Goal: Task Accomplishment & Management: Manage account settings

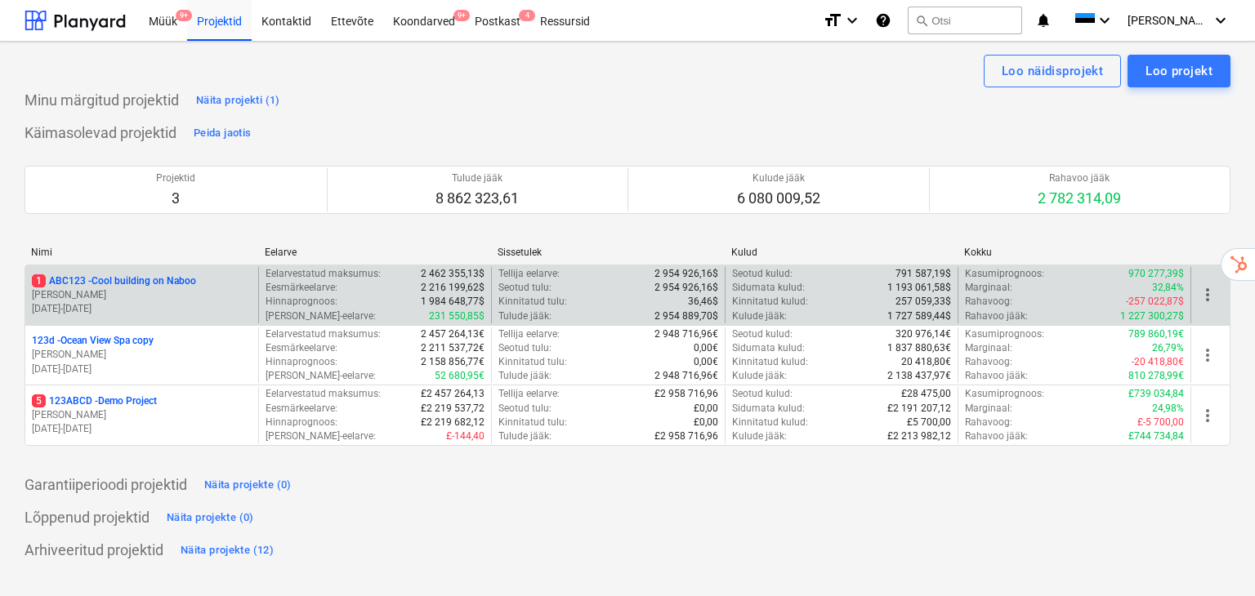
click at [96, 293] on p "[PERSON_NAME]" at bounding box center [142, 295] width 220 height 14
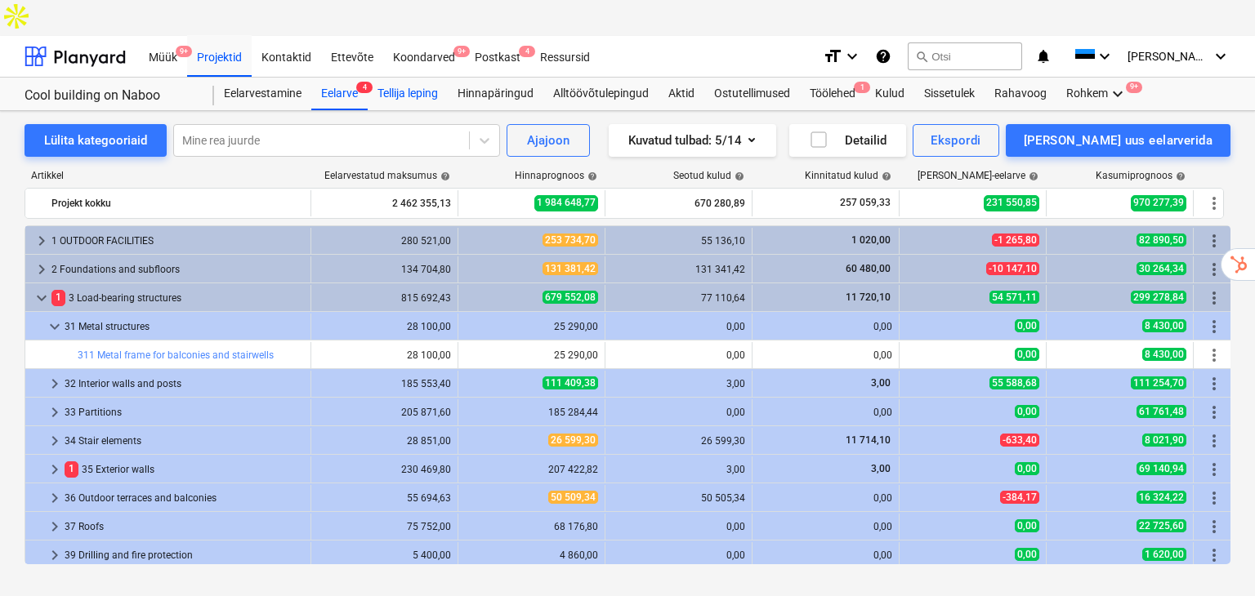
click at [389, 78] on div "Tellija leping" at bounding box center [408, 94] width 80 height 33
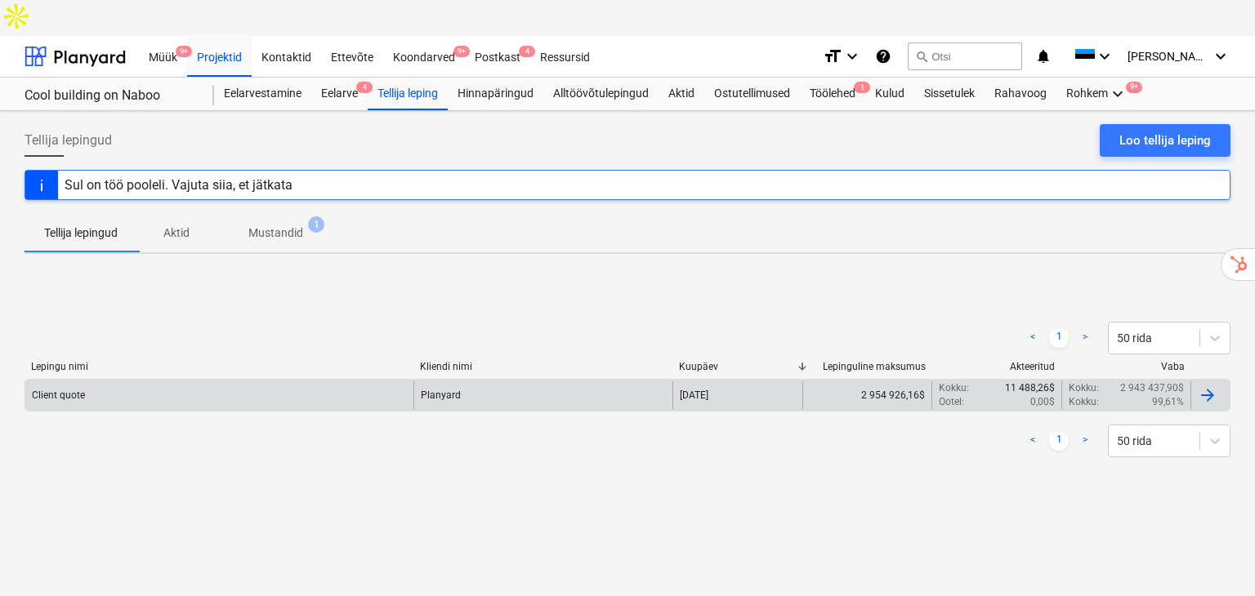
click at [382, 382] on div "Client quote" at bounding box center [219, 396] width 388 height 28
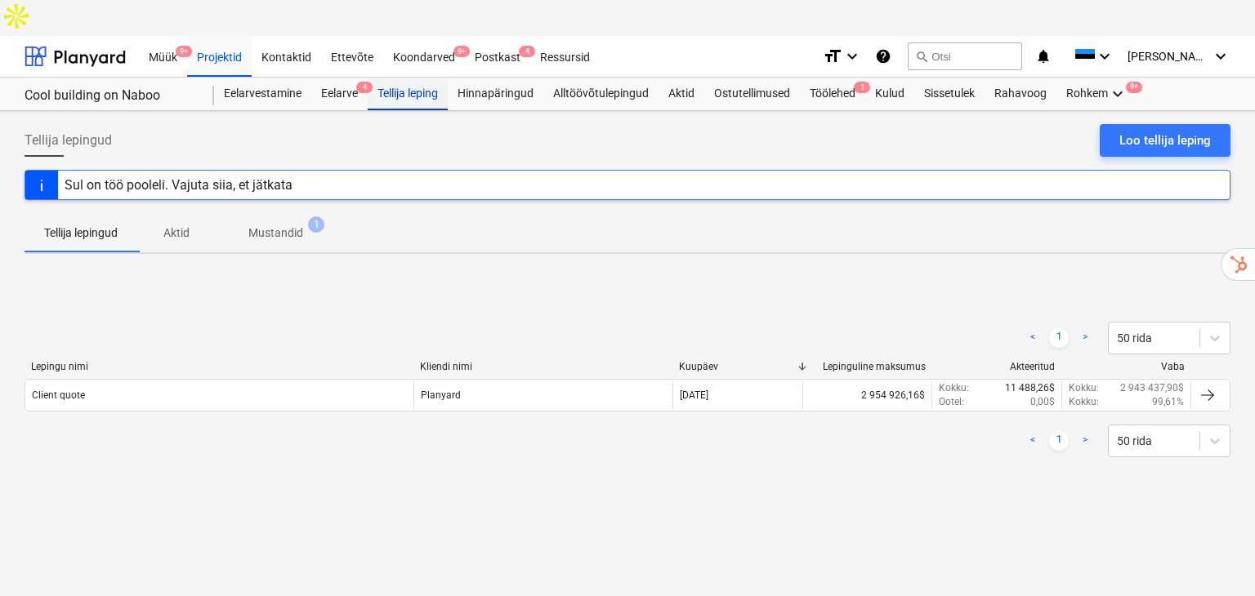
click at [404, 78] on div "Tellija leping" at bounding box center [408, 94] width 80 height 33
click at [1132, 130] on div "Loo tellija leping" at bounding box center [1165, 140] width 92 height 21
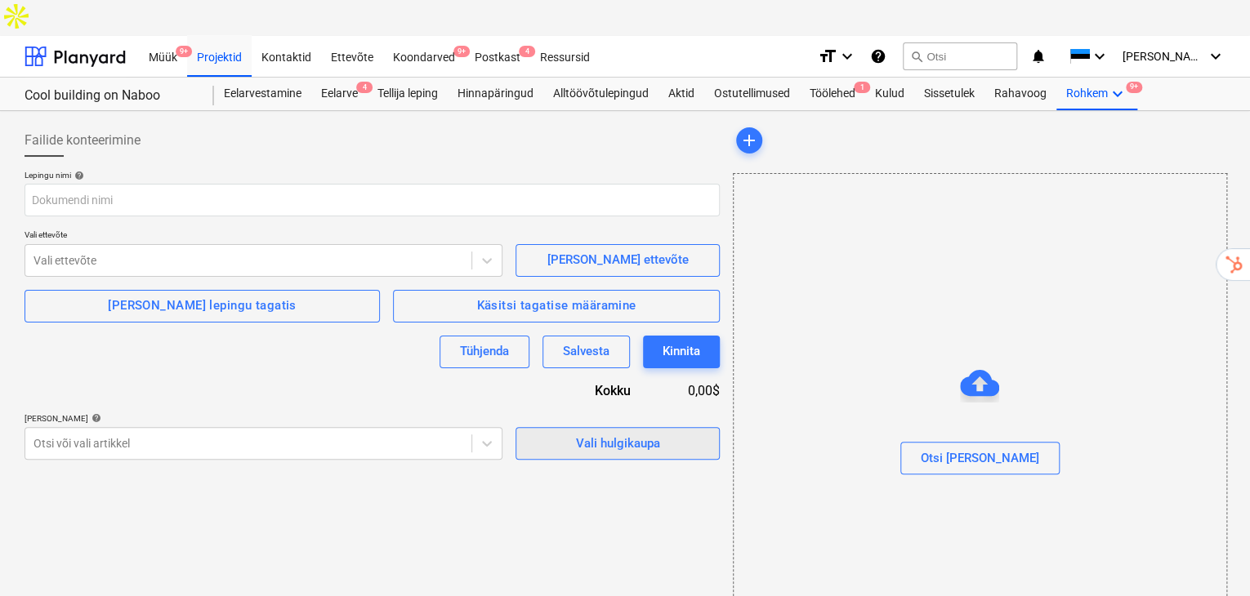
click at [538, 433] on span "Vali hulgikaupa" at bounding box center [617, 443] width 163 height 21
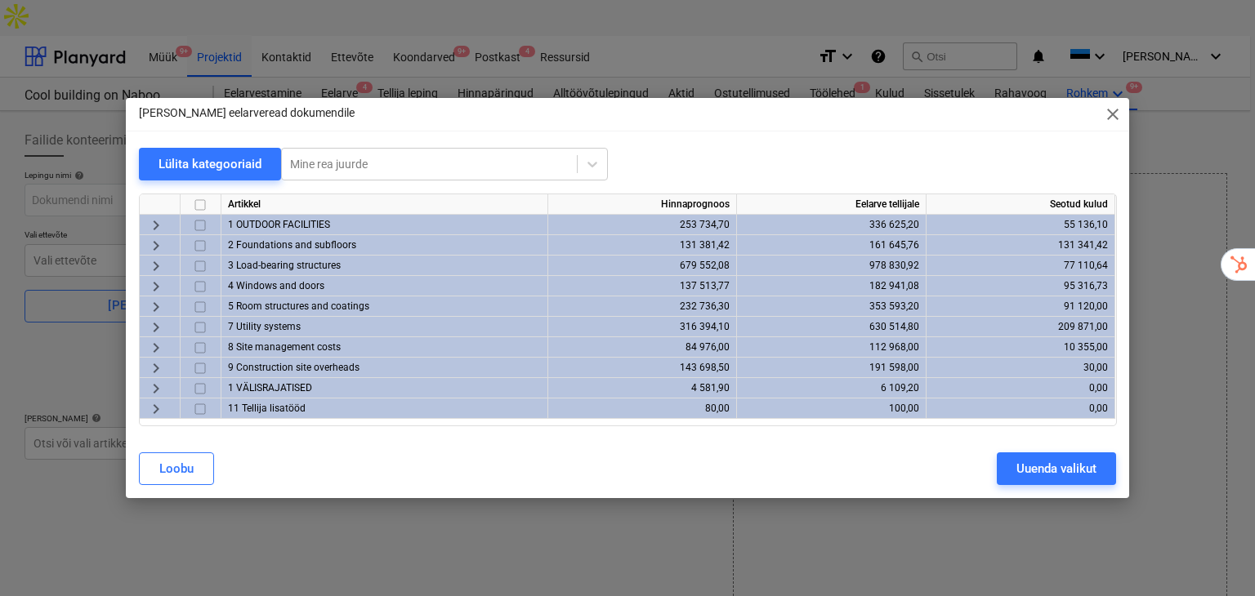
click at [155, 223] on span "keyboard_arrow_right" at bounding box center [156, 226] width 20 height 20
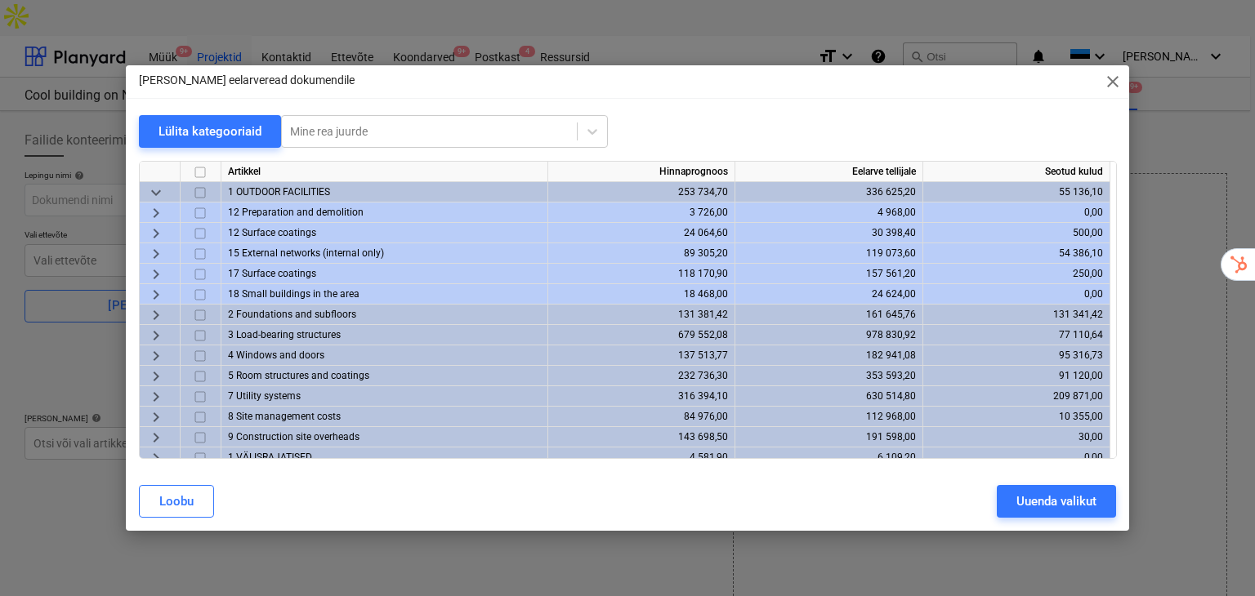
click at [157, 226] on span "keyboard_arrow_right" at bounding box center [156, 234] width 20 height 20
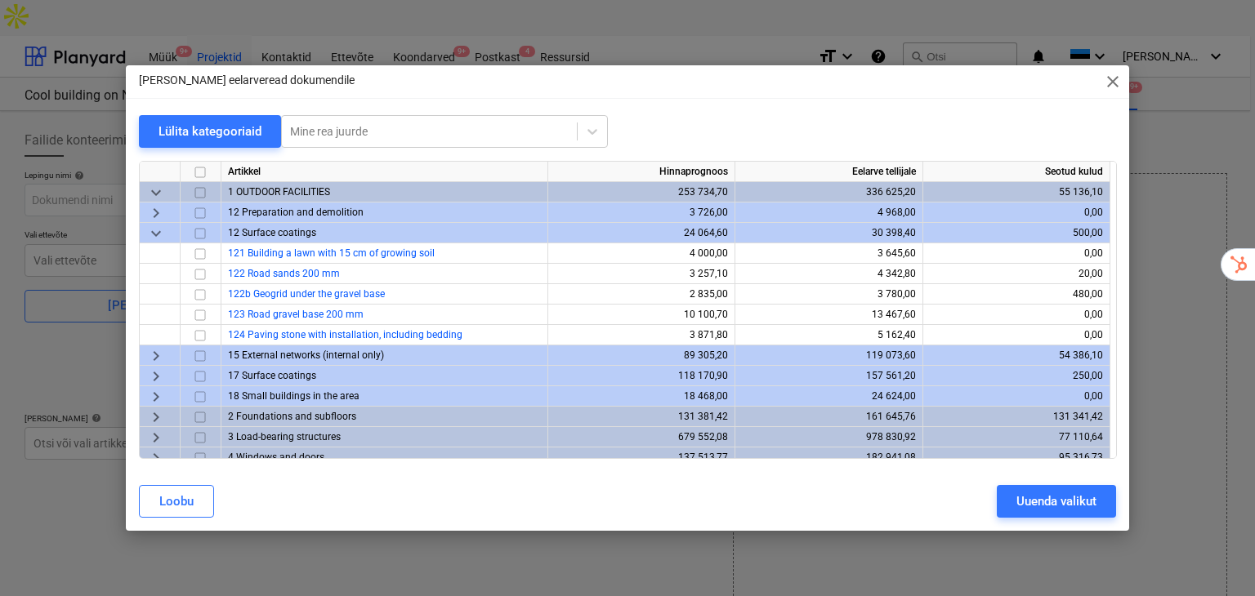
click at [150, 203] on span "keyboard_arrow_right" at bounding box center [156, 213] width 20 height 20
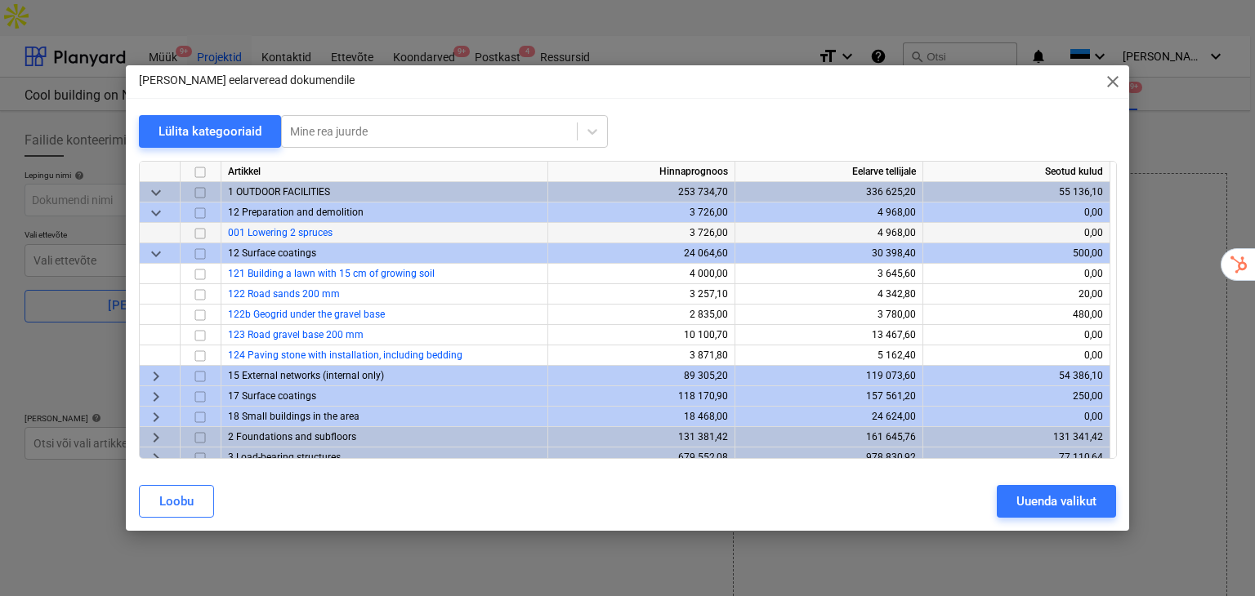
click at [156, 190] on span "keyboard_arrow_down" at bounding box center [156, 193] width 20 height 20
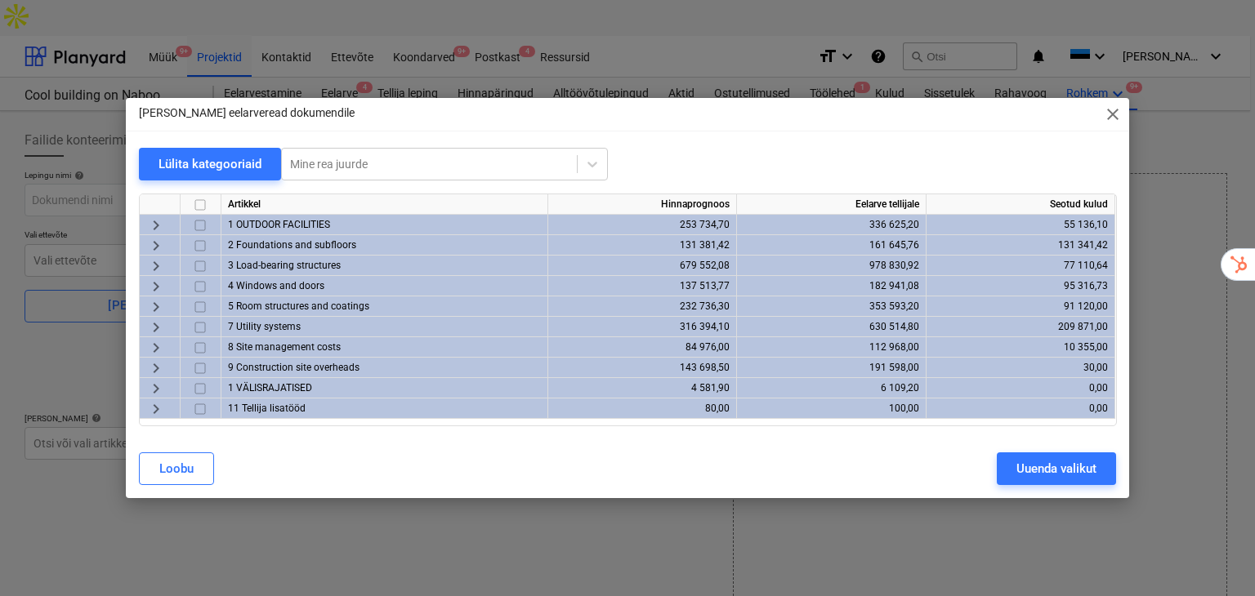
click at [159, 418] on span "keyboard_arrow_right" at bounding box center [156, 410] width 20 height 20
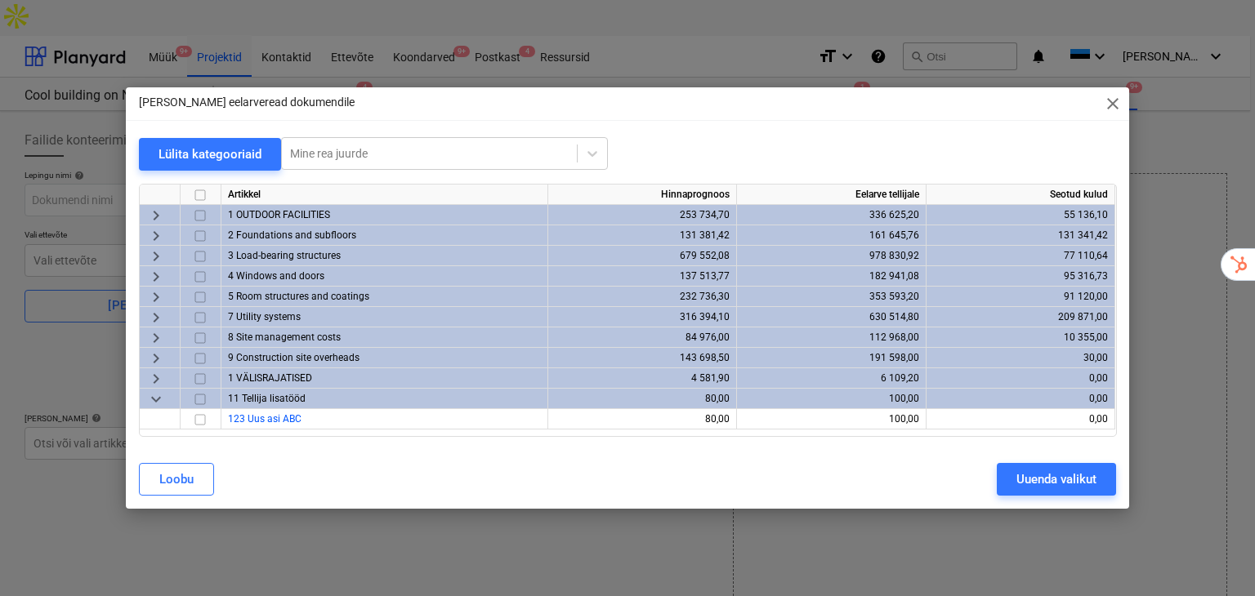
click at [149, 400] on span "keyboard_arrow_down" at bounding box center [156, 400] width 20 height 20
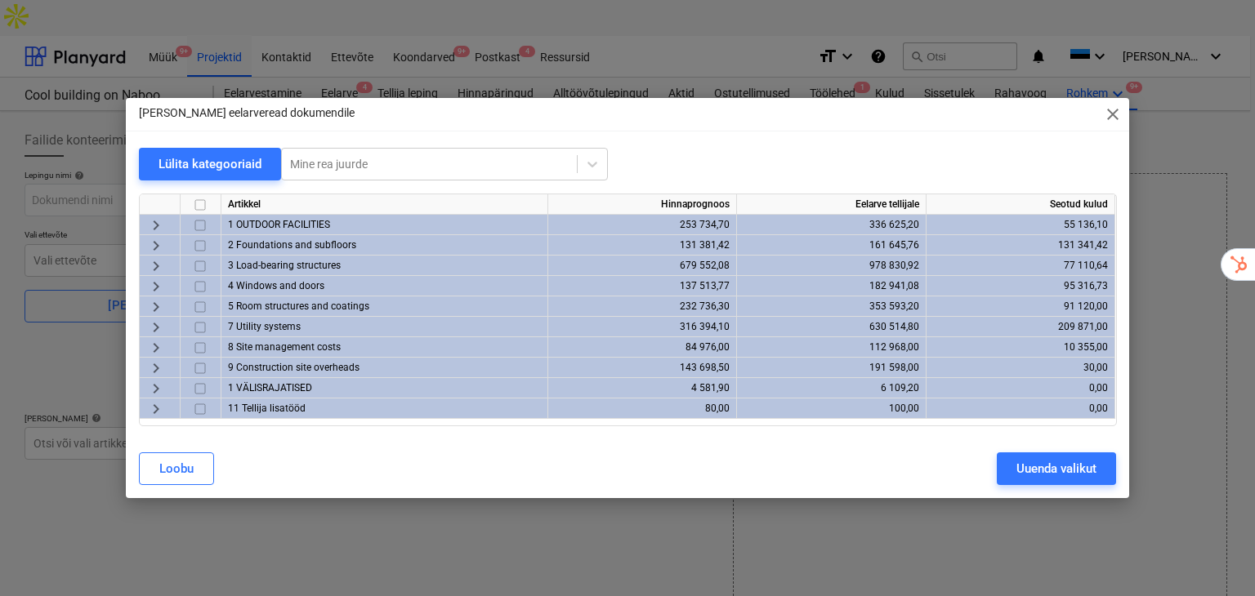
click at [199, 403] on input "checkbox" at bounding box center [200, 410] width 20 height 20
click at [1114, 113] on span "close" at bounding box center [1113, 115] width 20 height 20
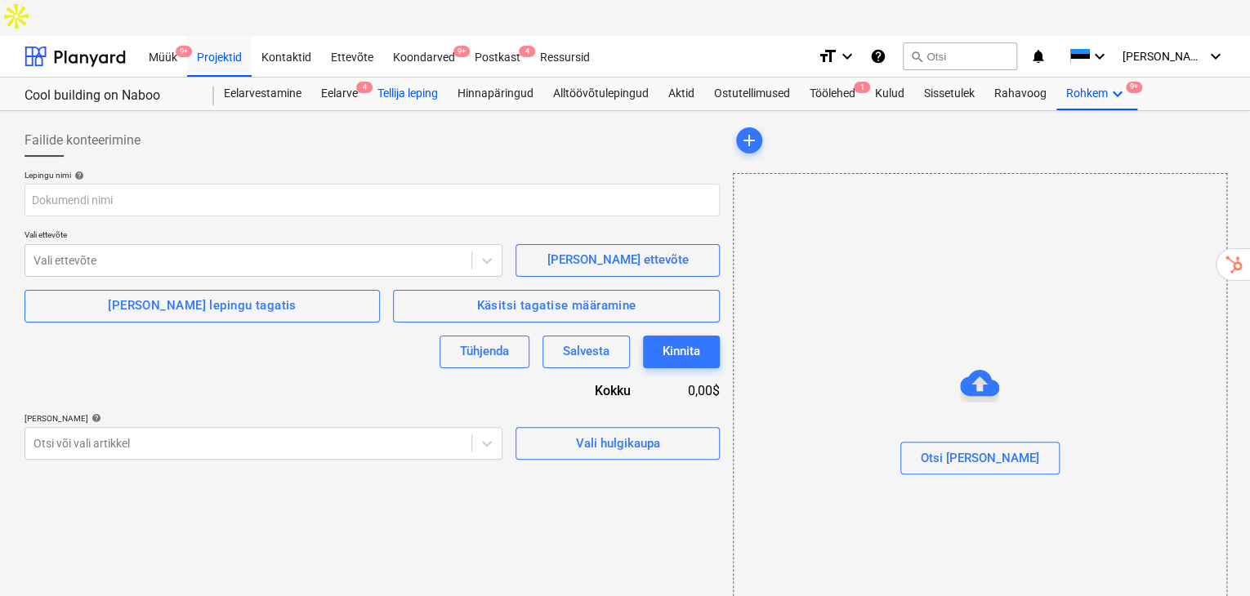
click at [404, 78] on div "Tellija leping" at bounding box center [408, 94] width 80 height 33
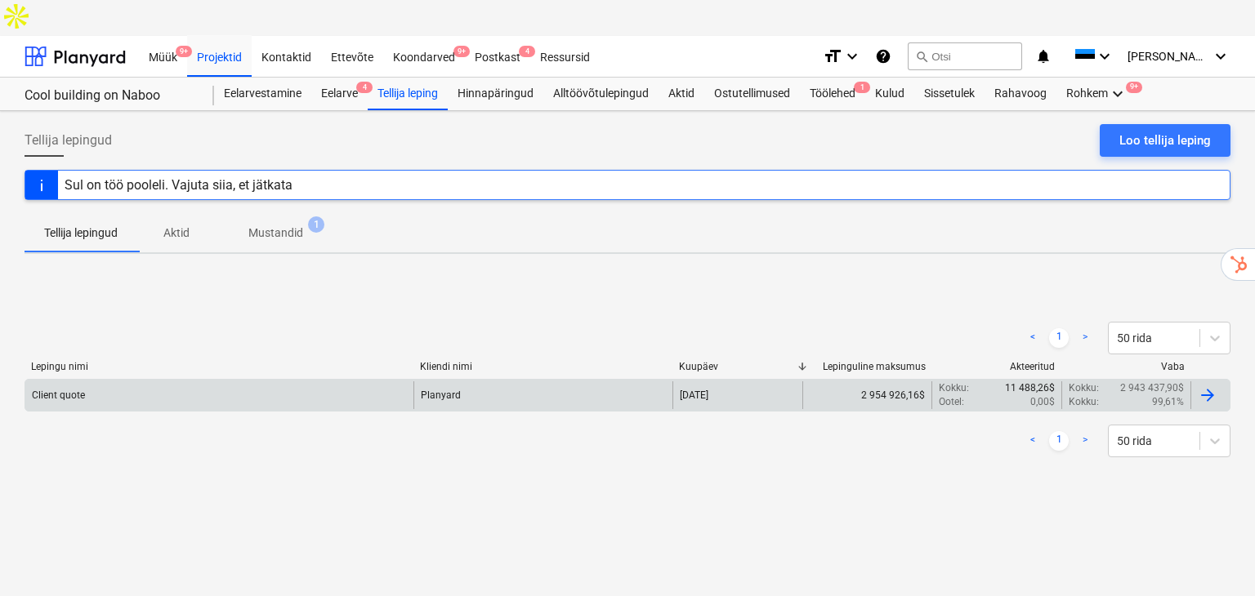
click at [115, 382] on div "Client quote" at bounding box center [219, 396] width 388 height 28
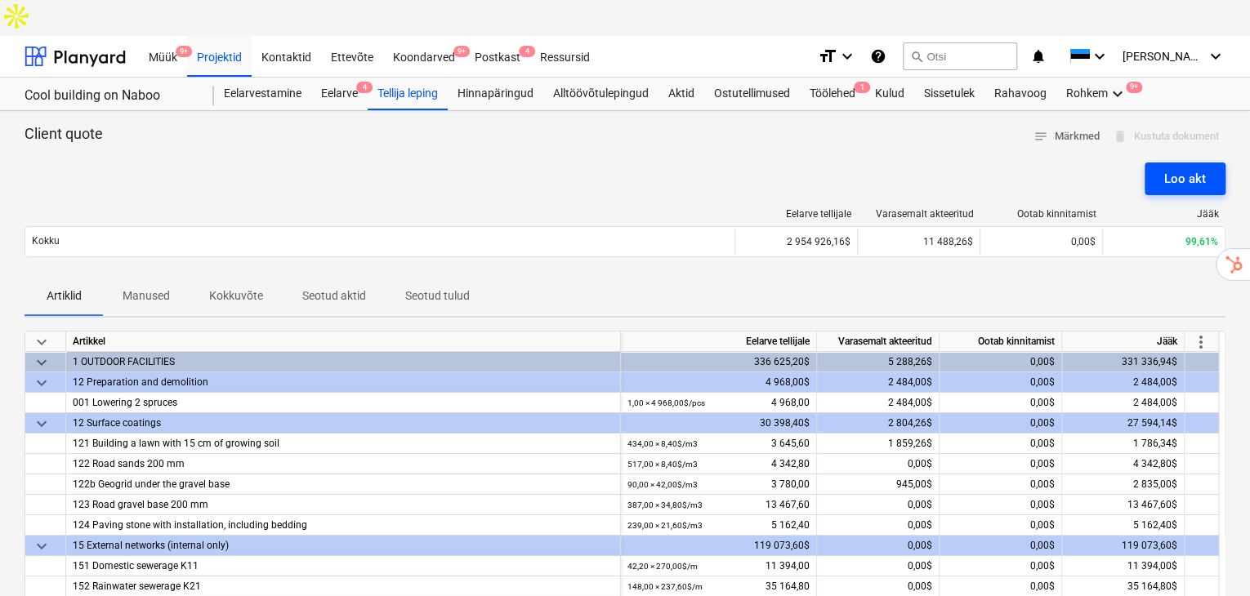
click at [1185, 168] on div "Loo akt" at bounding box center [1185, 178] width 42 height 21
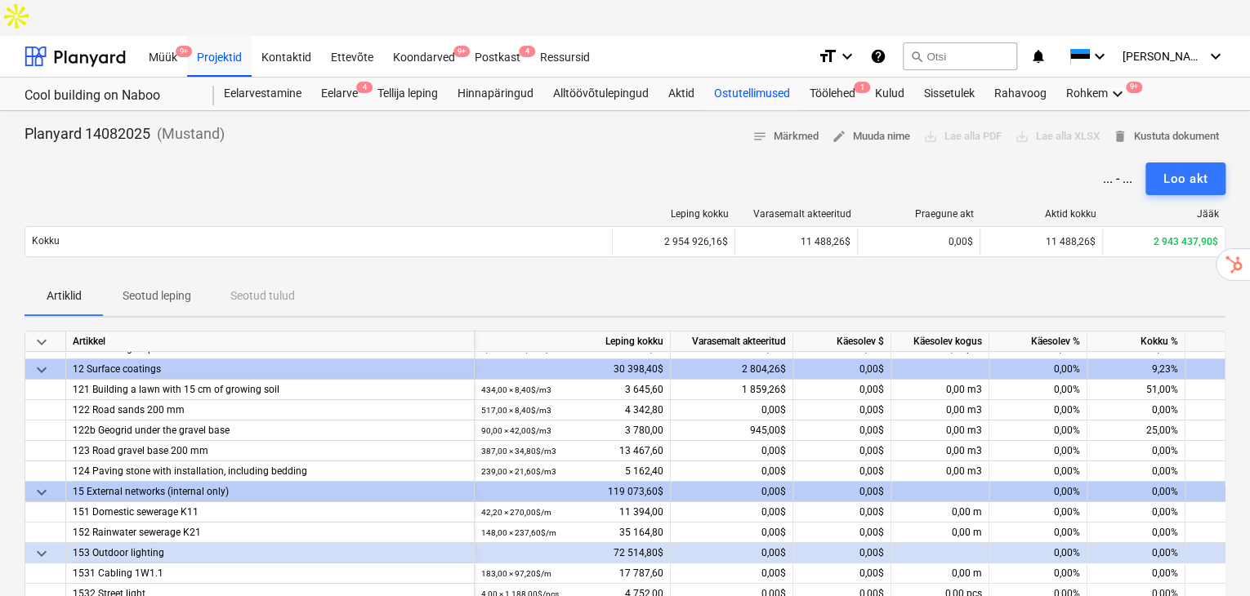
click at [752, 78] on div "Ostutellimused" at bounding box center [752, 94] width 96 height 33
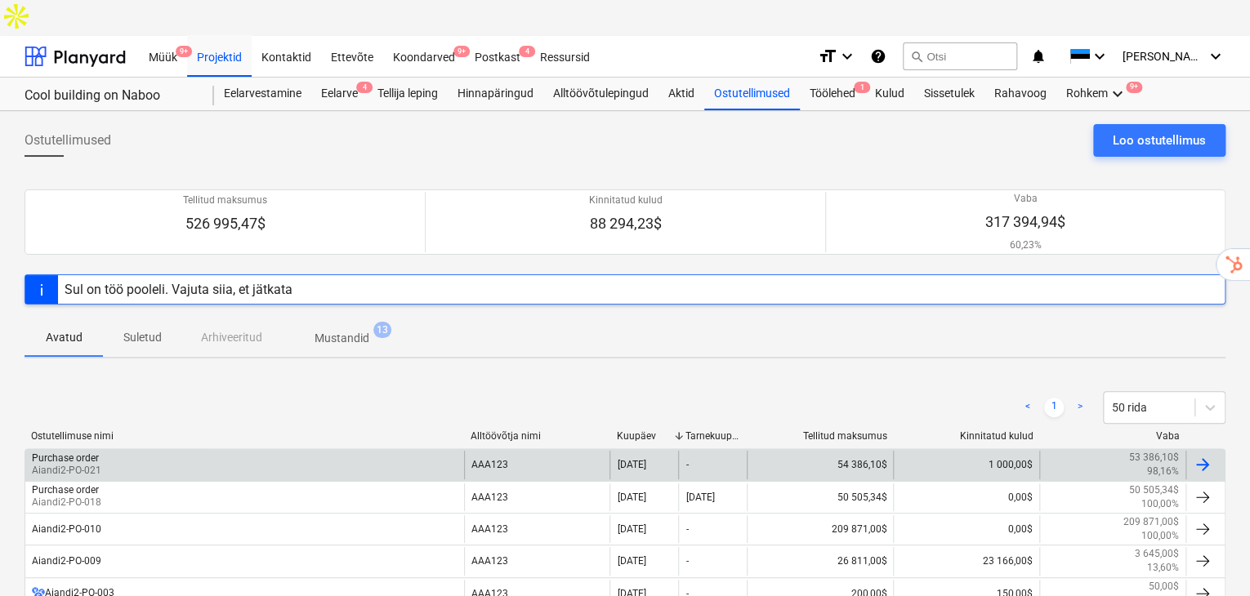
click at [236, 451] on div "Purchase order Aiandi2-PO-021" at bounding box center [244, 465] width 439 height 28
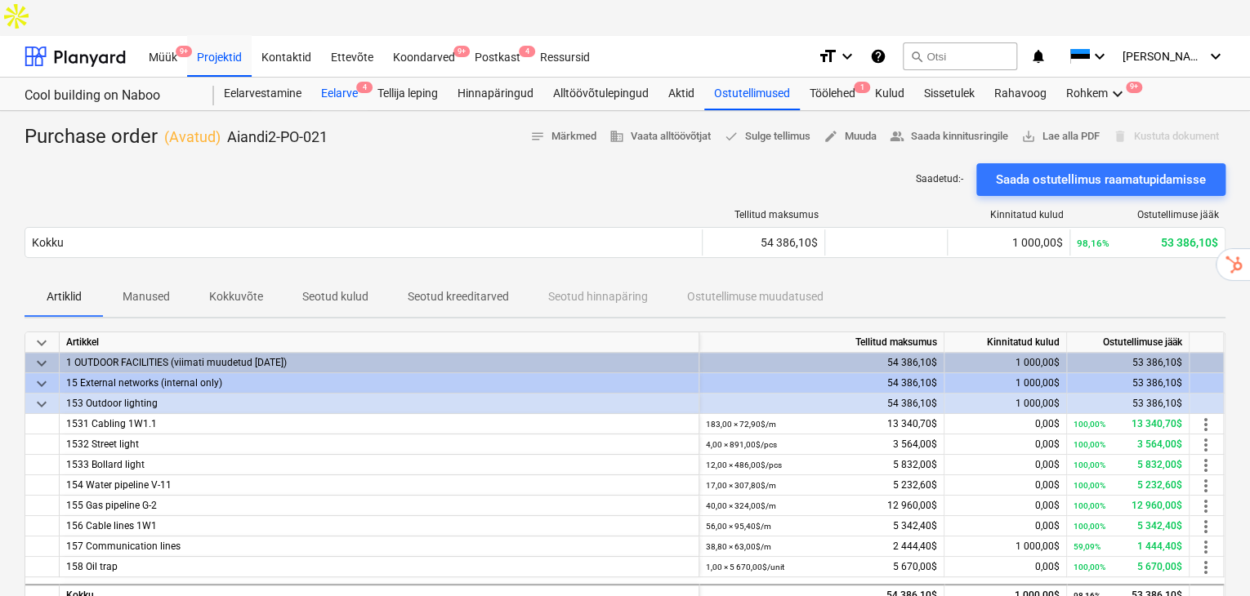
click at [332, 78] on div "Eelarve 4" at bounding box center [339, 94] width 56 height 33
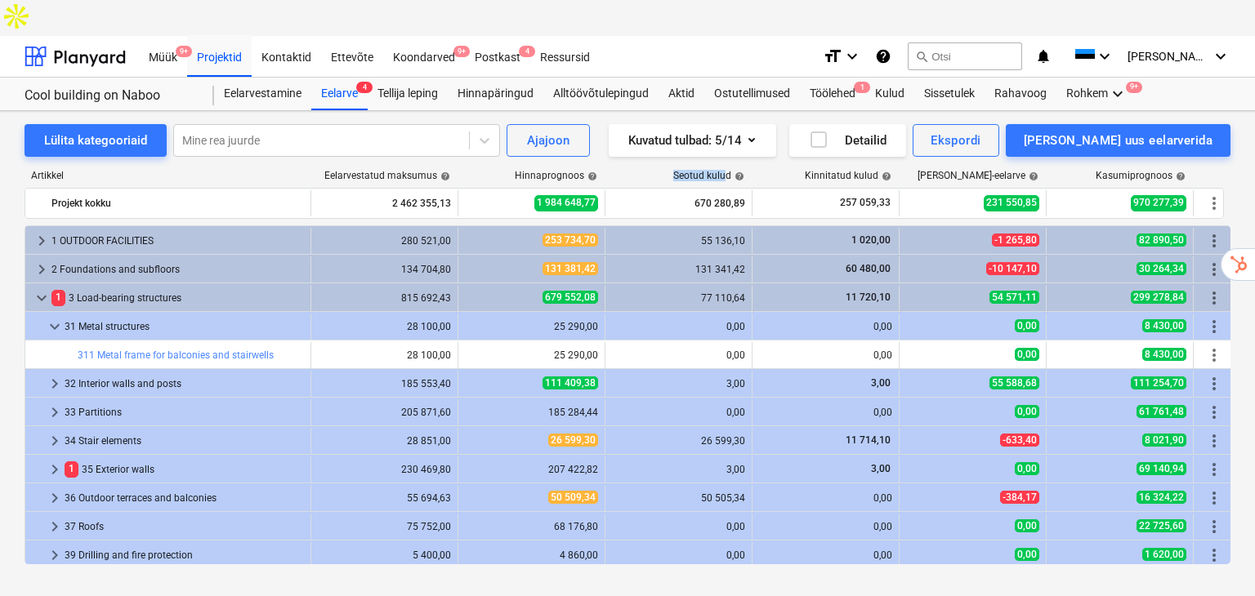
drag, startPoint x: 727, startPoint y: 138, endPoint x: 670, endPoint y: 137, distance: 57.2
click at [670, 170] on div "Seotud kulud help" at bounding box center [678, 175] width 147 height 11
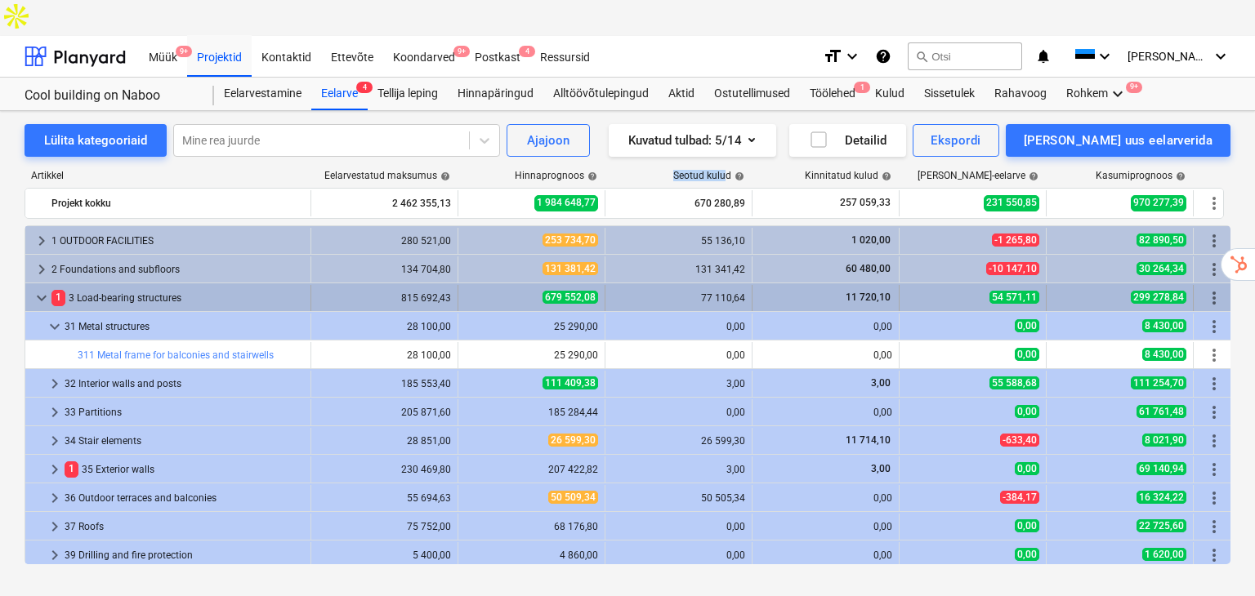
click at [33, 288] on span "keyboard_arrow_down" at bounding box center [42, 298] width 20 height 20
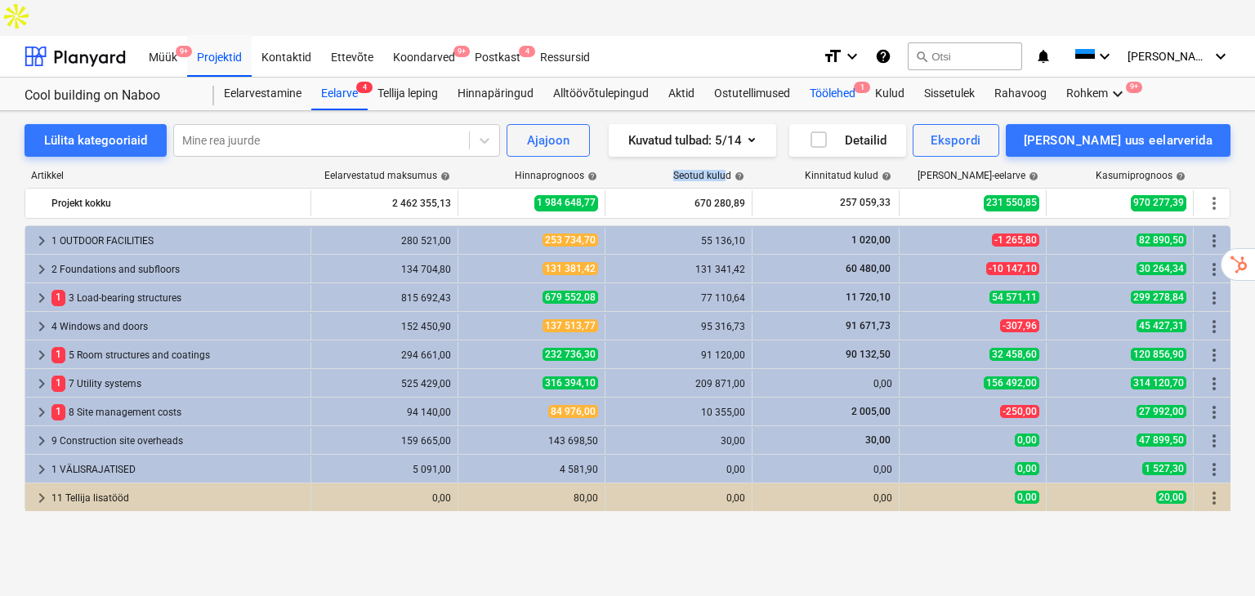
click at [827, 78] on div "Töölehed 1" at bounding box center [832, 94] width 65 height 33
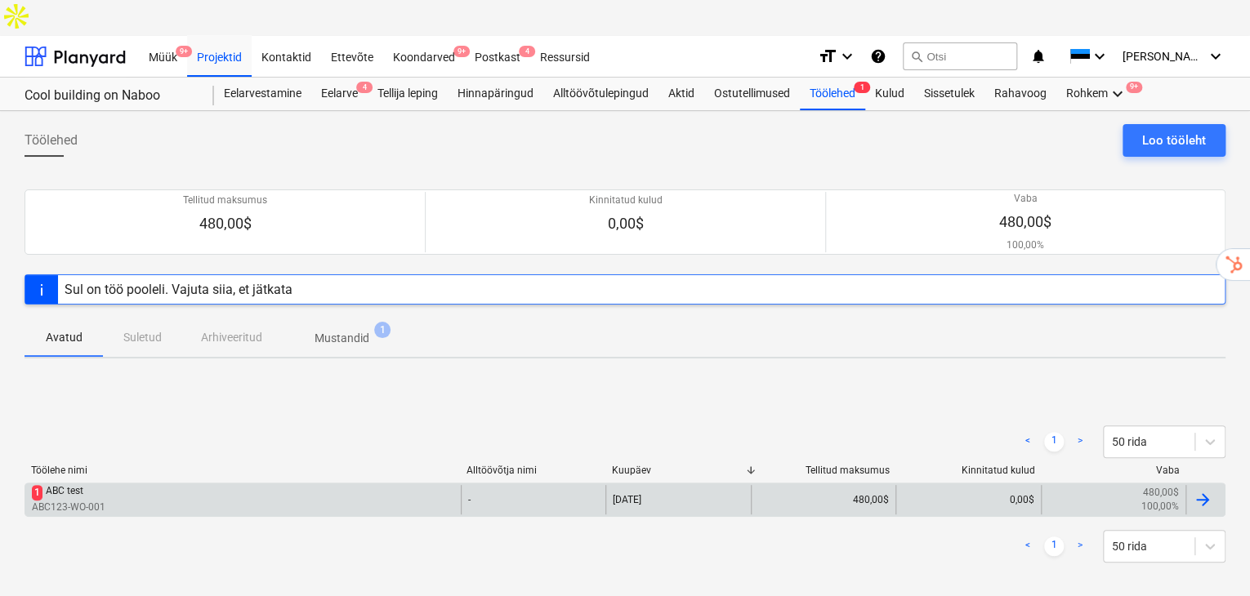
click at [103, 501] on p "ABC123-WO-001" at bounding box center [69, 508] width 74 height 14
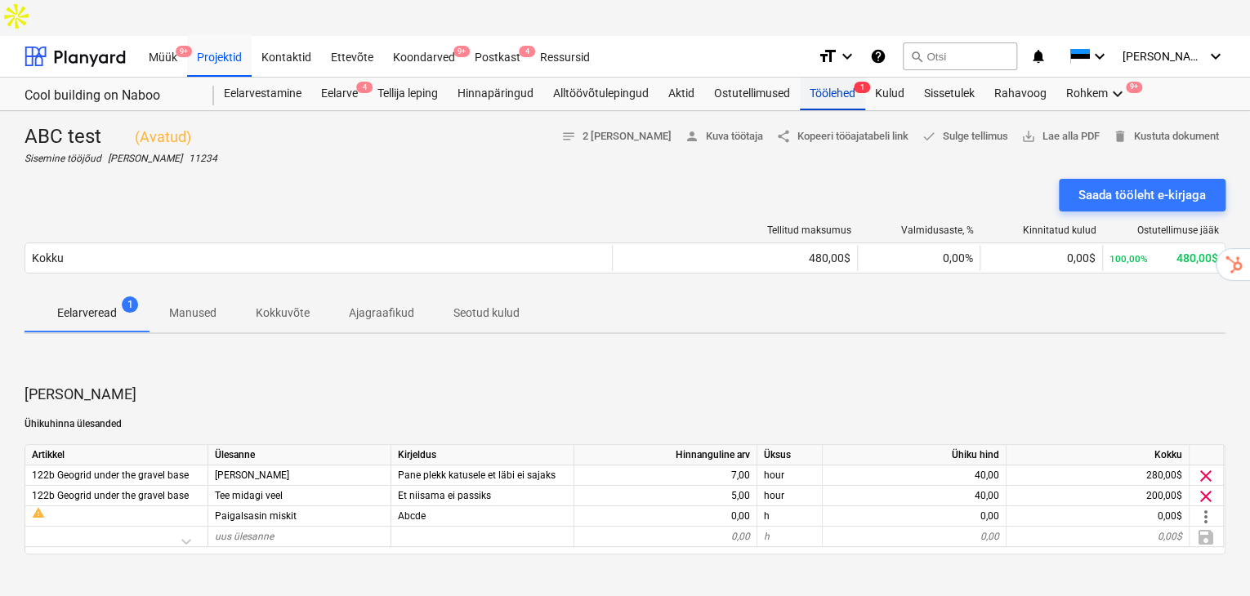
click at [837, 78] on div "Töölehed 1" at bounding box center [832, 94] width 65 height 33
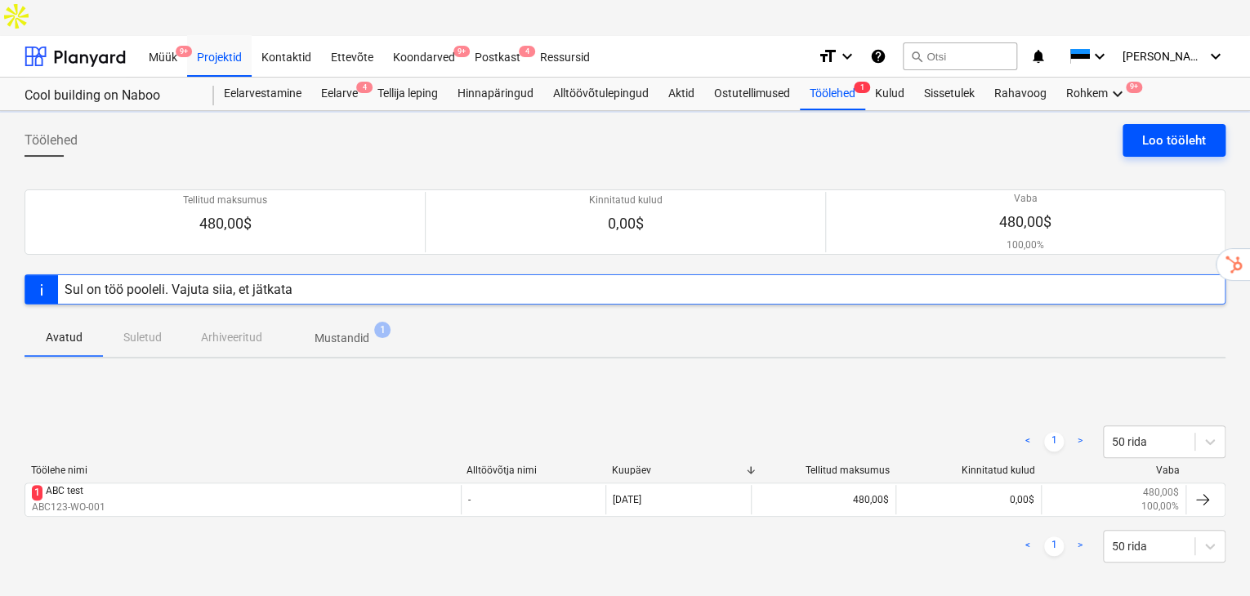
click at [1161, 130] on div "Loo tööleht" at bounding box center [1174, 140] width 64 height 21
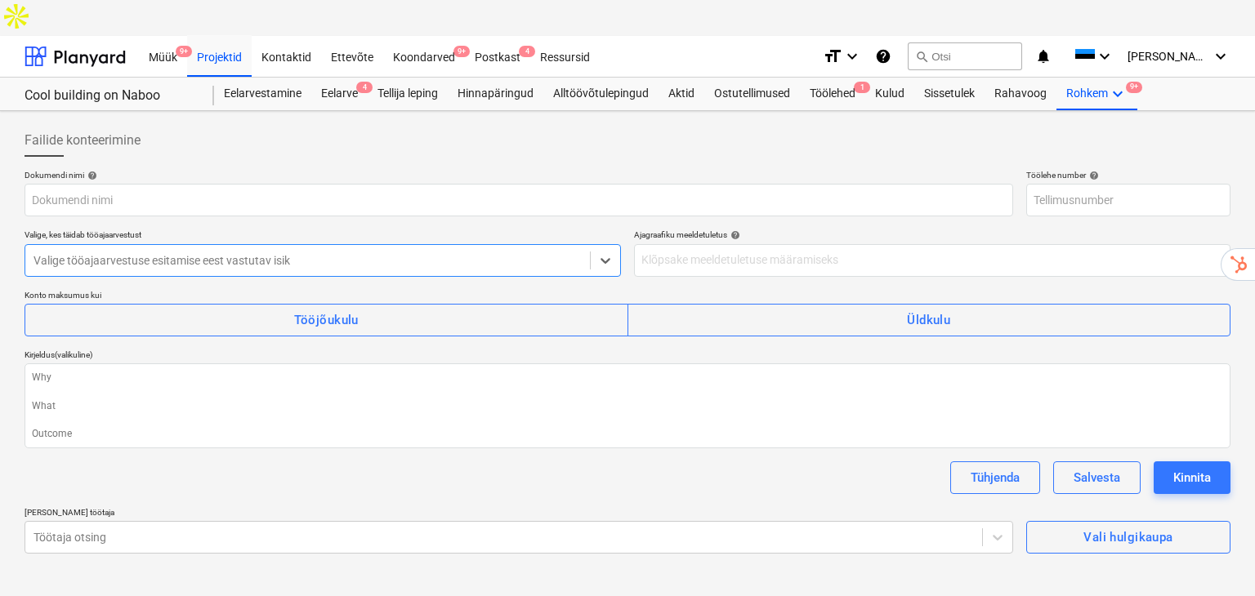
type textarea "x"
type input "ABC123-WO-005"
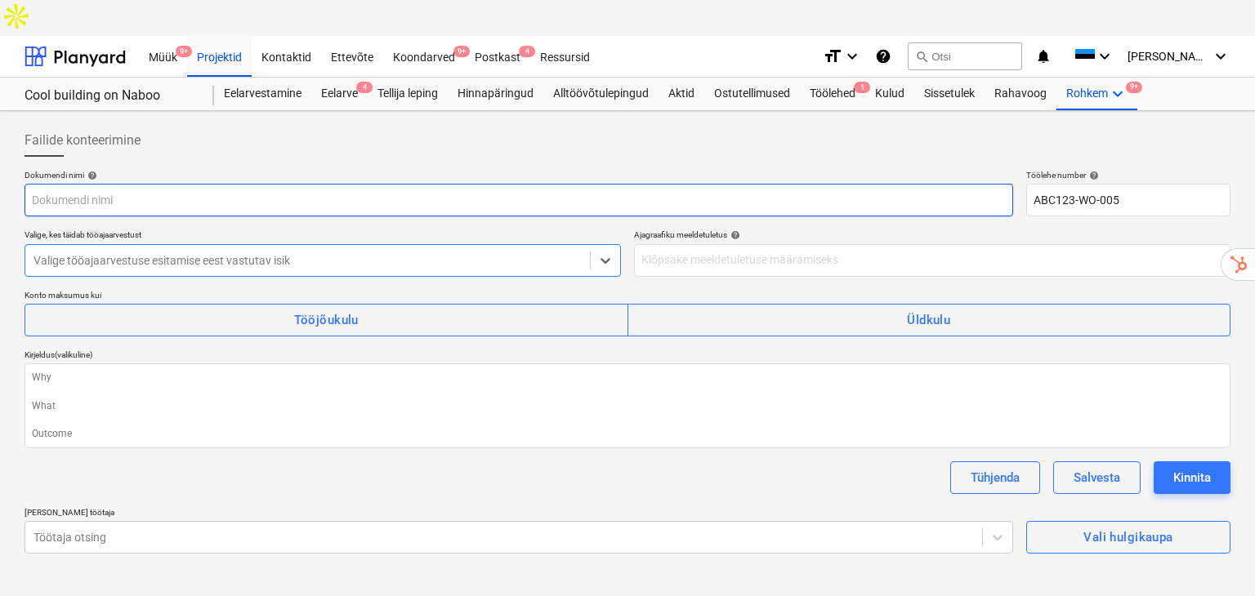
click at [216, 184] on input "text" at bounding box center [519, 200] width 989 height 33
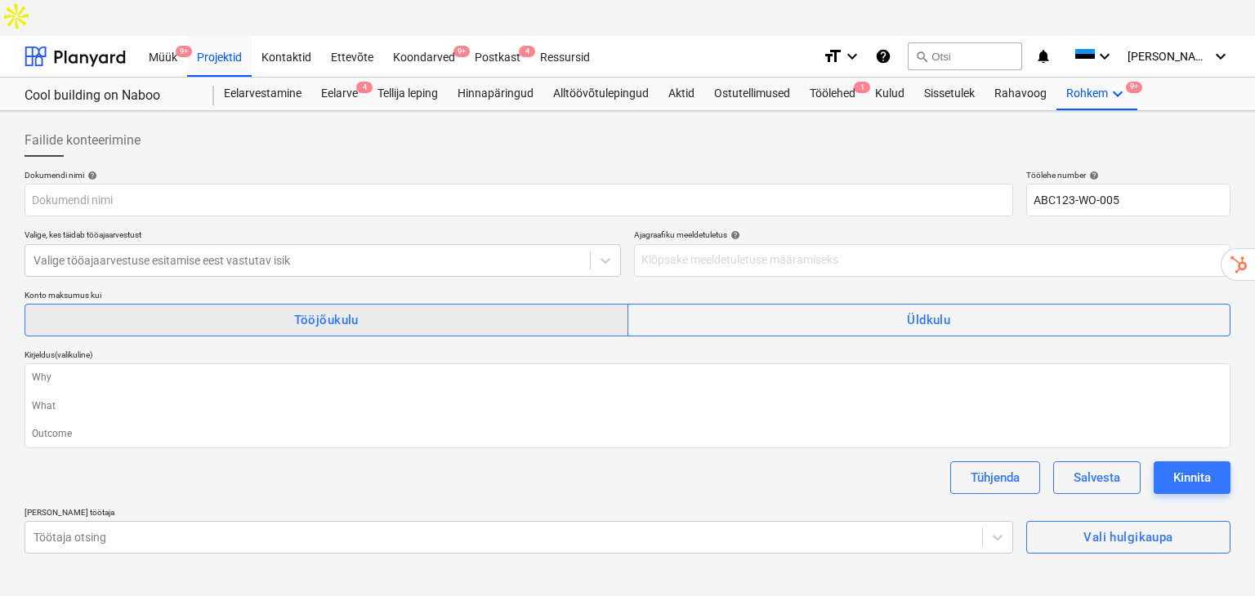
click at [462, 310] on span "Tööjõukulu" at bounding box center [326, 320] width 568 height 21
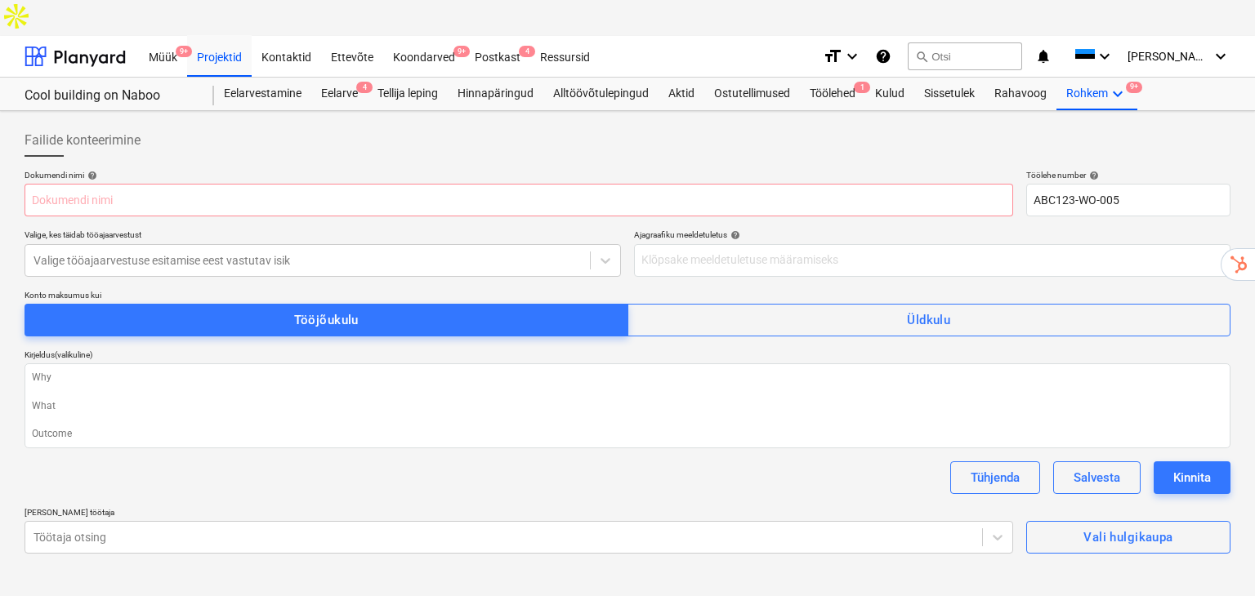
click at [458, 230] on p "Valige, kes täidab tööajaarvestust" at bounding box center [323, 237] width 596 height 14
click at [459, 252] on div at bounding box center [307, 260] width 548 height 16
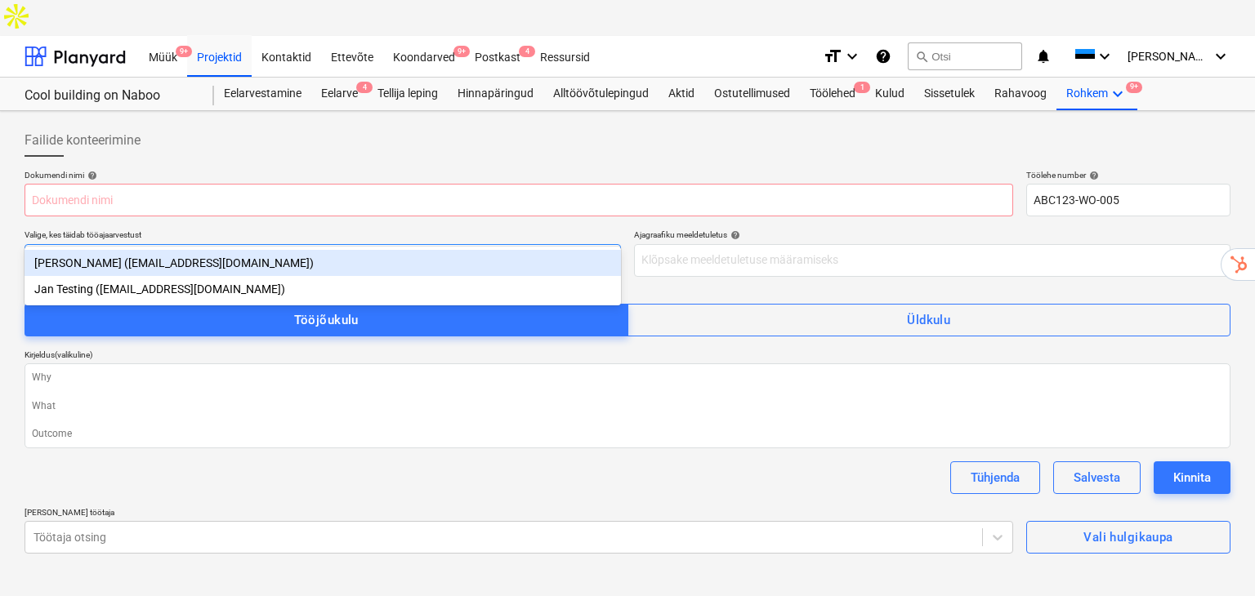
click at [134, 268] on div "[PERSON_NAME] ([EMAIL_ADDRESS][DOMAIN_NAME])" at bounding box center [323, 263] width 596 height 26
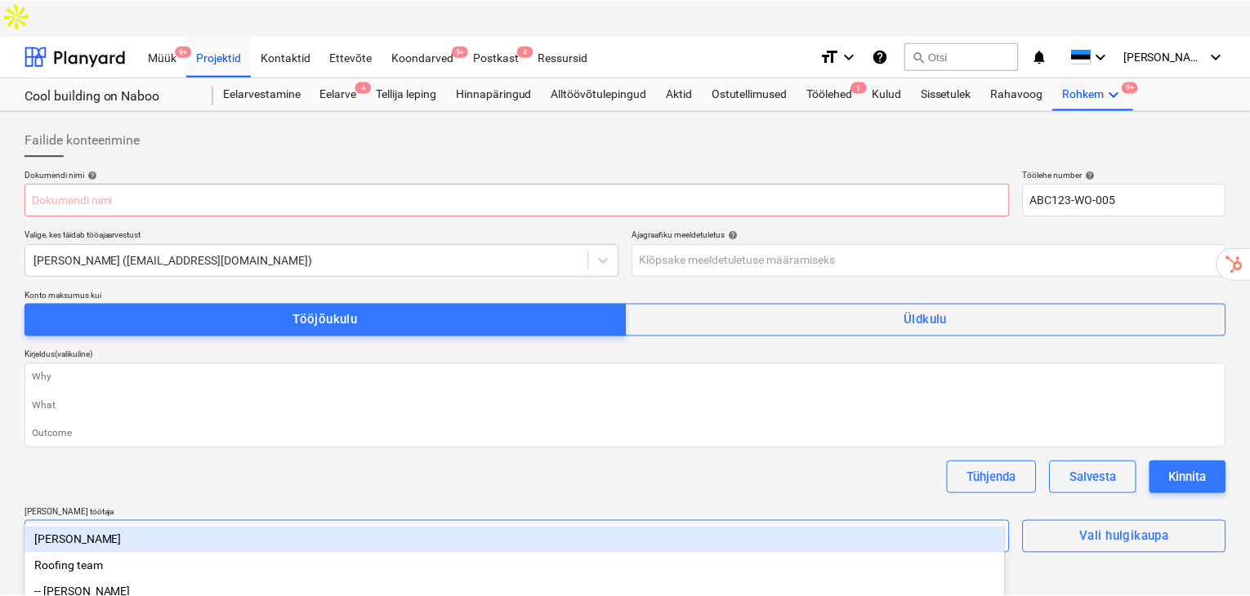
scroll to position [15, 0]
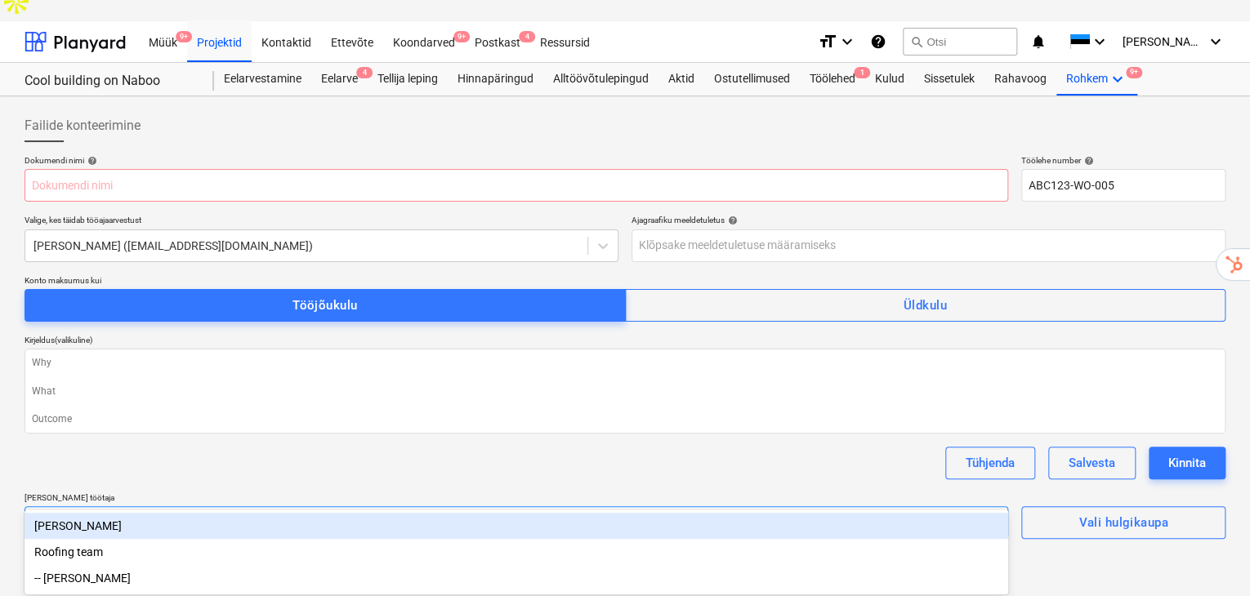
click at [231, 507] on div "Failide konteerimine Dokumendi nimi help Töölehe number help ABC123-WO-005 Vali…" at bounding box center [625, 324] width 1214 height 443
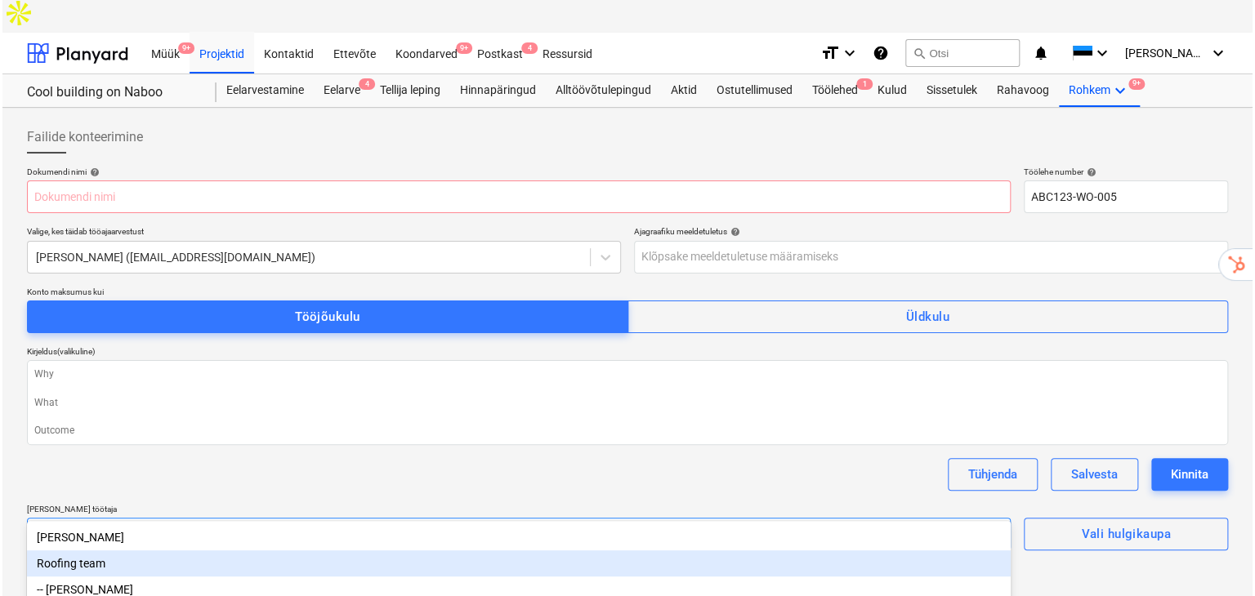
scroll to position [0, 0]
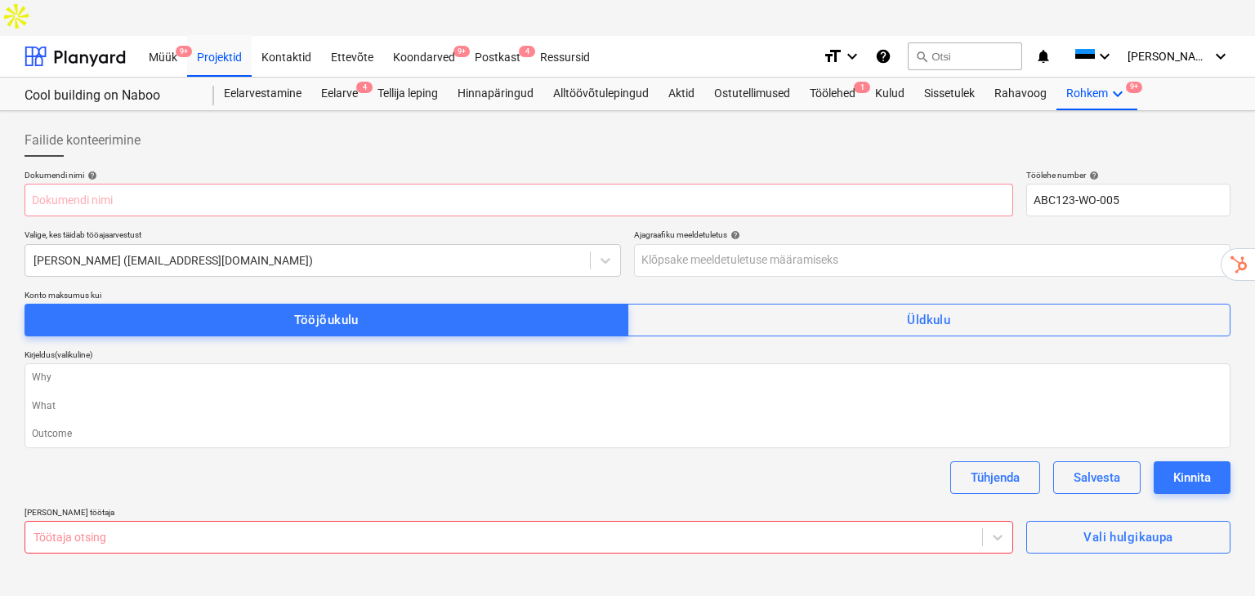
click at [219, 508] on body "Müük 9+ Projektid Kontaktid Ettevõte Koondarved 9+ Postkast 4 Ressursid format_…" at bounding box center [627, 316] width 1255 height 632
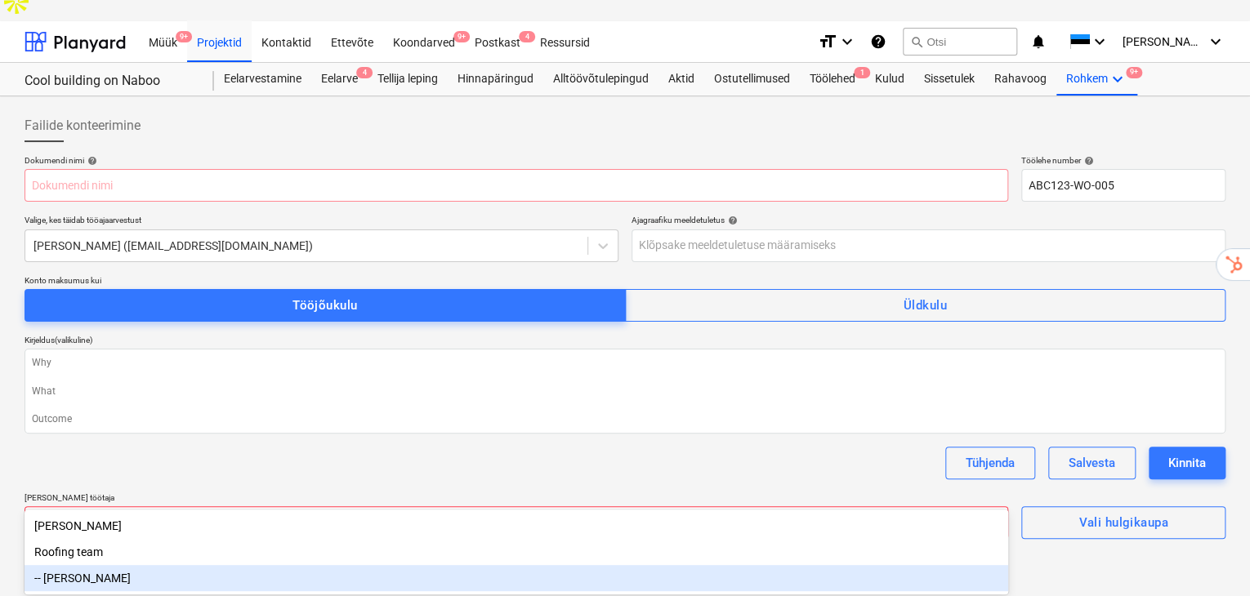
click at [176, 580] on div "-- [PERSON_NAME]" at bounding box center [517, 578] width 984 height 26
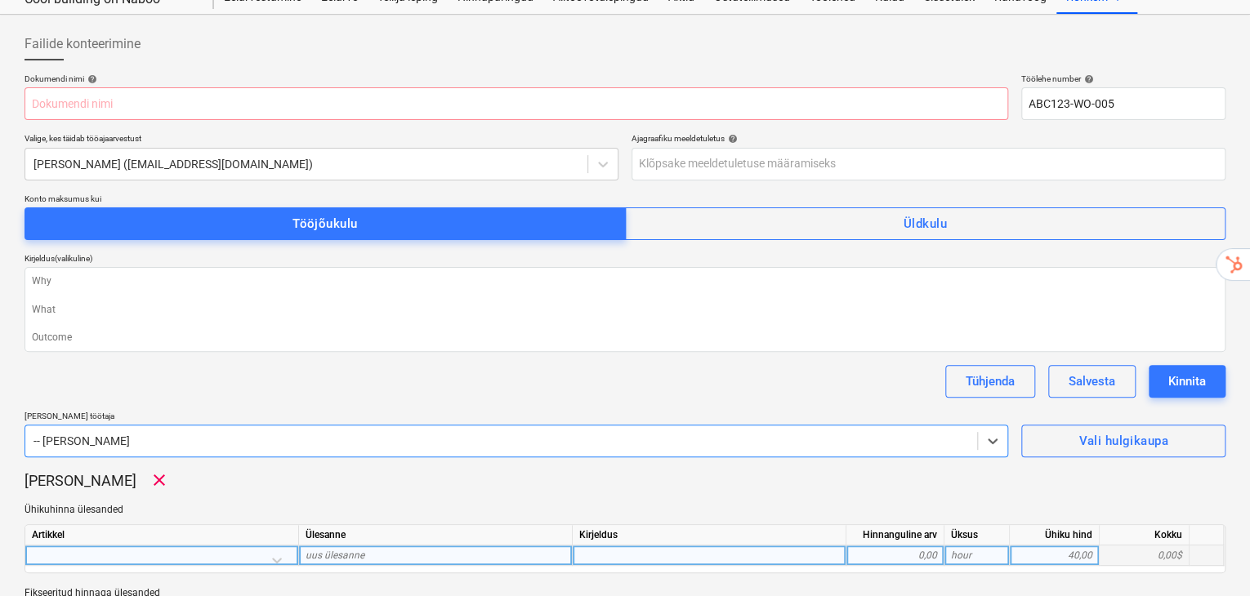
scroll to position [178, 0]
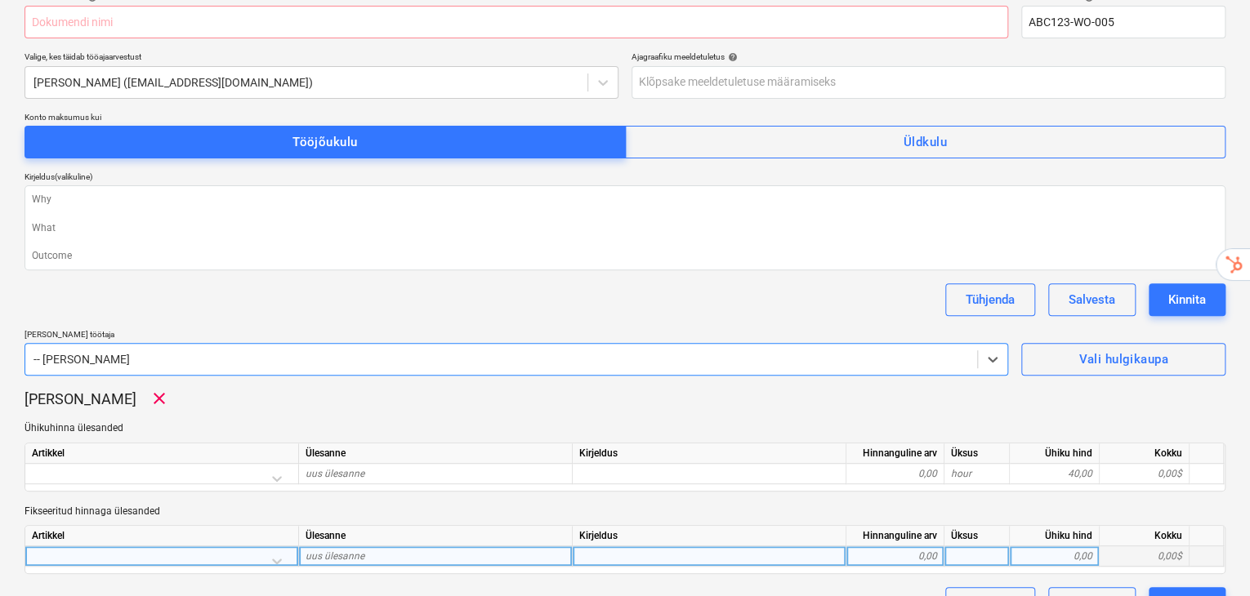
type textarea "x"
click at [461, 547] on div "uus ülesanne" at bounding box center [436, 557] width 274 height 20
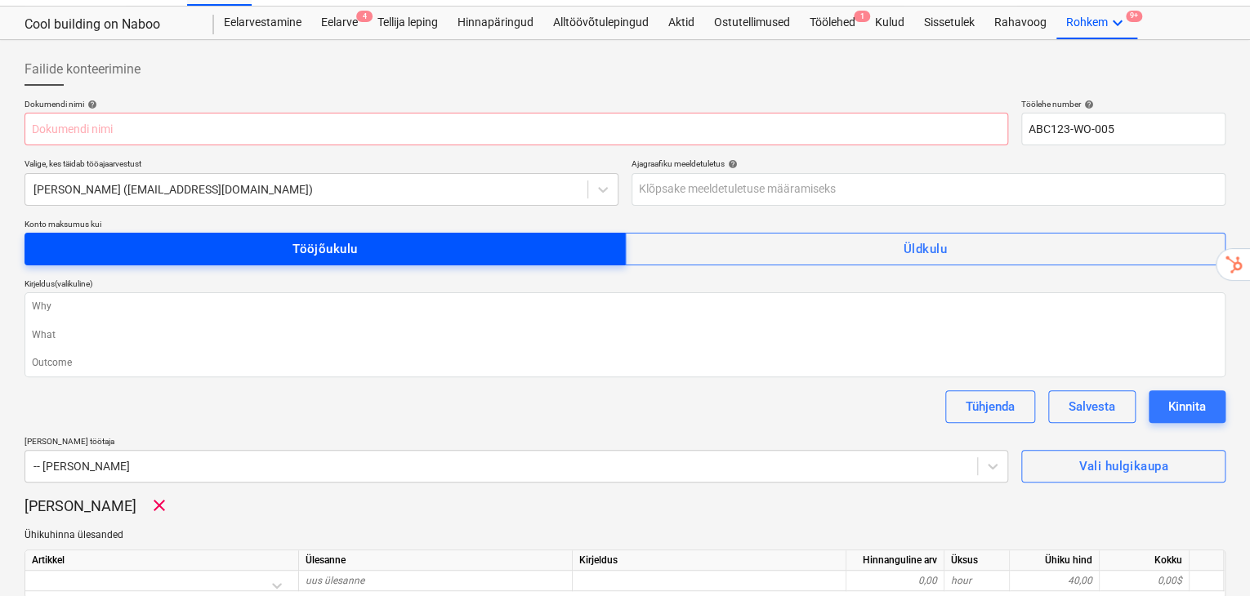
scroll to position [69, 0]
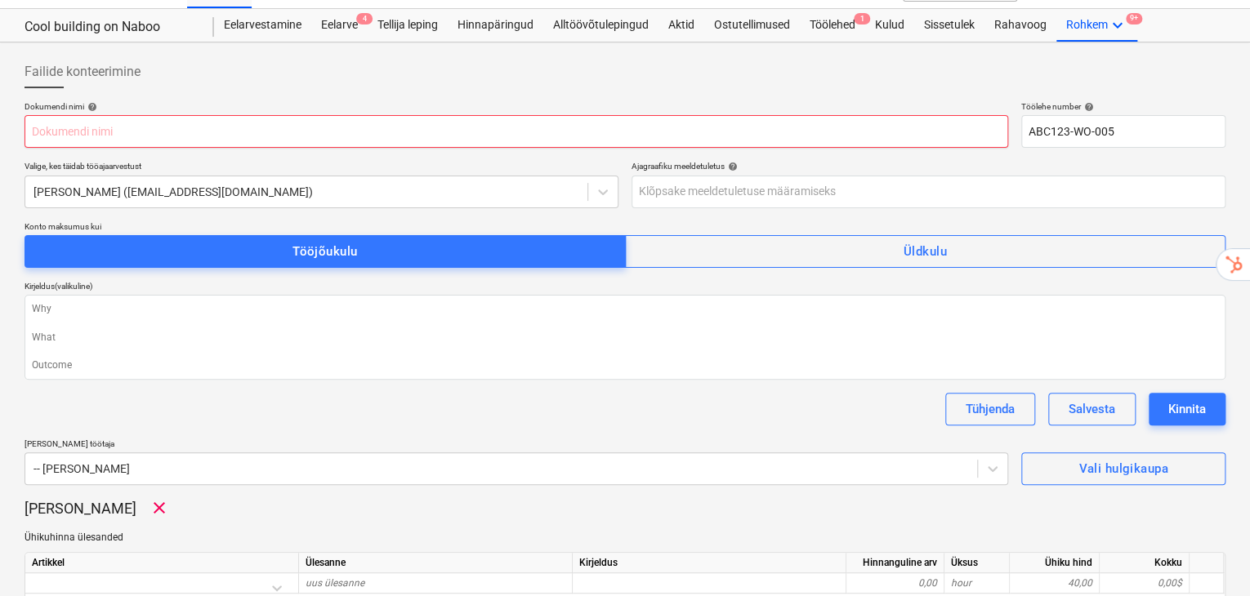
click at [407, 115] on input "text" at bounding box center [517, 131] width 984 height 33
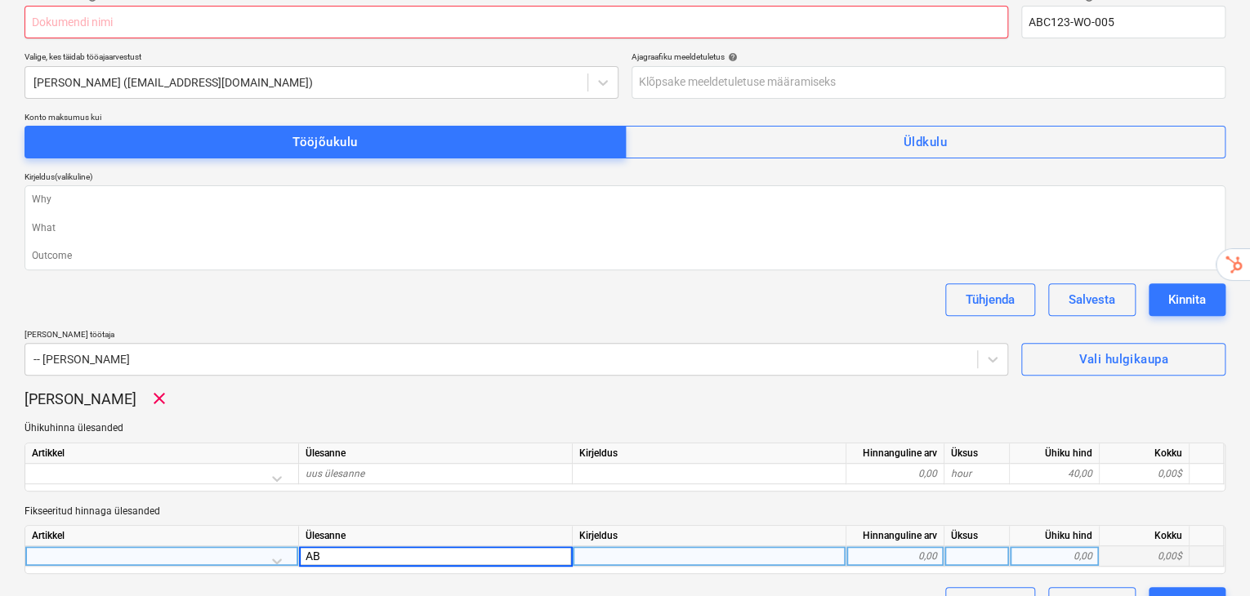
type input "ABC"
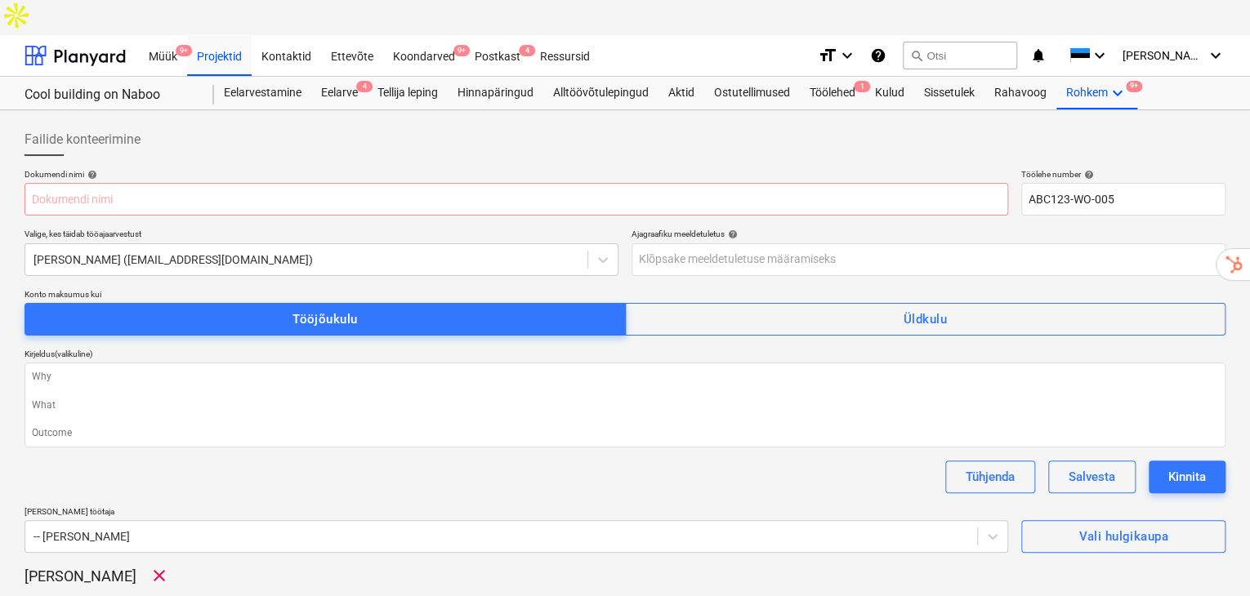
scroll to position [0, 0]
click at [276, 184] on input "text" at bounding box center [517, 200] width 984 height 33
click at [283, 184] on input "text" at bounding box center [517, 200] width 984 height 33
click at [400, 184] on input "text" at bounding box center [517, 200] width 984 height 33
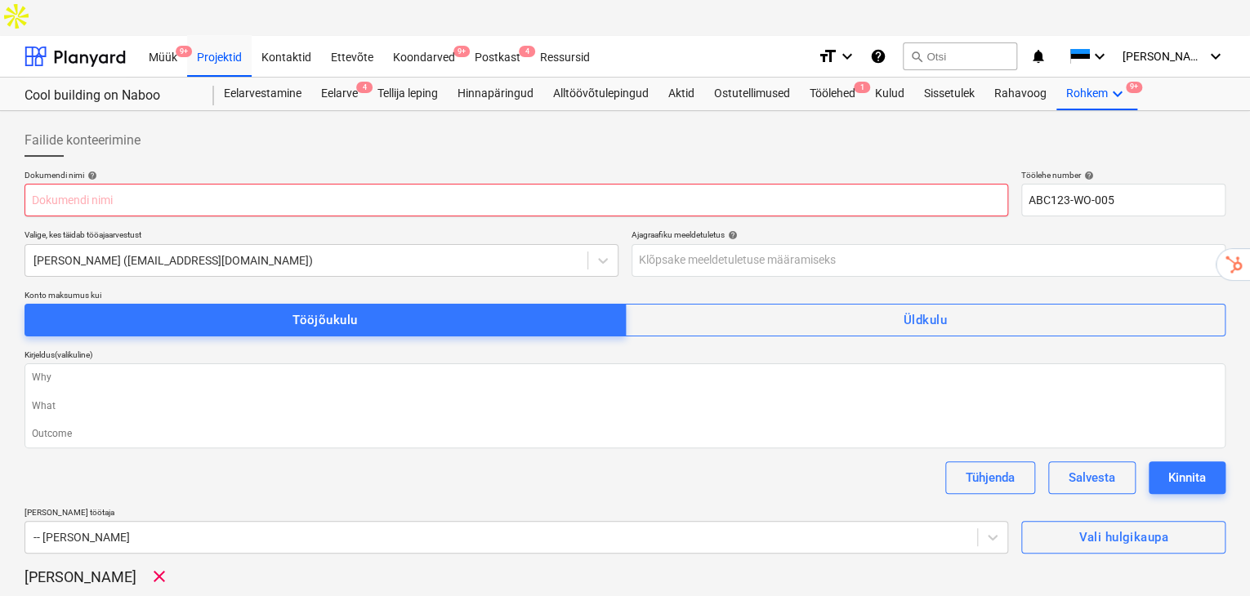
type textarea "x"
type input "A"
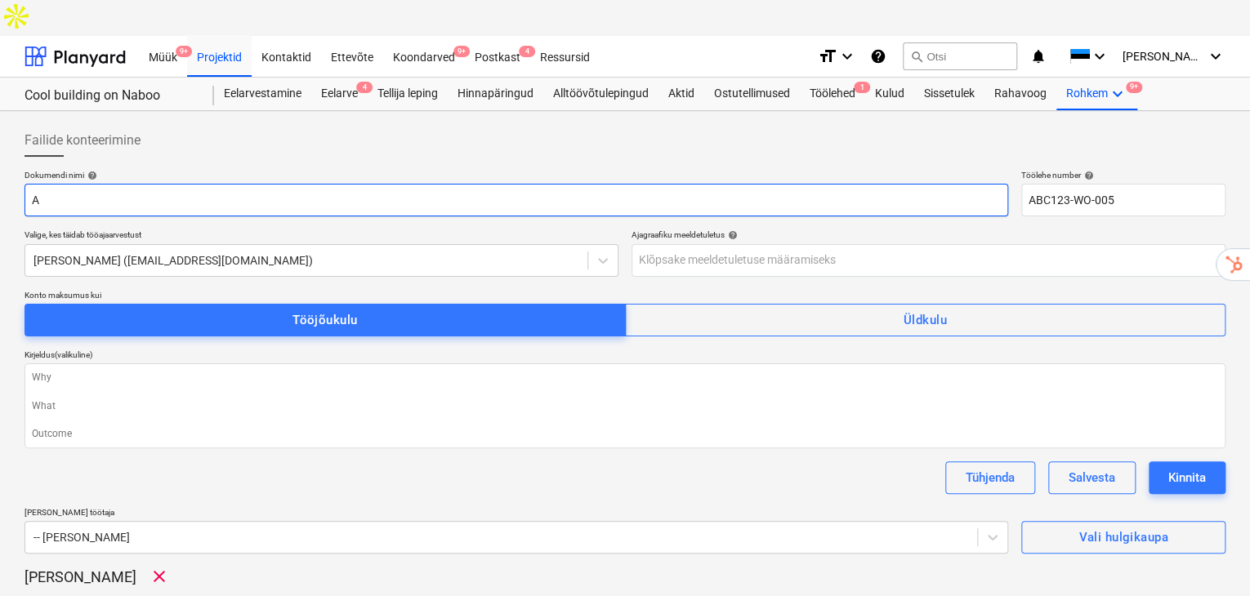
type textarea "x"
type input "AB"
type textarea "x"
type input "ABC"
drag, startPoint x: 400, startPoint y: 169, endPoint x: 0, endPoint y: -71, distance: 466.2
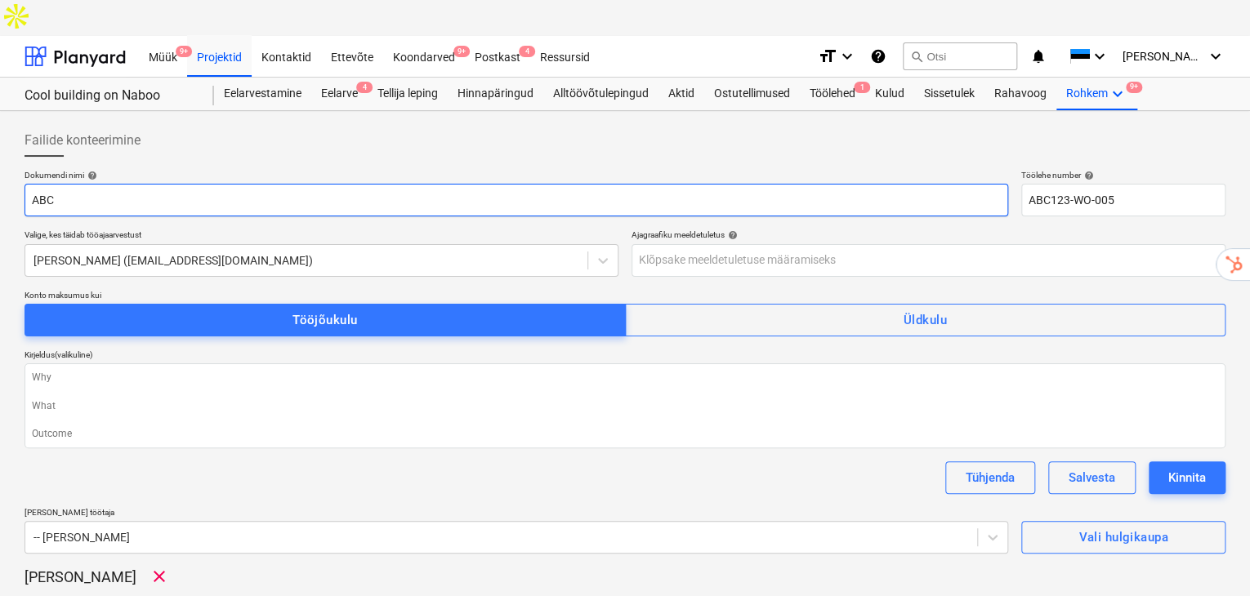
click at [0, 0] on html "Müük 9+ Projektid Kontaktid Ettevõte Koondarved 9+ Postkast 4 Ressursid format_…" at bounding box center [625, 316] width 1250 height 632
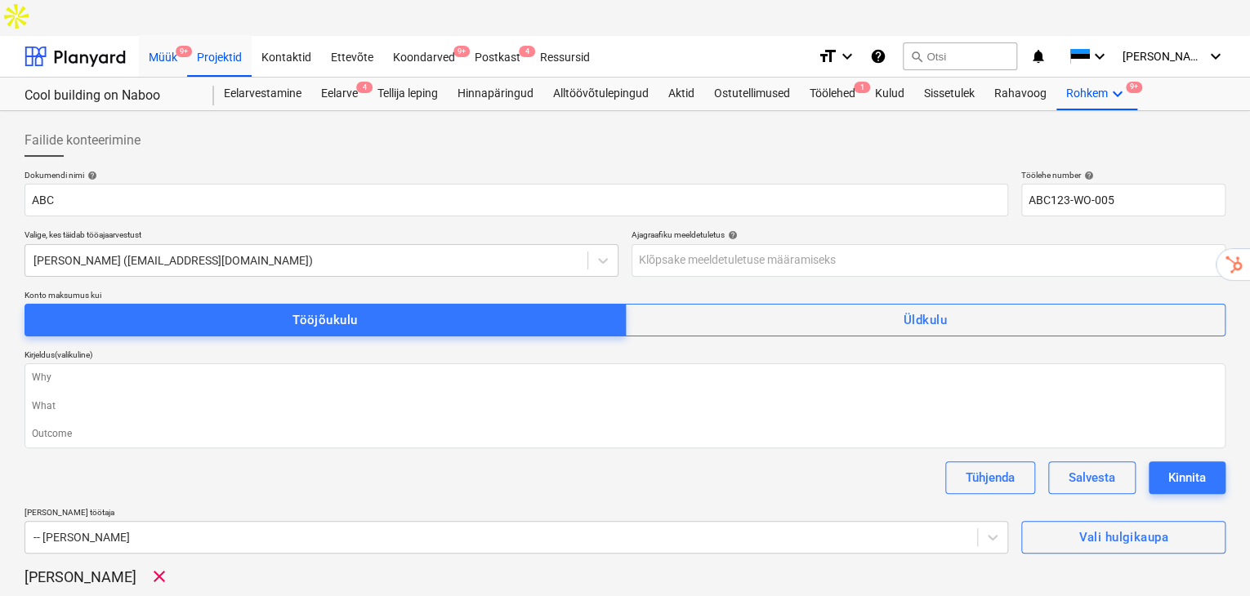
click at [156, 35] on div "Müük 9+" at bounding box center [163, 56] width 48 height 42
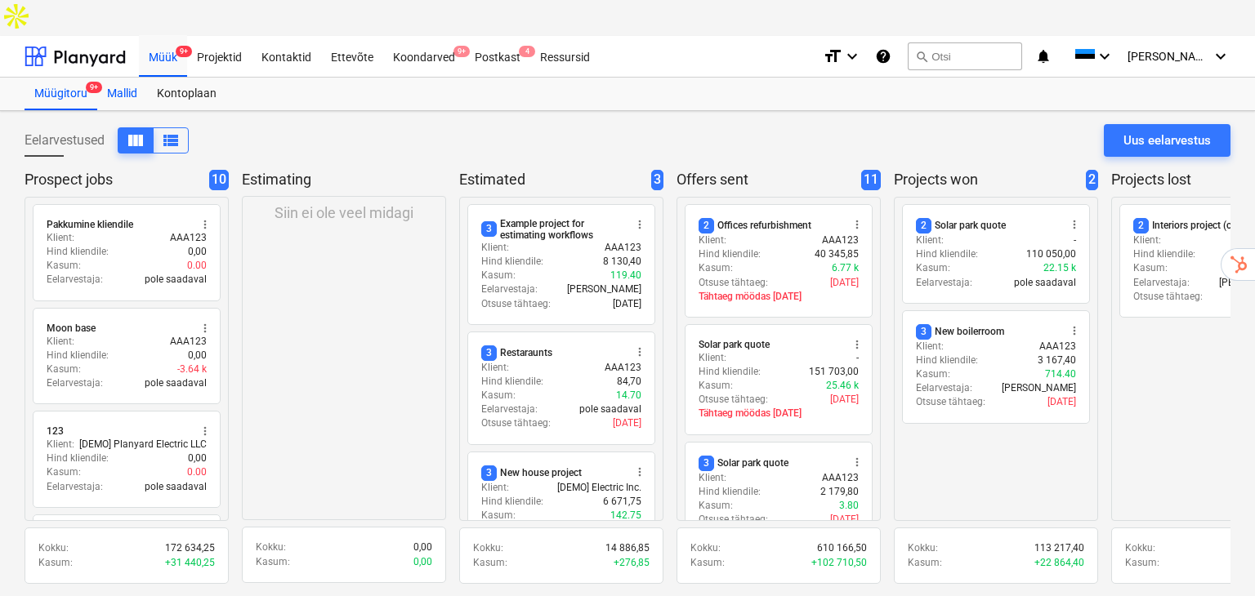
click at [123, 78] on div "Mallid" at bounding box center [122, 94] width 50 height 33
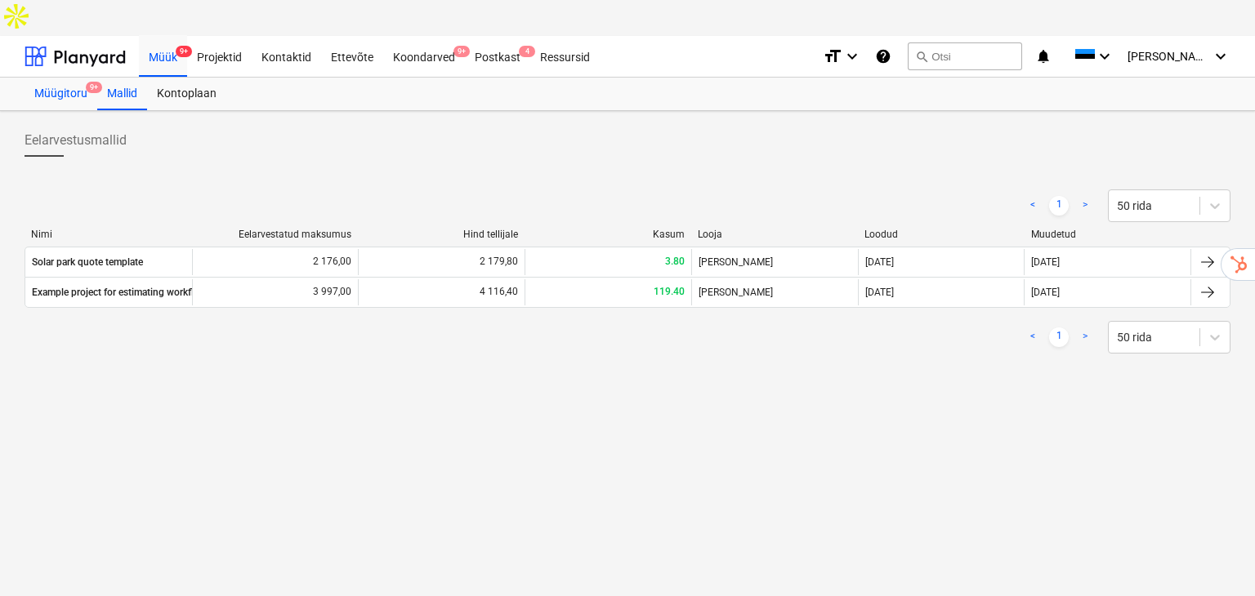
click at [77, 78] on div "Müügitoru 9+" at bounding box center [61, 94] width 73 height 33
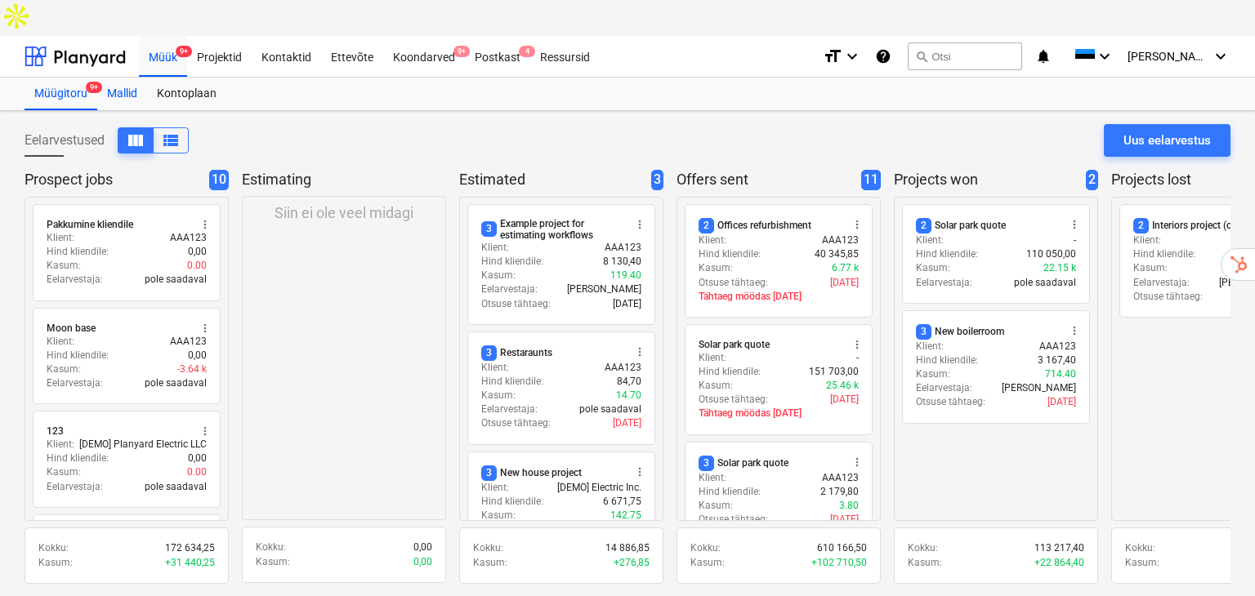
click at [132, 78] on div "Mallid" at bounding box center [122, 94] width 50 height 33
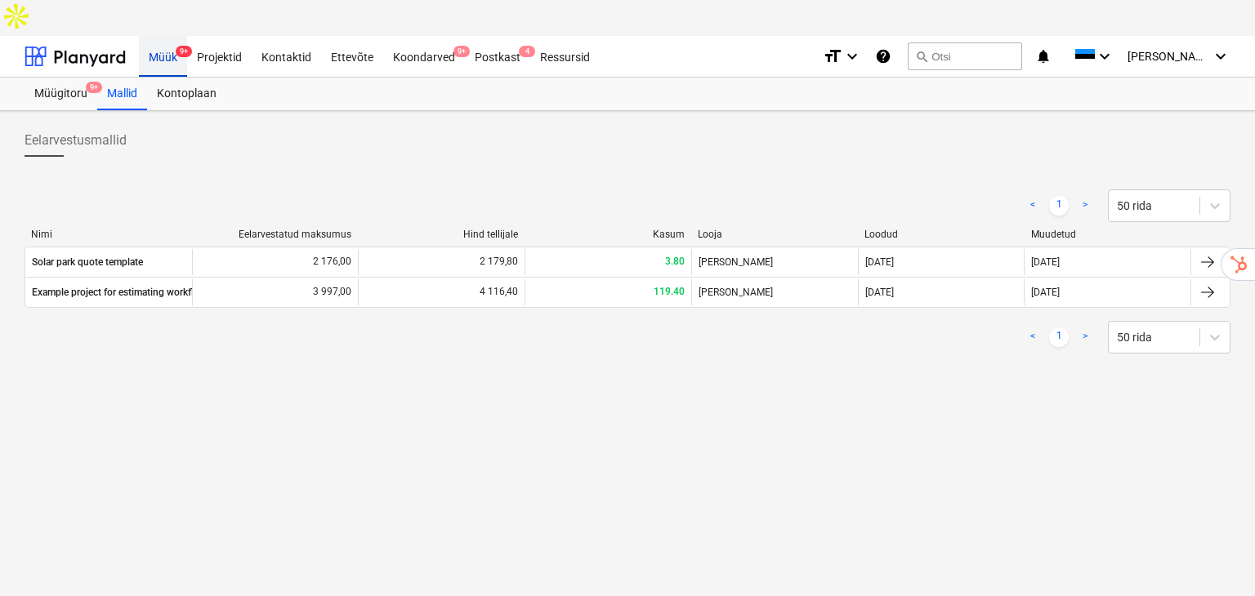
click at [168, 35] on div "Müük 9+" at bounding box center [163, 56] width 48 height 42
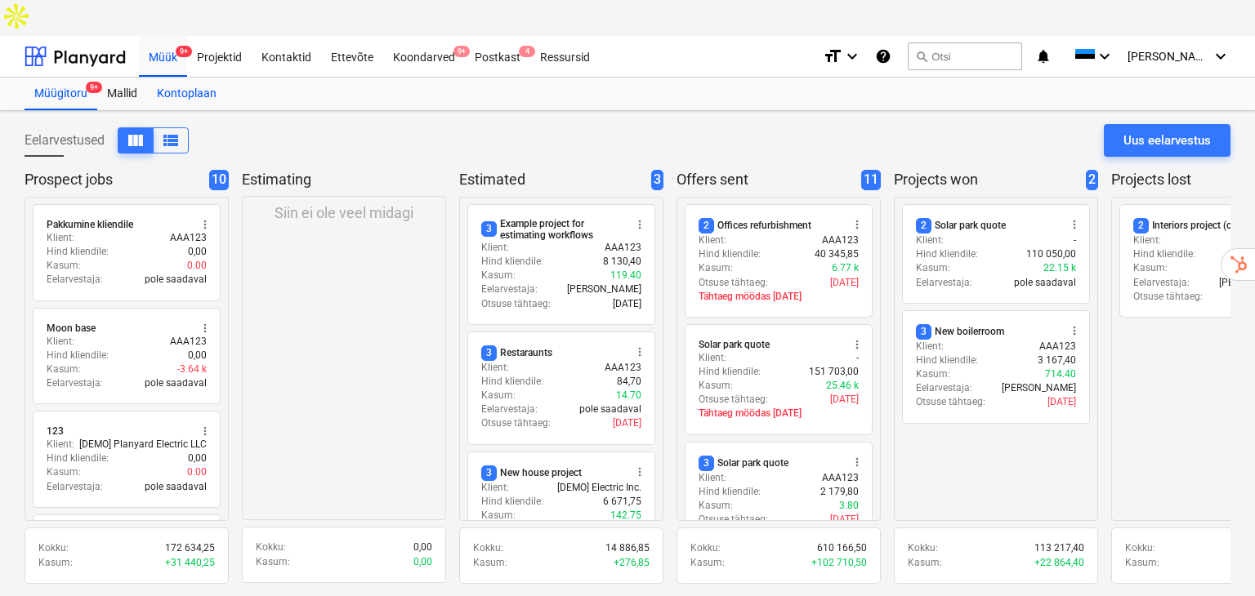
click at [180, 78] on div "Kontoplaan" at bounding box center [186, 94] width 79 height 33
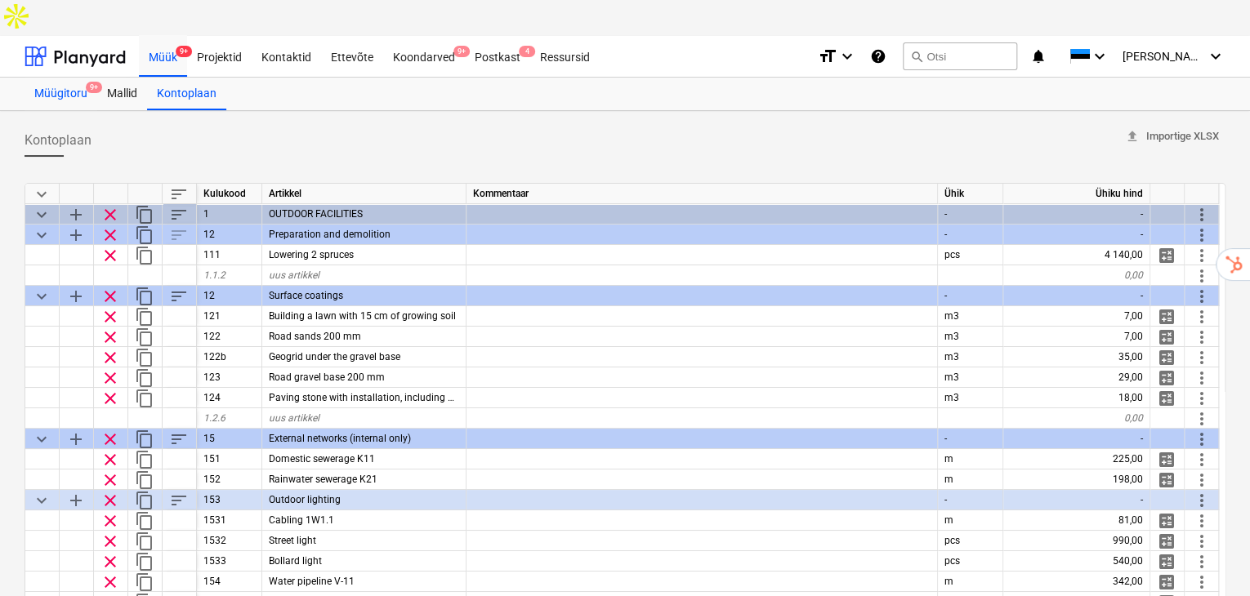
click at [56, 78] on div "Müügitoru 9+" at bounding box center [61, 94] width 73 height 33
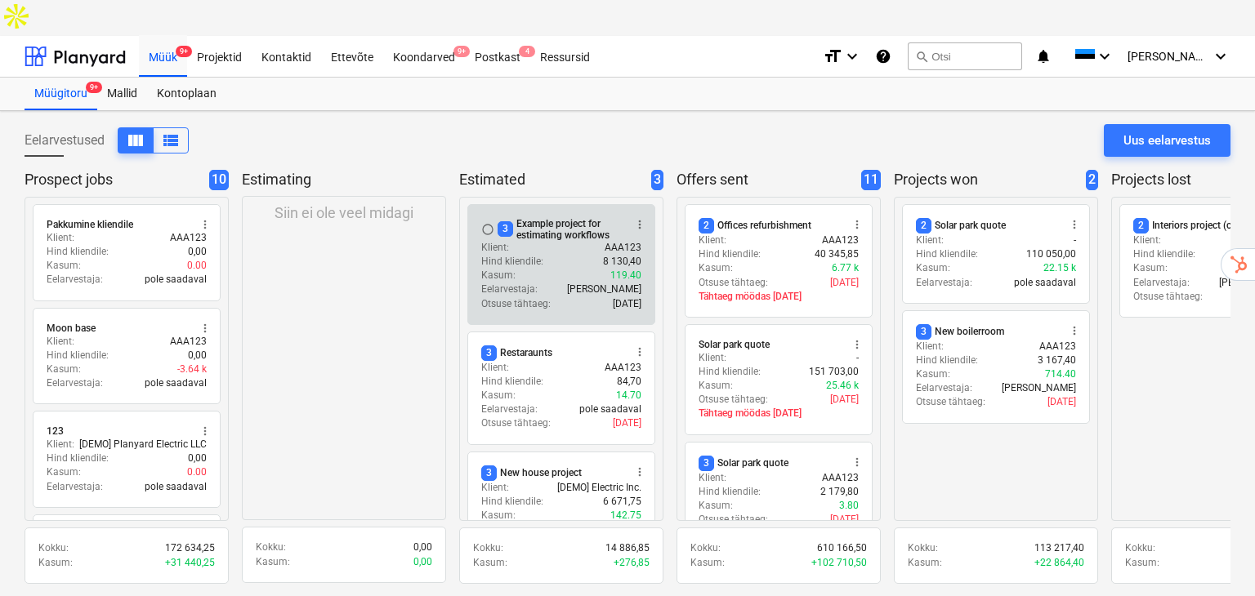
click at [549, 218] on div "3 Example project for estimating workflows" at bounding box center [561, 229] width 126 height 23
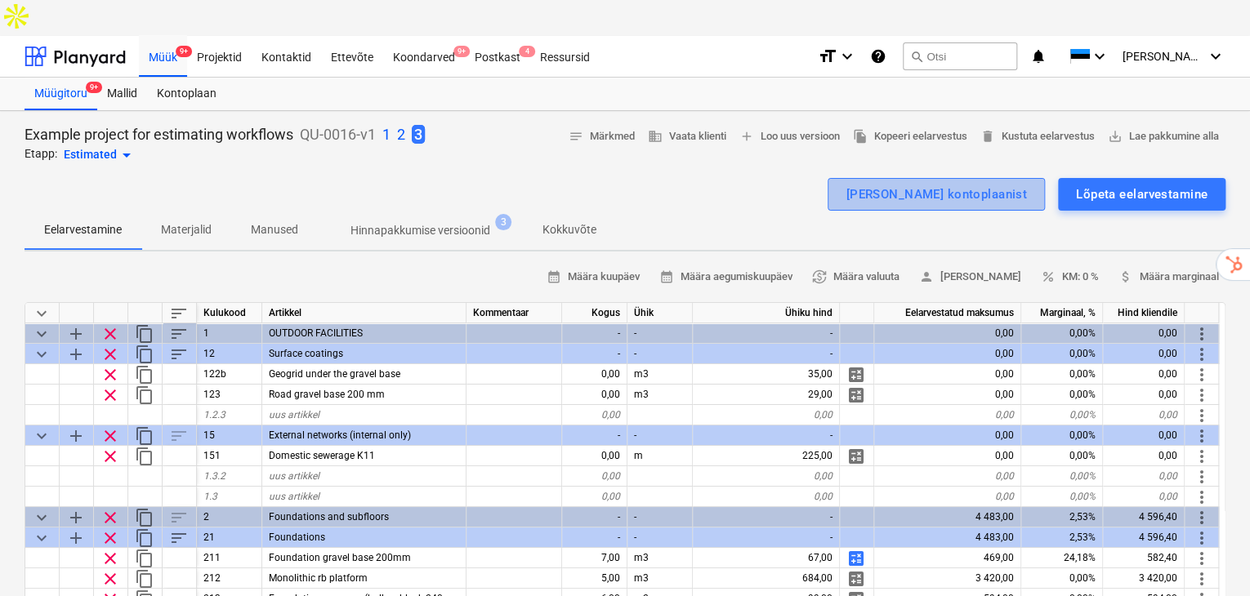
click at [998, 184] on div "[PERSON_NAME] kontoplaanist" at bounding box center [936, 194] width 181 height 21
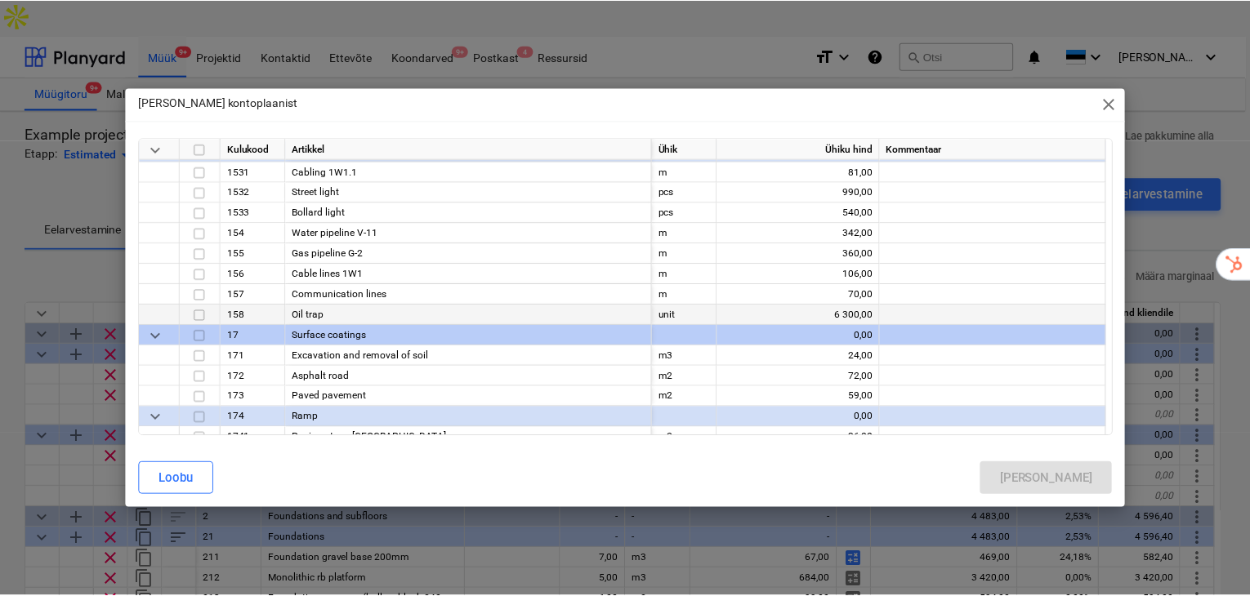
scroll to position [272, 0]
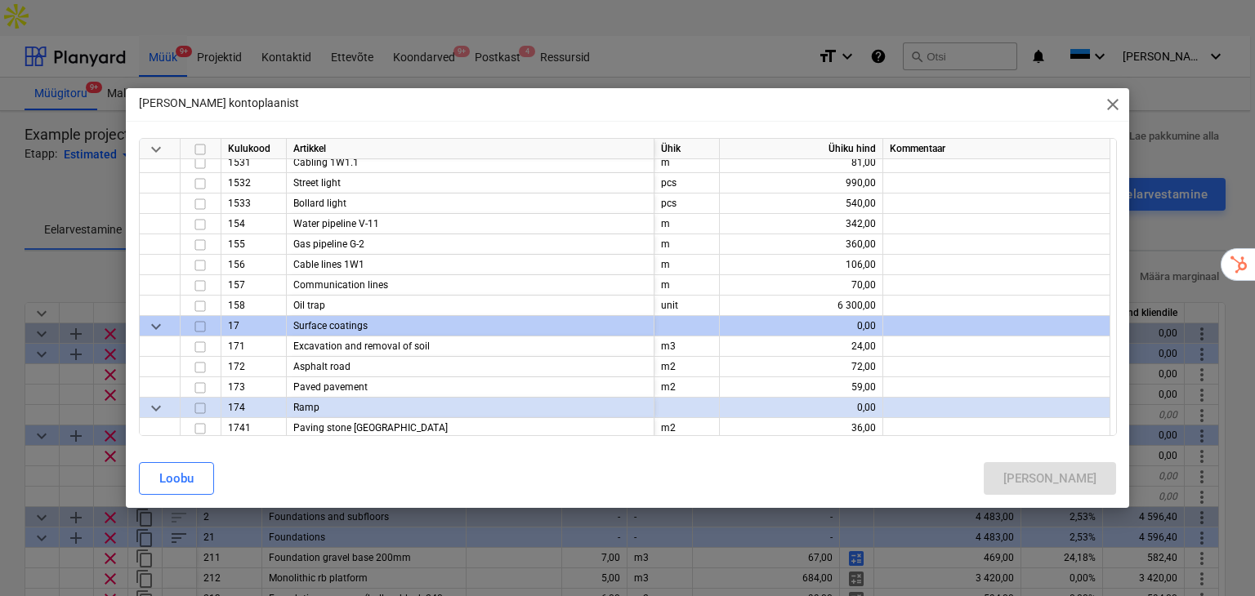
click at [1113, 92] on div "[PERSON_NAME] kontoplaanist close" at bounding box center [628, 104] width 1004 height 33
click at [1113, 102] on span "close" at bounding box center [1113, 105] width 20 height 20
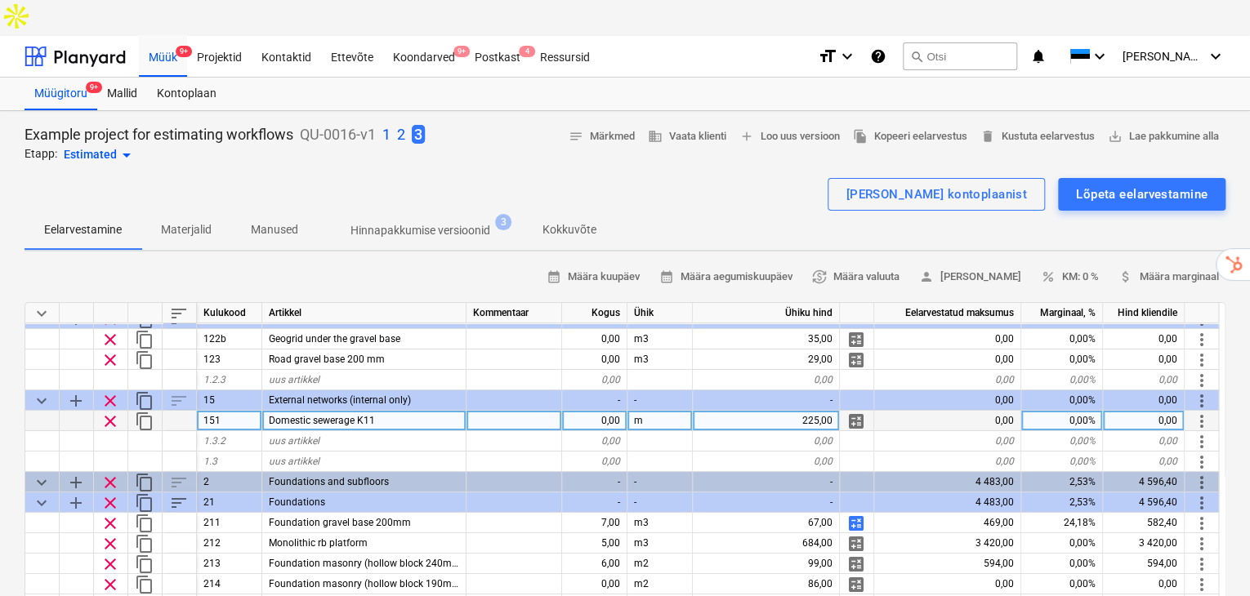
scroll to position [54, 0]
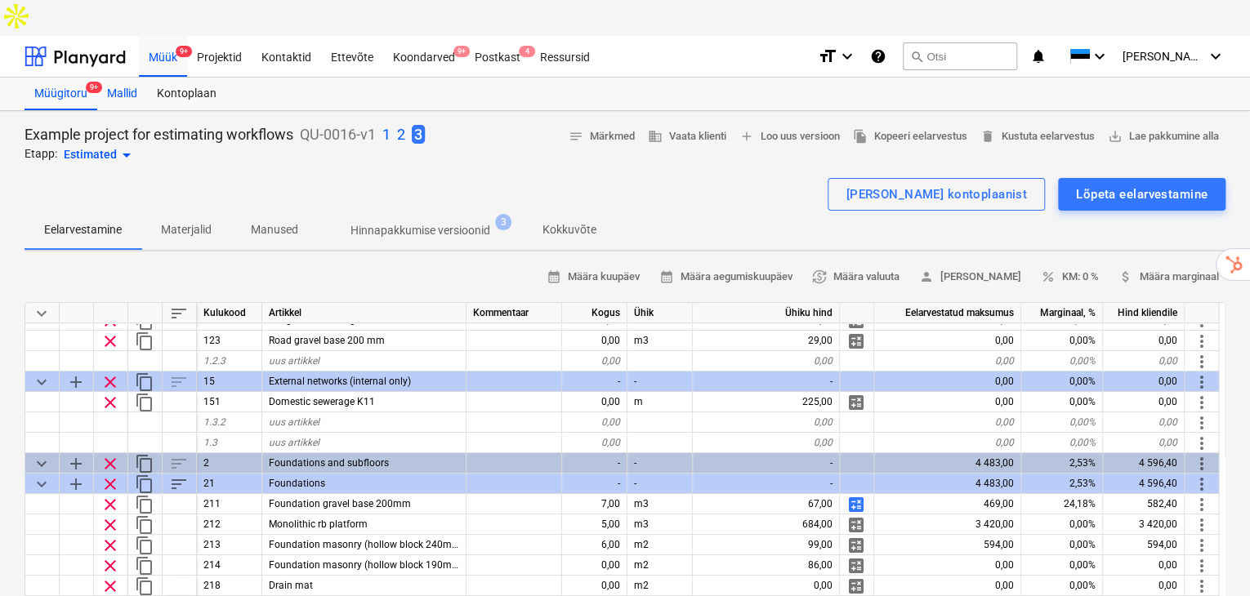
click at [116, 78] on div "Mallid" at bounding box center [122, 94] width 50 height 33
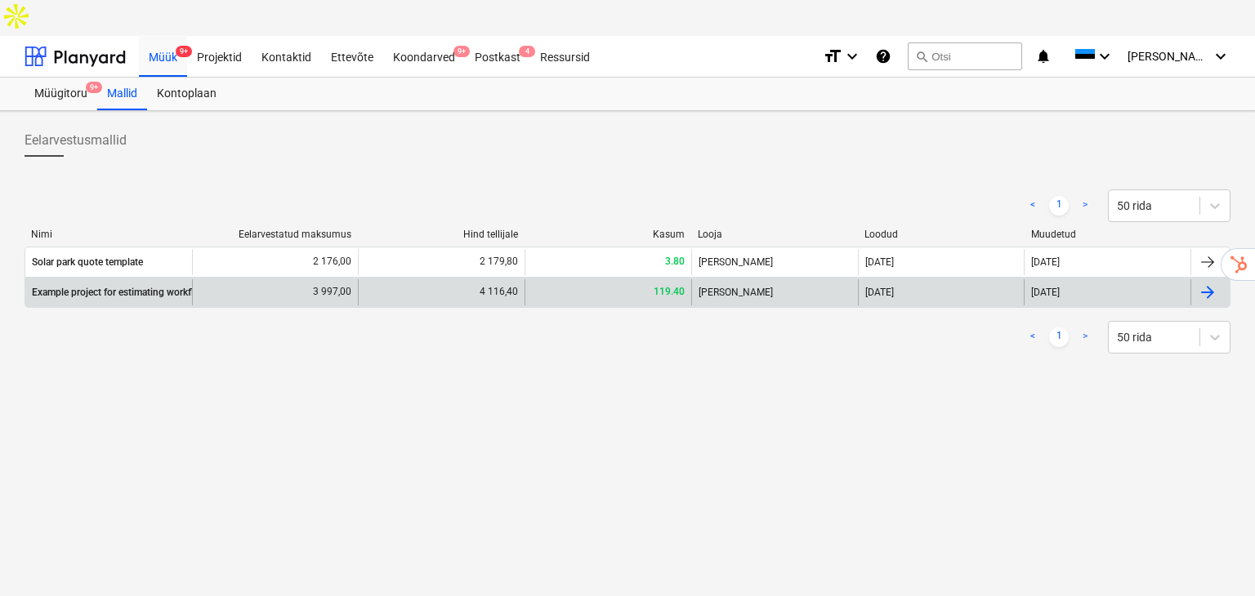
click at [134, 287] on div "Example project for estimating workflows template" at bounding box center [142, 292] width 220 height 11
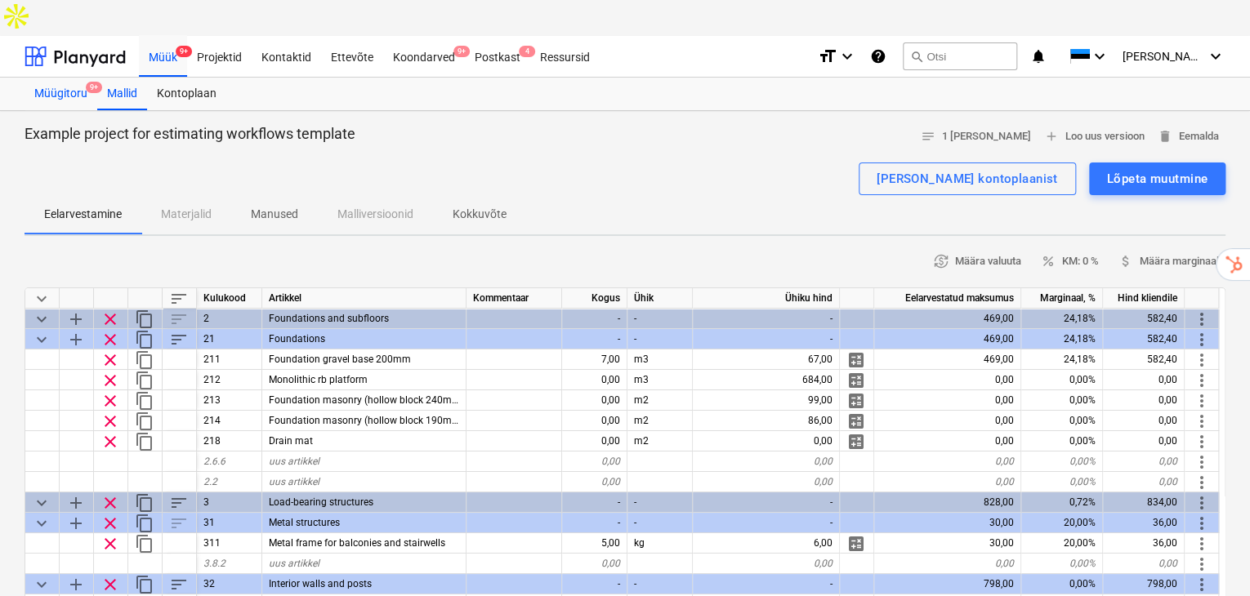
click at [56, 78] on div "Müügitoru 9+" at bounding box center [61, 94] width 73 height 33
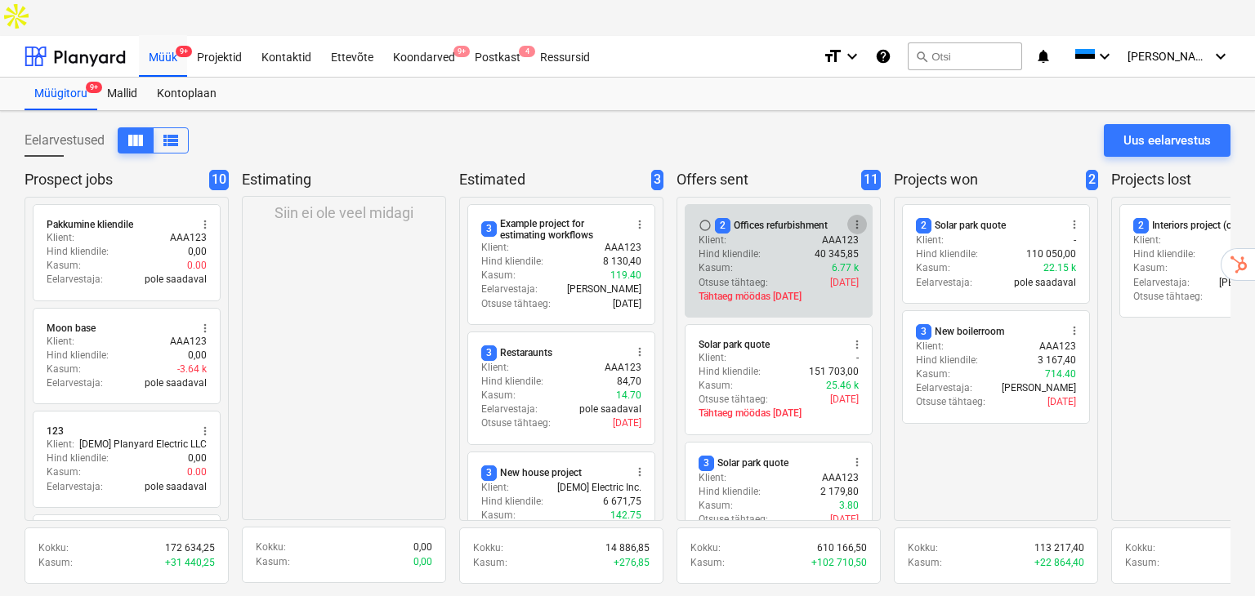
click at [860, 218] on span "more_vert" at bounding box center [857, 224] width 13 height 13
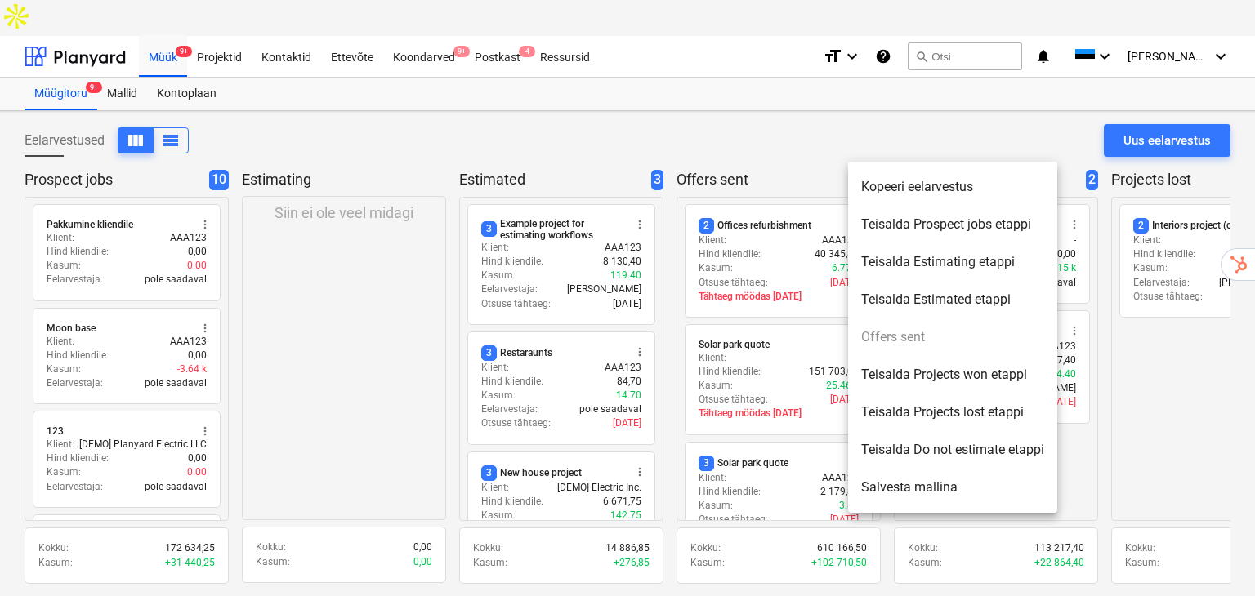
click at [534, 197] on div at bounding box center [627, 298] width 1255 height 596
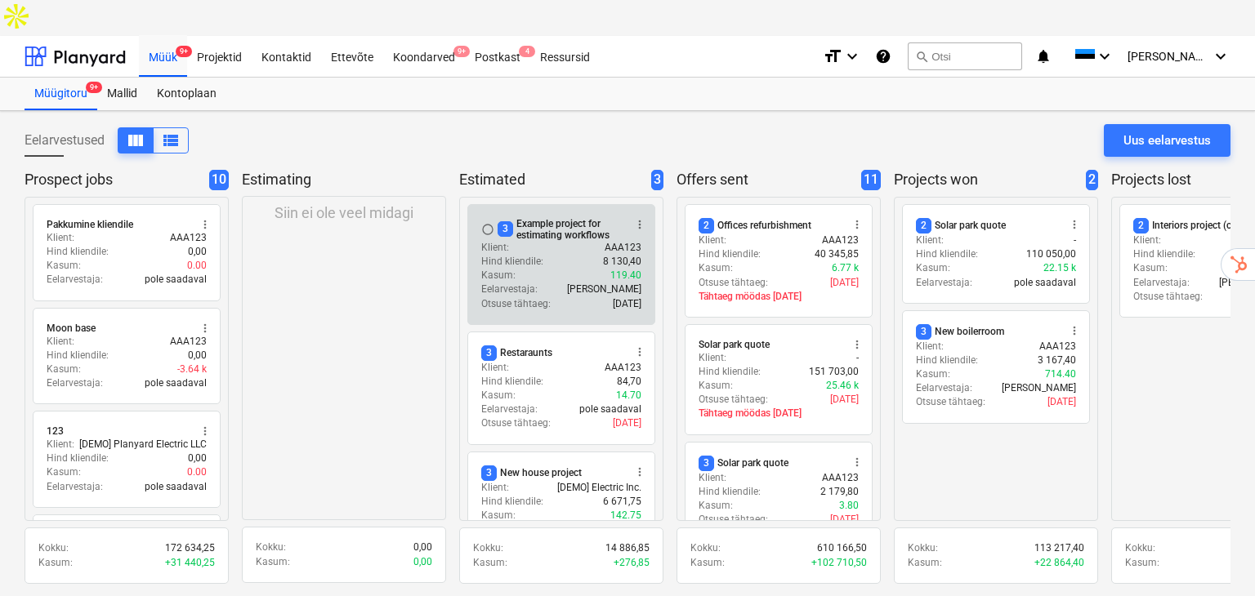
click at [543, 241] on div "Klient : AAA123" at bounding box center [561, 248] width 160 height 14
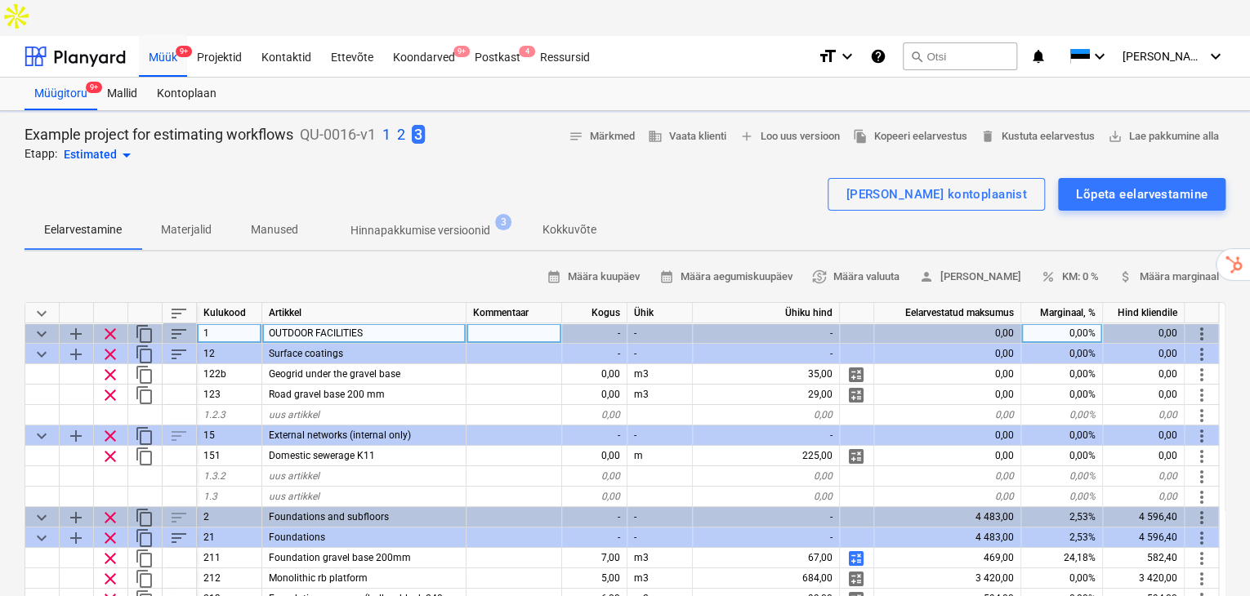
type textarea "x"
click at [337, 328] on span "OUTDOOR FACILITIES" at bounding box center [316, 333] width 94 height 11
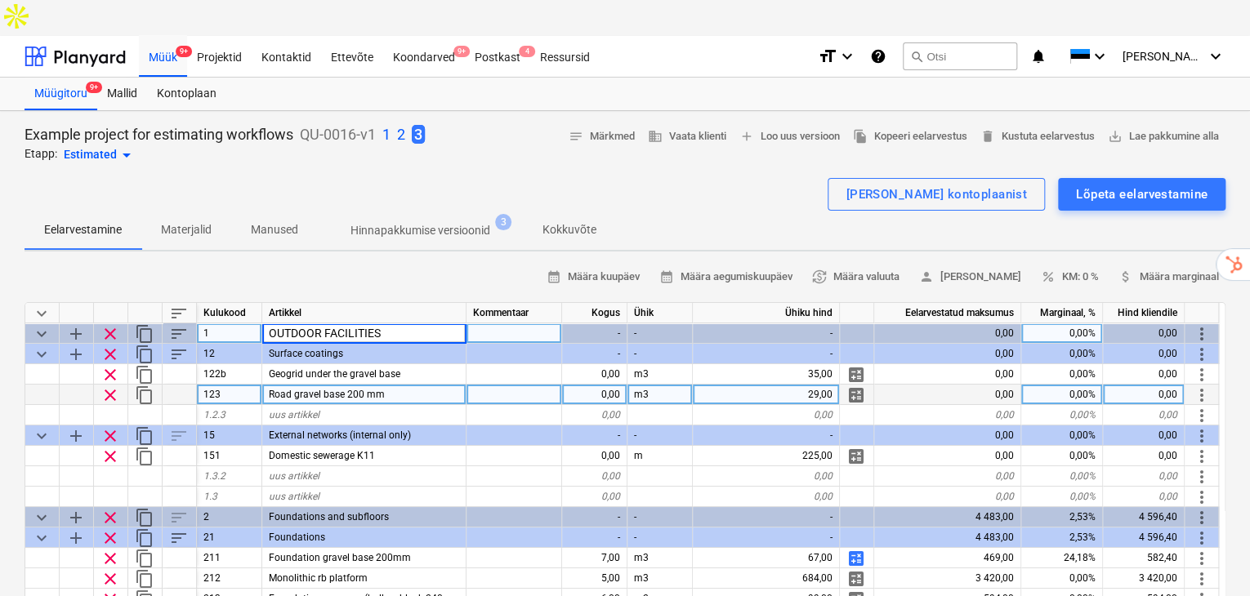
click at [430, 385] on div "Road gravel base 200 mm" at bounding box center [364, 395] width 204 height 20
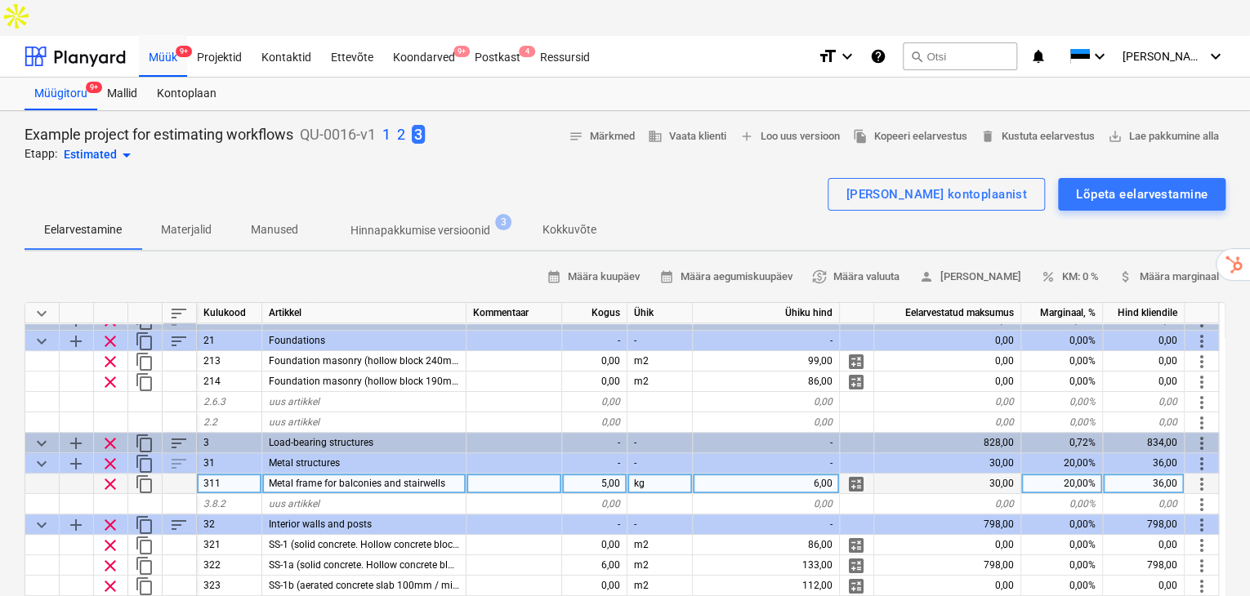
scroll to position [435, 0]
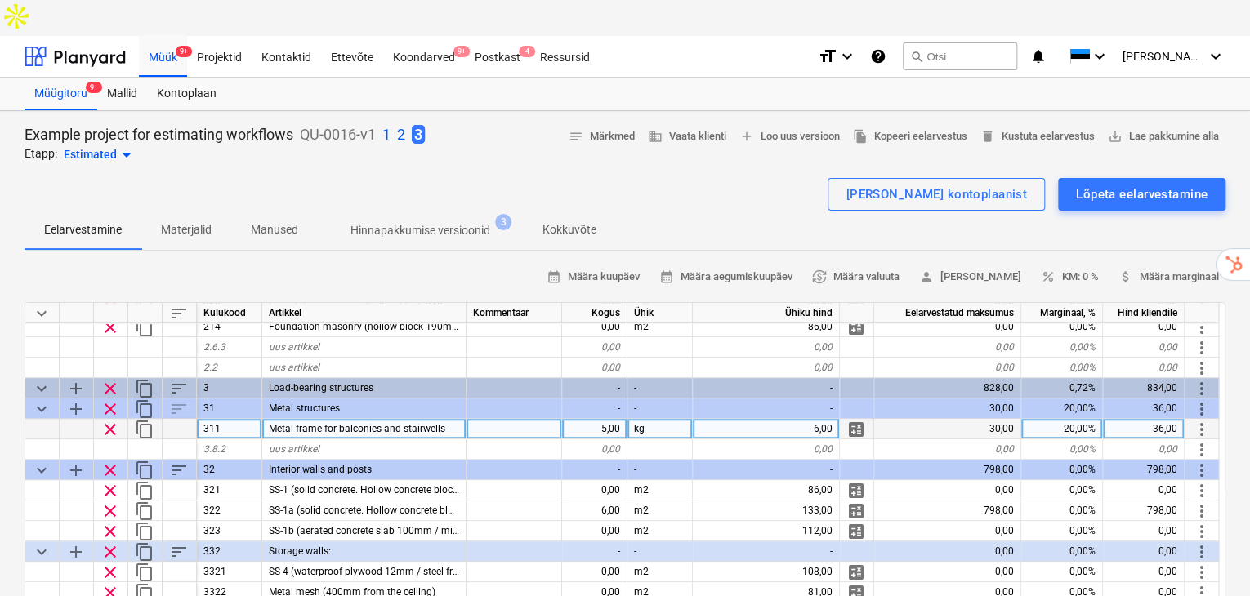
click at [1173, 419] on div "36,00" at bounding box center [1144, 429] width 82 height 20
type input "50"
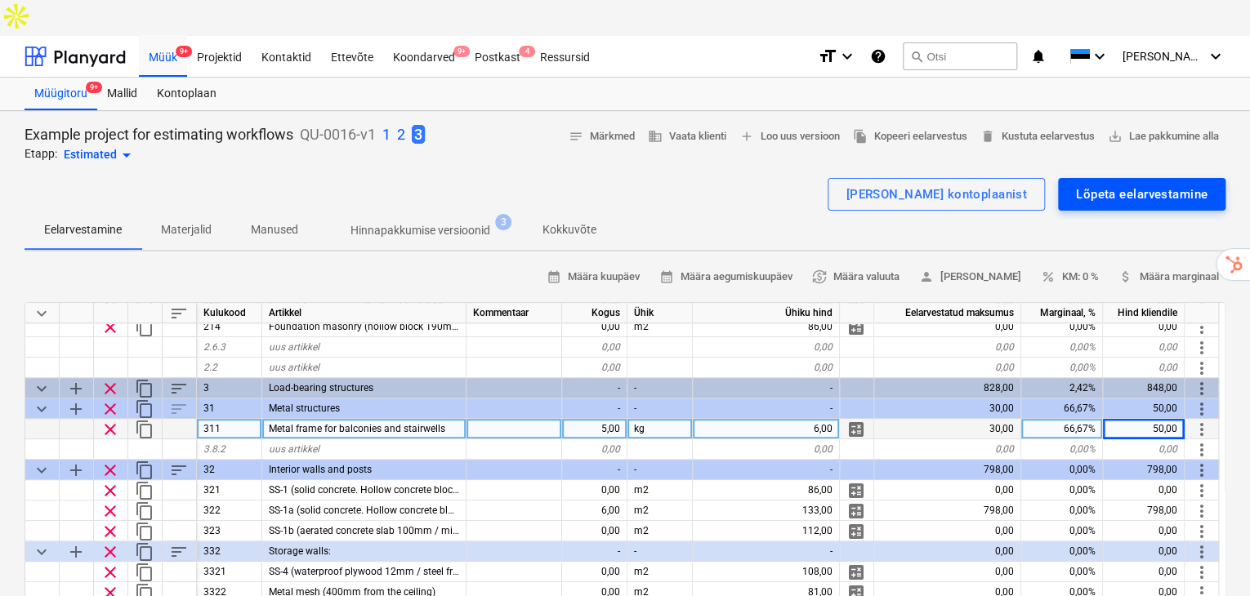
click at [1121, 184] on div "Lõpeta eelarvestamine" at bounding box center [1142, 194] width 132 height 21
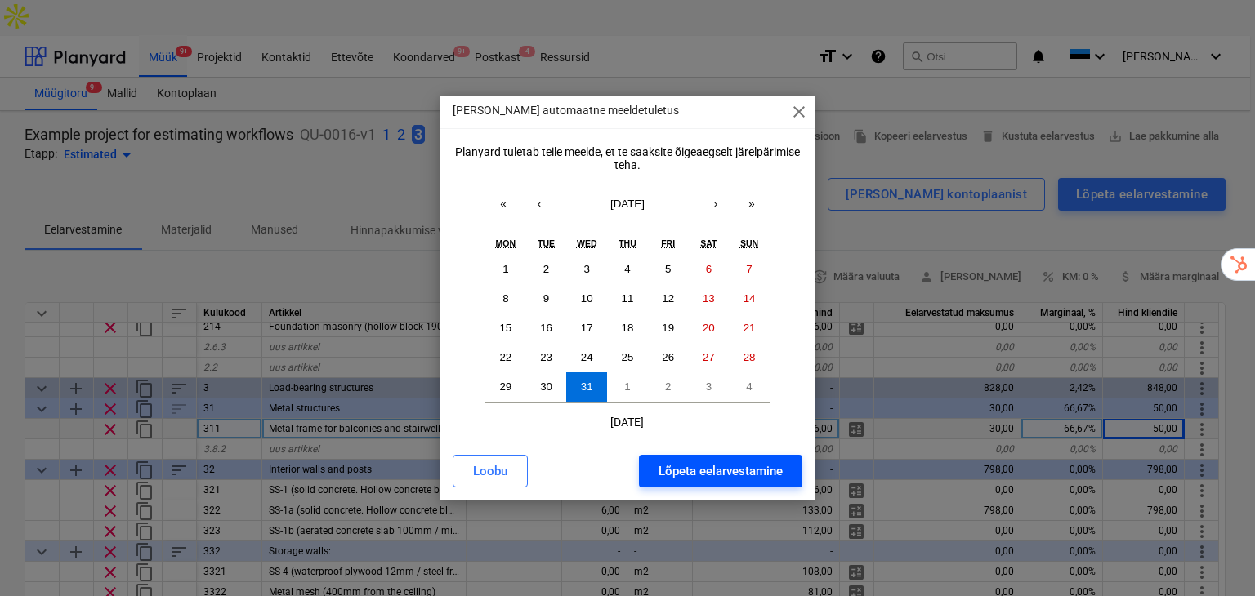
click at [767, 472] on div "Lõpeta eelarvestamine" at bounding box center [721, 471] width 124 height 21
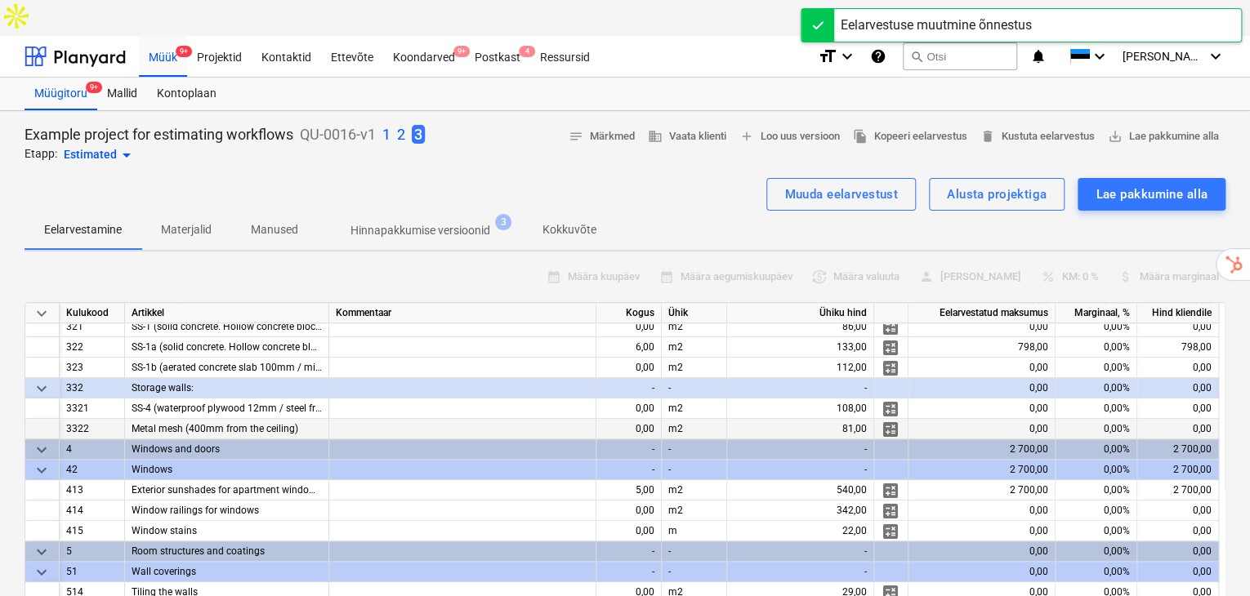
click at [124, 145] on span "arrow_drop_down" at bounding box center [127, 155] width 20 height 20
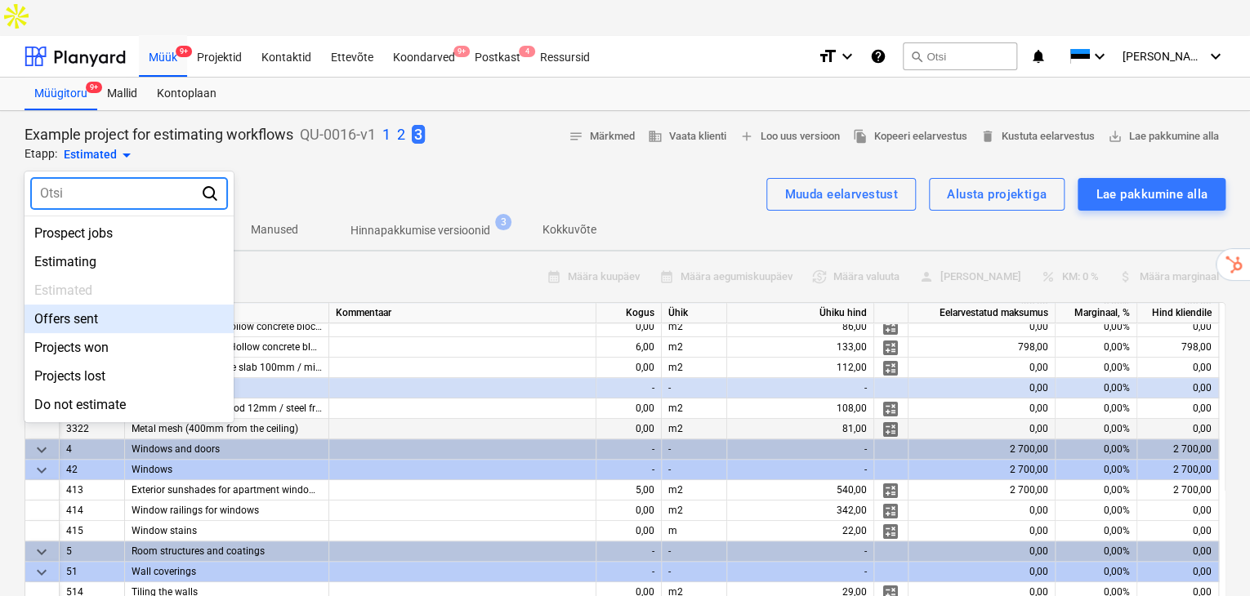
click at [83, 305] on div "Offers sent" at bounding box center [129, 319] width 209 height 29
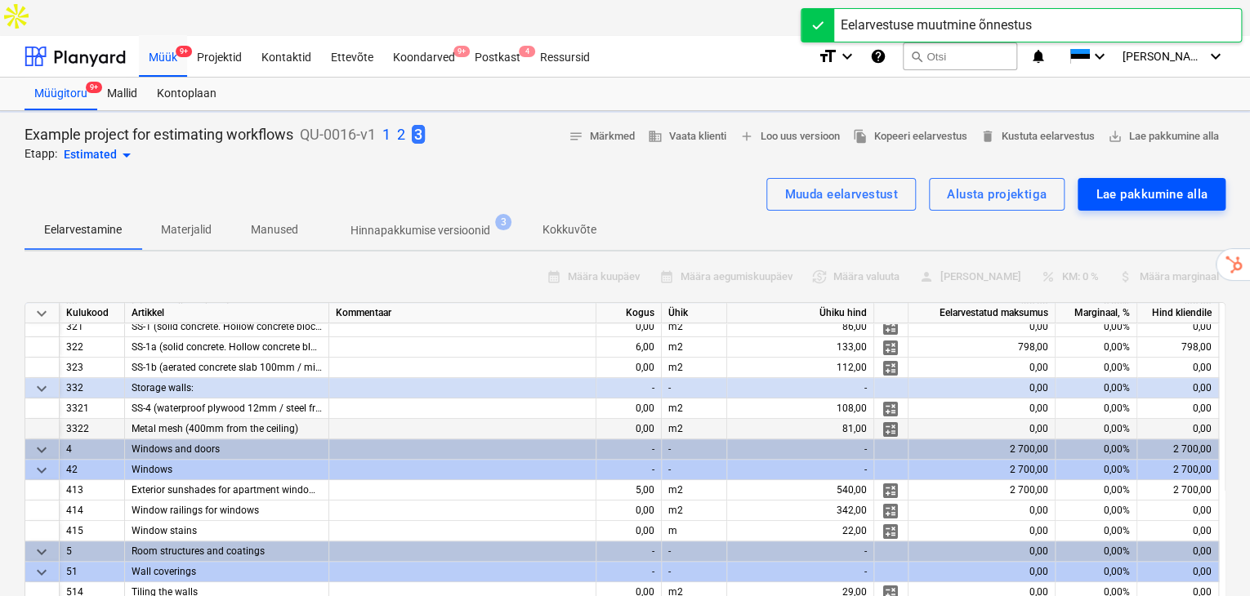
type textarea "x"
click at [1153, 178] on button "Lae pakkumine alla" at bounding box center [1152, 194] width 148 height 33
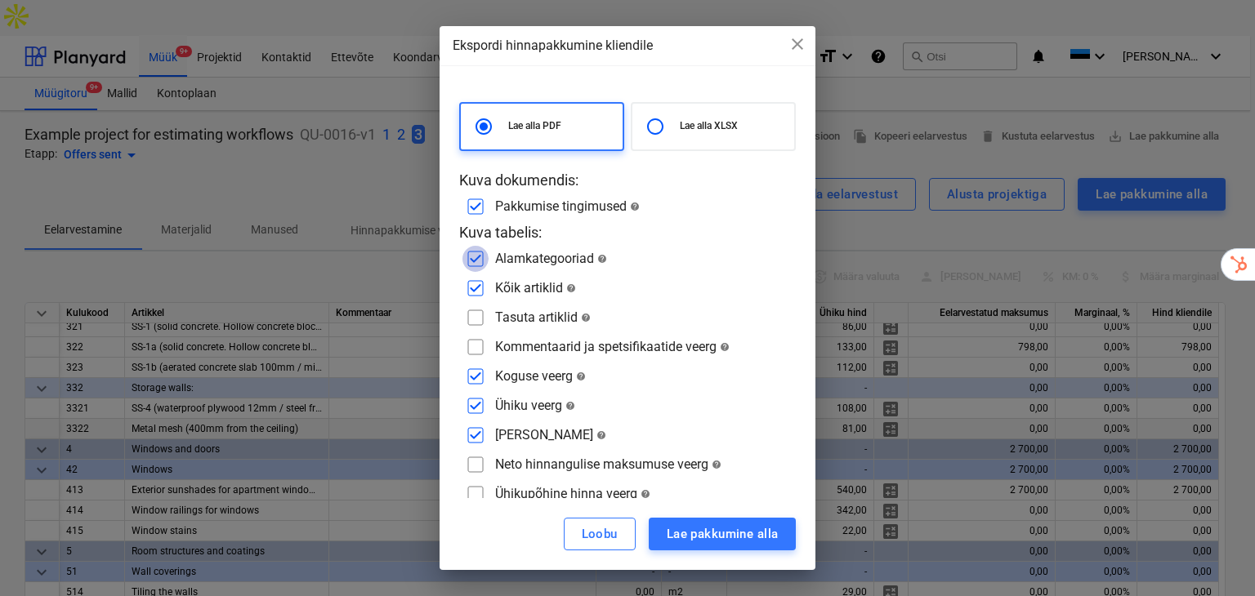
drag, startPoint x: 471, startPoint y: 256, endPoint x: 480, endPoint y: 263, distance: 11.6
click at [472, 256] on input "checkbox" at bounding box center [475, 259] width 26 height 26
checkbox input "false"
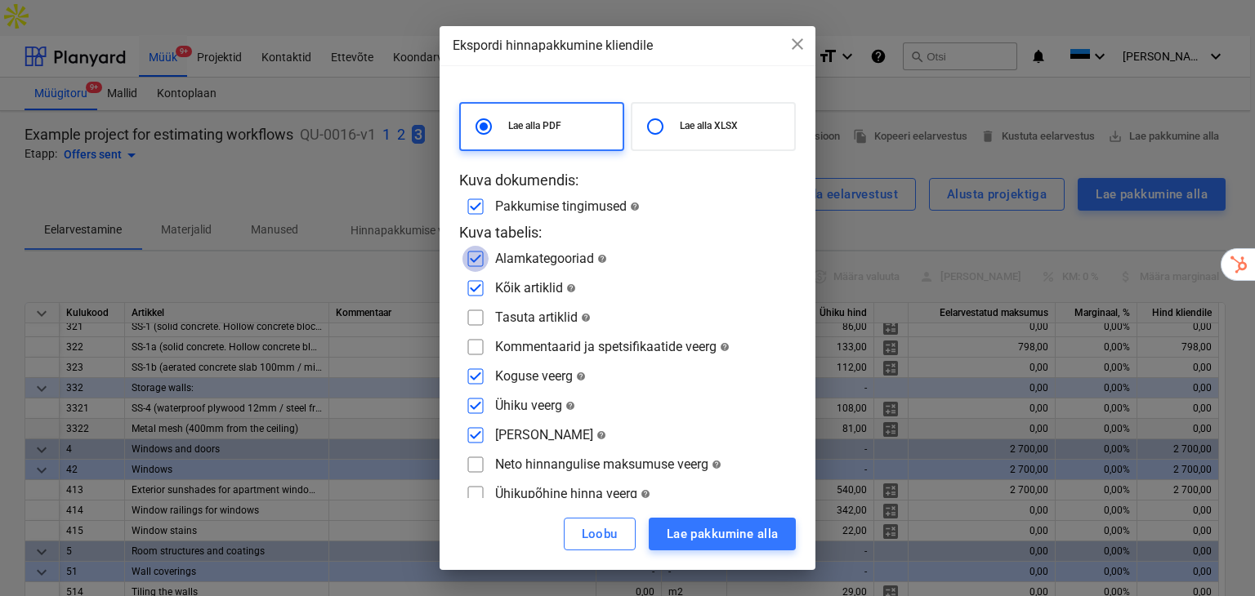
checkbox input "false"
click at [486, 257] on input "checkbox" at bounding box center [475, 259] width 26 height 26
click at [484, 261] on input "checkbox" at bounding box center [475, 259] width 26 height 26
drag, startPoint x: 485, startPoint y: 262, endPoint x: 480, endPoint y: 274, distance: 12.1
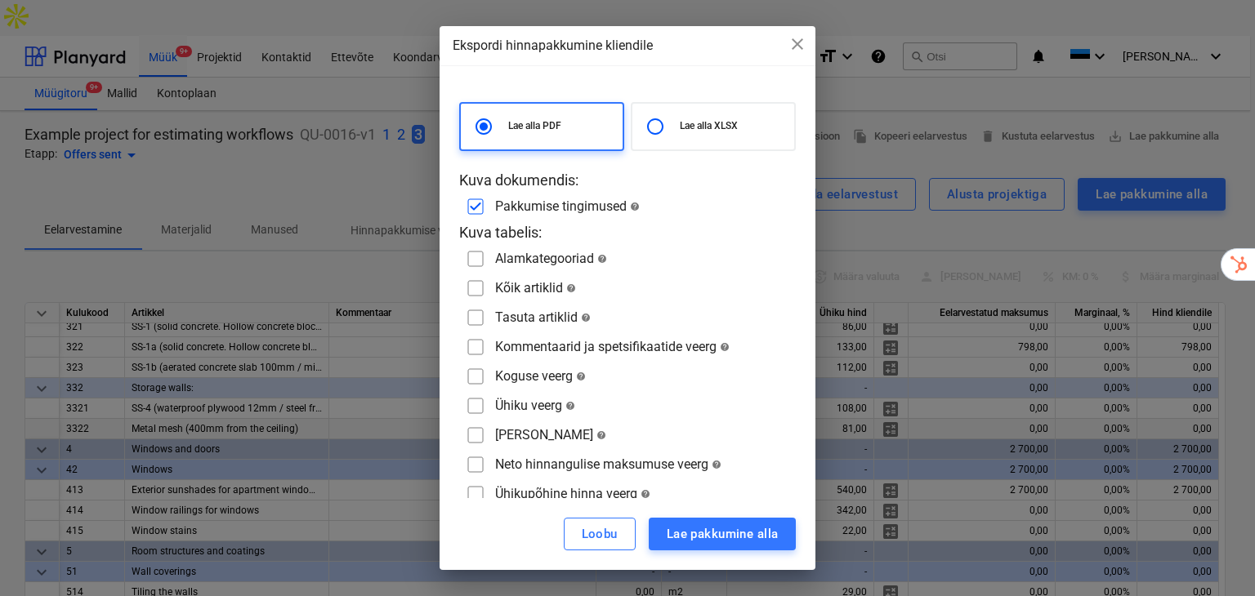
click at [485, 262] on input "checkbox" at bounding box center [475, 259] width 26 height 26
checkbox input "true"
click at [484, 285] on input "checkbox" at bounding box center [475, 288] width 26 height 26
checkbox input "true"
click at [745, 556] on div "[PERSON_NAME] pakkumine alla" at bounding box center [628, 534] width 377 height 72
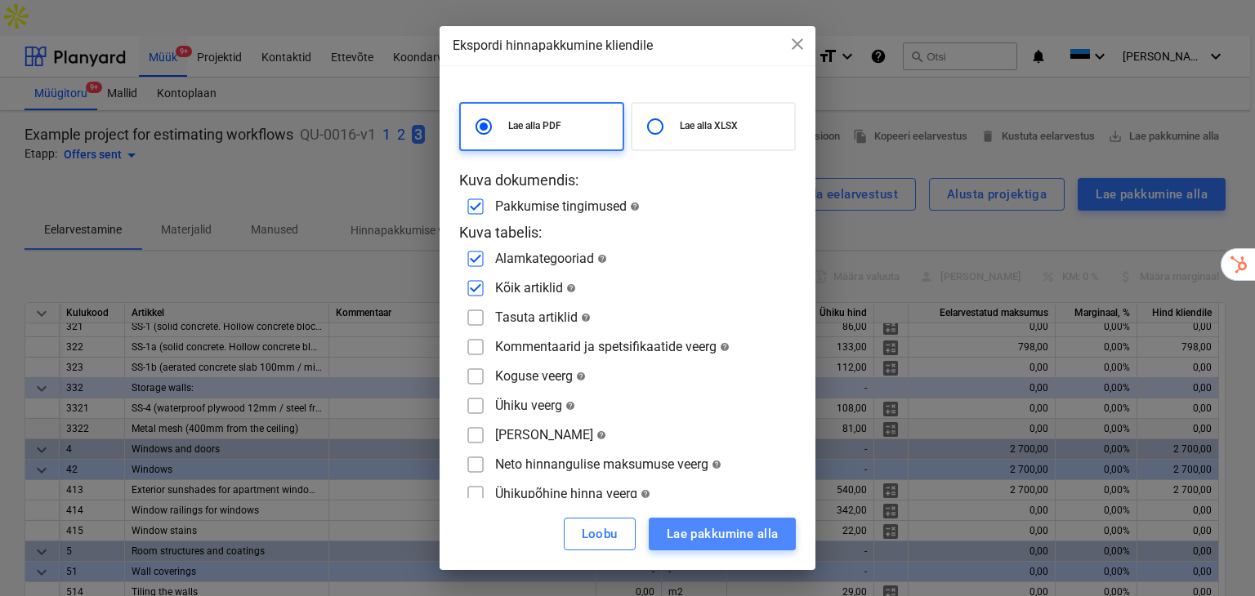
click at [739, 541] on div "Lae pakkumine alla" at bounding box center [723, 534] width 112 height 21
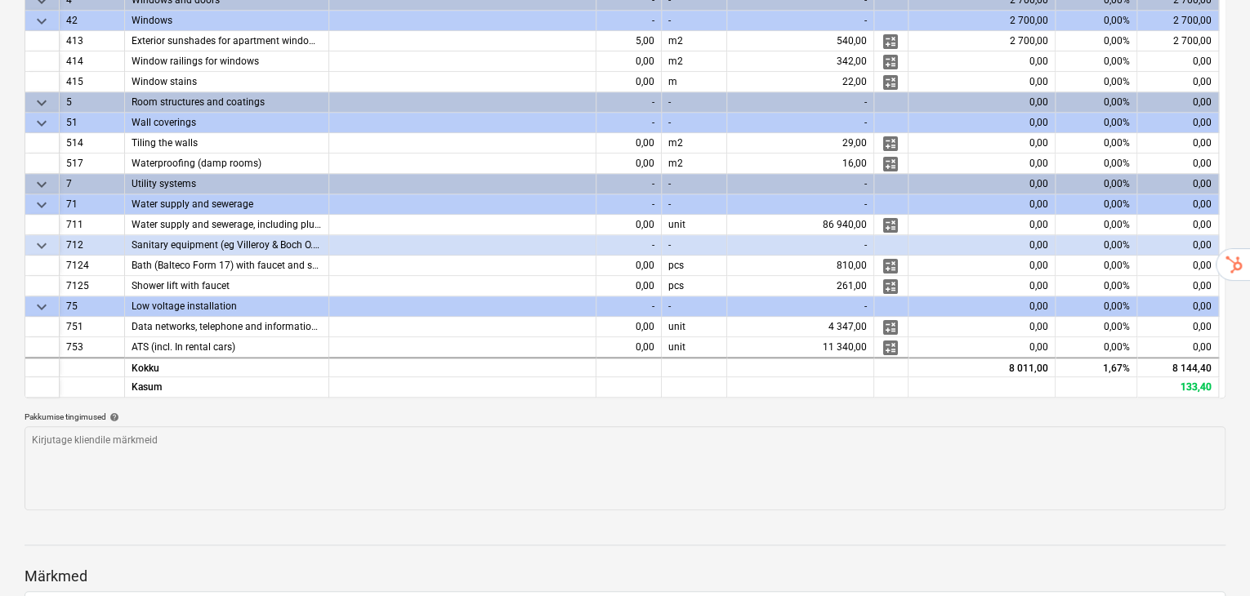
scroll to position [500, 0]
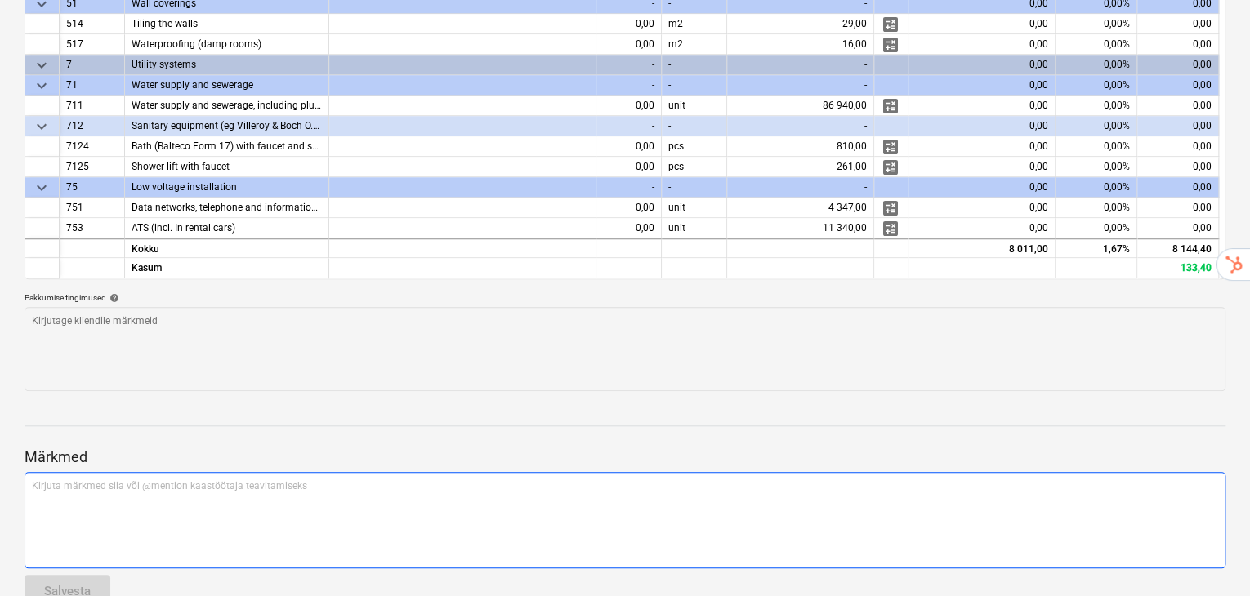
click at [123, 480] on p "Kirjuta märkmed siia või @mention kaastöötaja teavitamiseks ﻿" at bounding box center [625, 487] width 1186 height 14
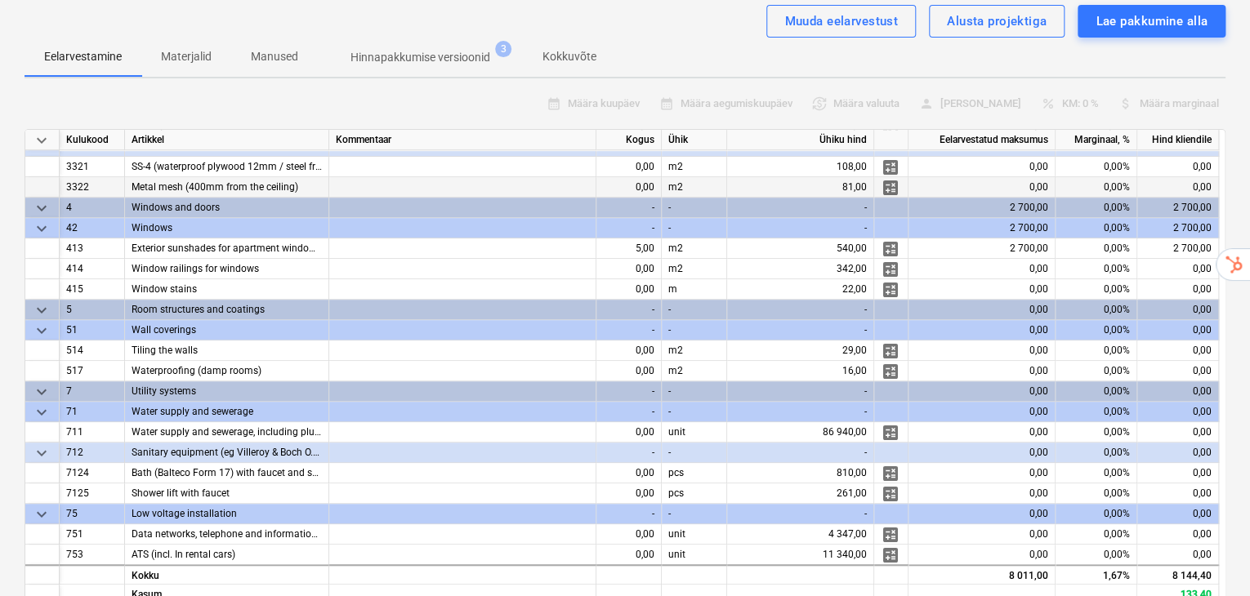
scroll to position [10, 0]
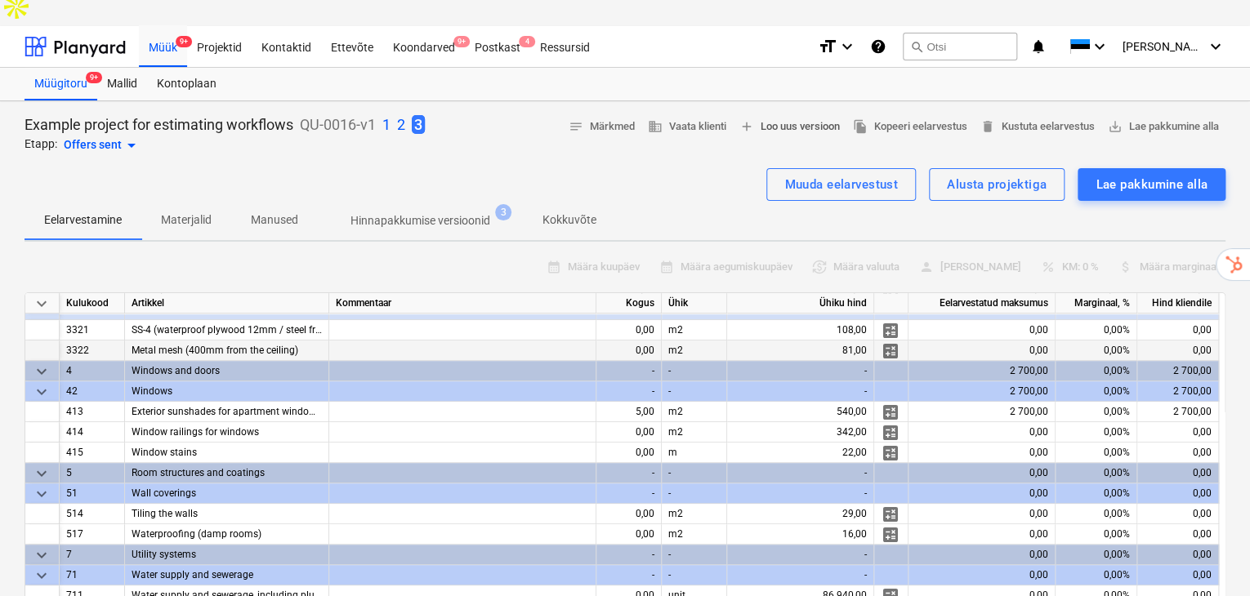
click at [793, 118] on span "add Loo uus versioon" at bounding box center [789, 127] width 100 height 19
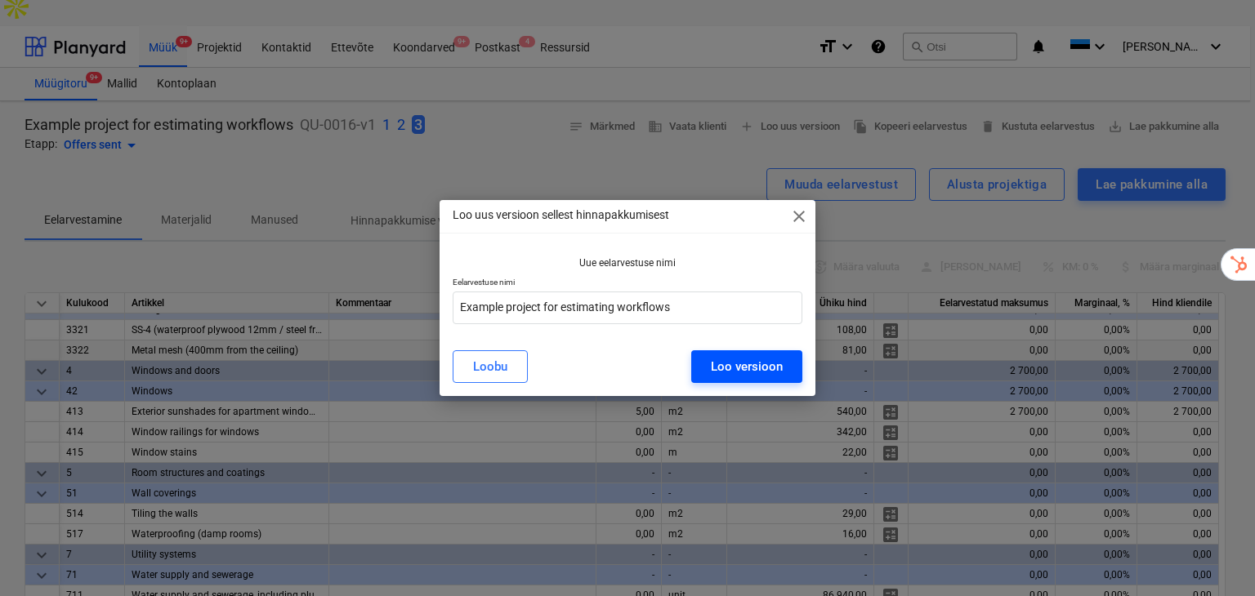
click at [784, 364] on button "Loo versioon" at bounding box center [746, 367] width 111 height 33
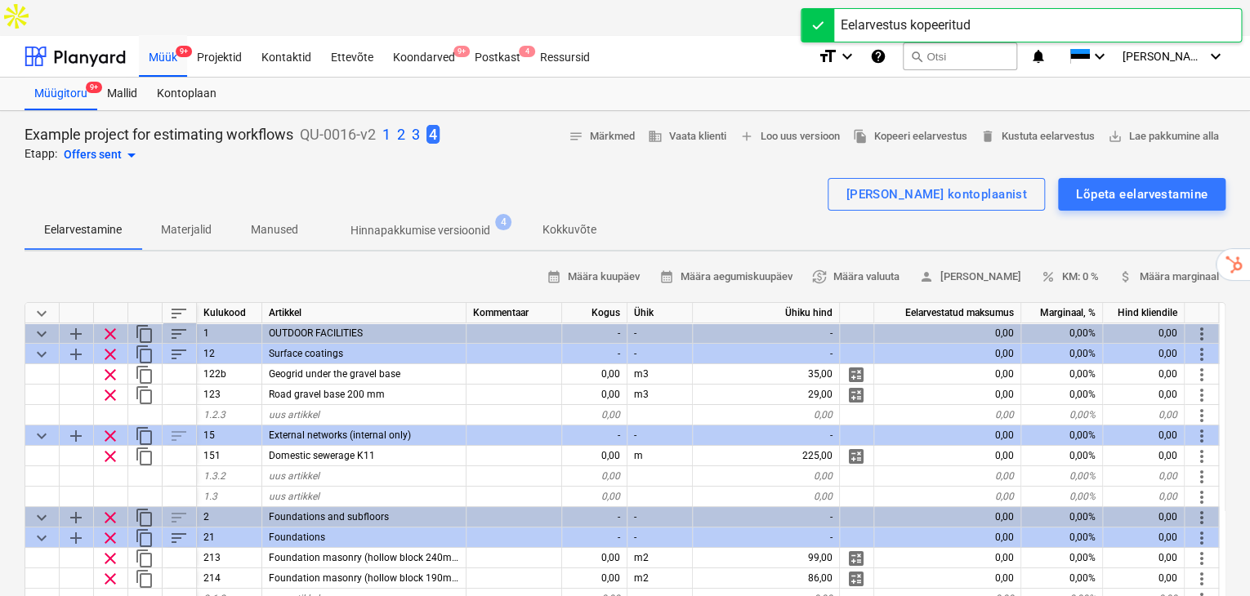
click at [391, 125] on p "1" at bounding box center [386, 135] width 8 height 20
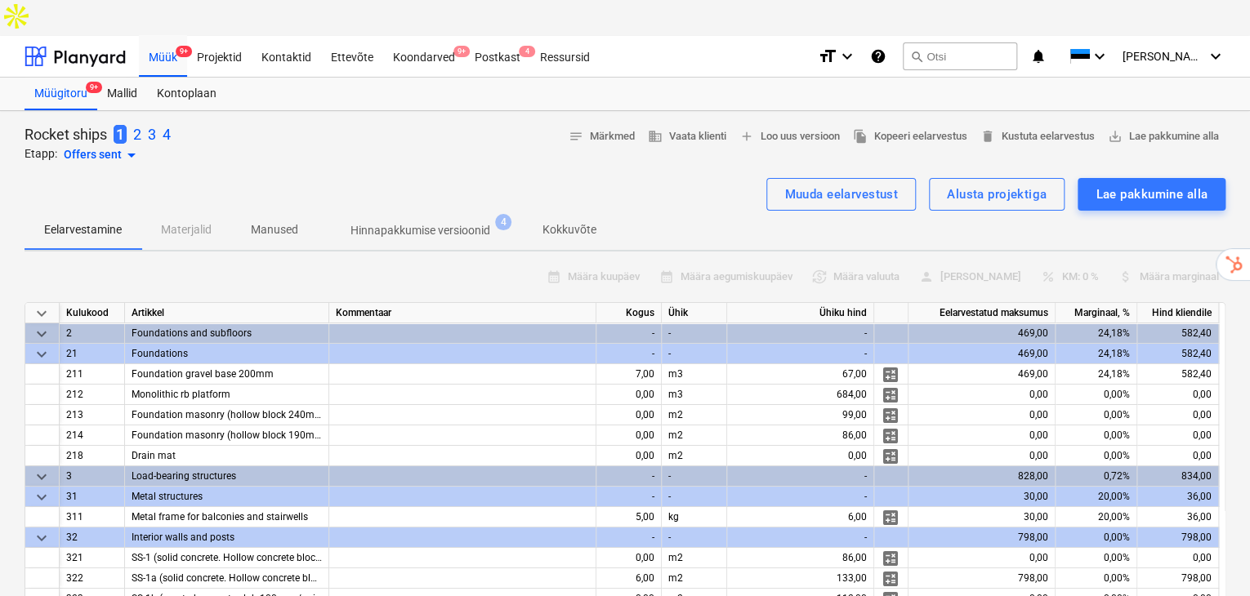
click at [167, 125] on p "4" at bounding box center [167, 135] width 8 height 20
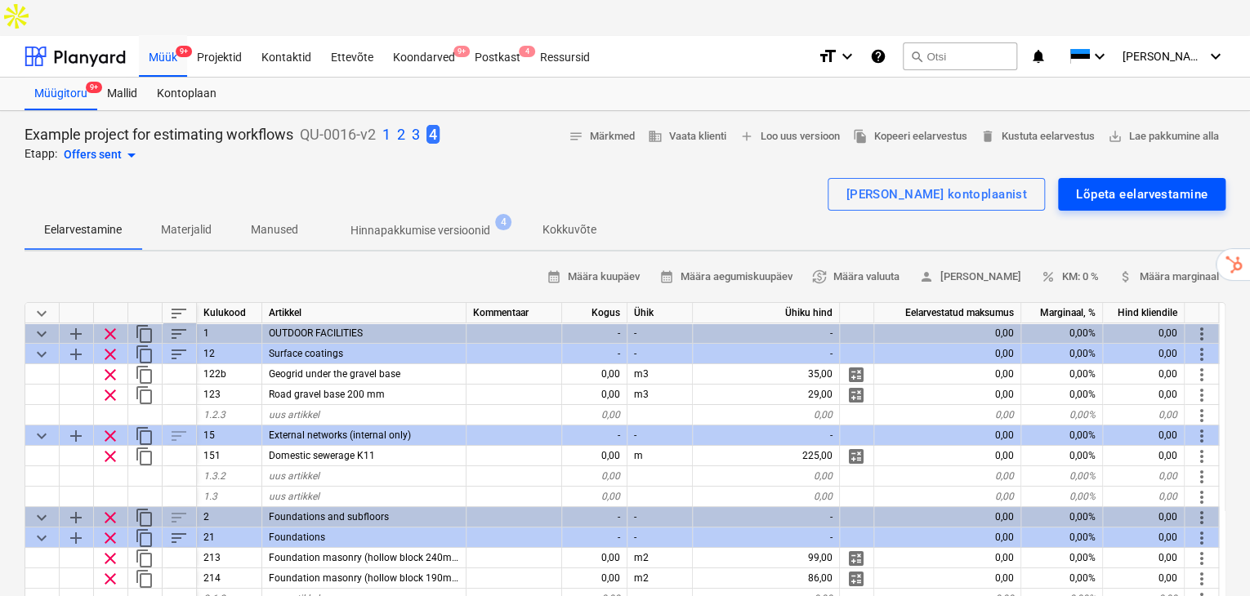
click at [1160, 178] on button "Lõpeta eelarvestamine" at bounding box center [1141, 194] width 167 height 33
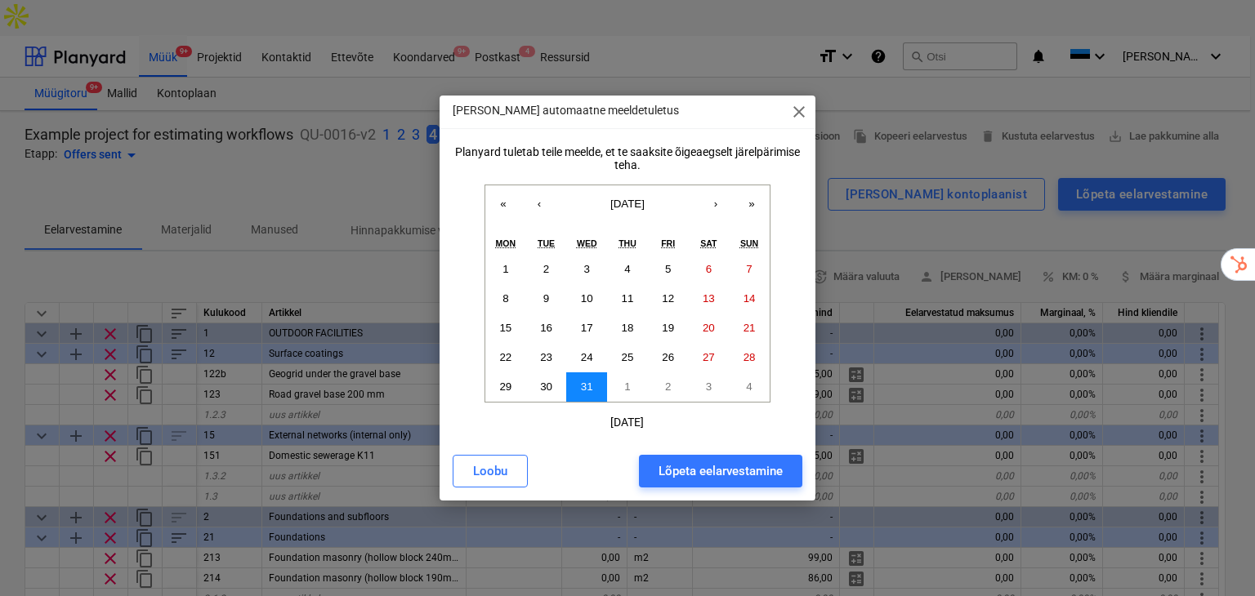
click at [584, 382] on abbr "31" at bounding box center [587, 387] width 12 height 12
click at [695, 468] on div "Lõpeta eelarvestamine" at bounding box center [721, 471] width 124 height 21
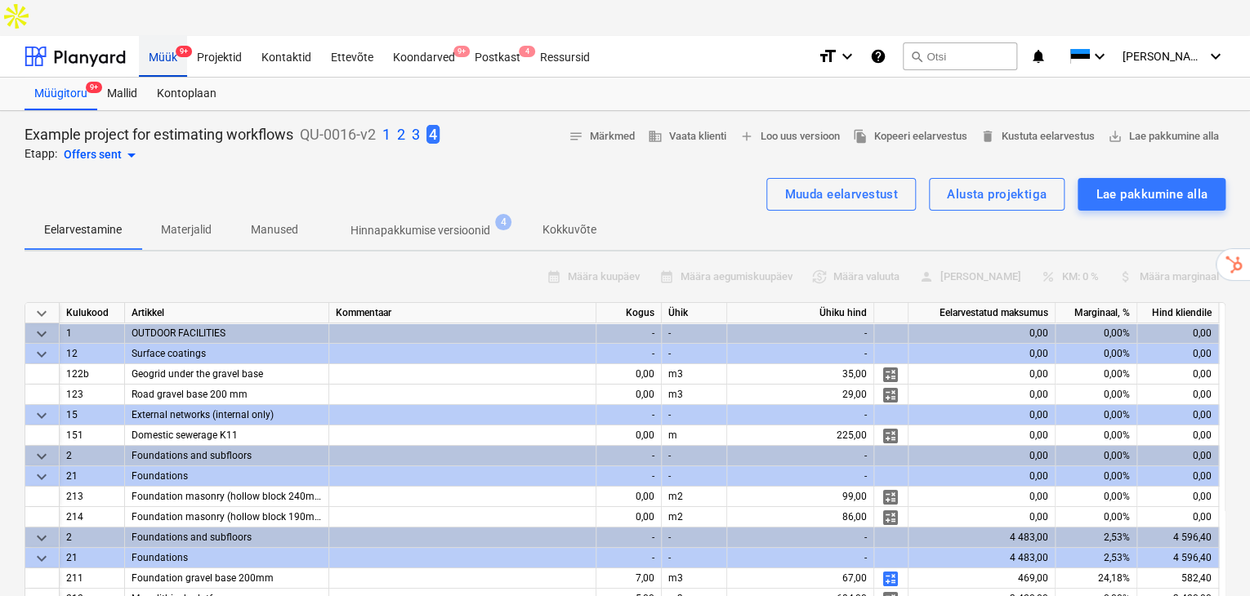
click at [175, 35] on div "Müük 9+" at bounding box center [163, 56] width 48 height 42
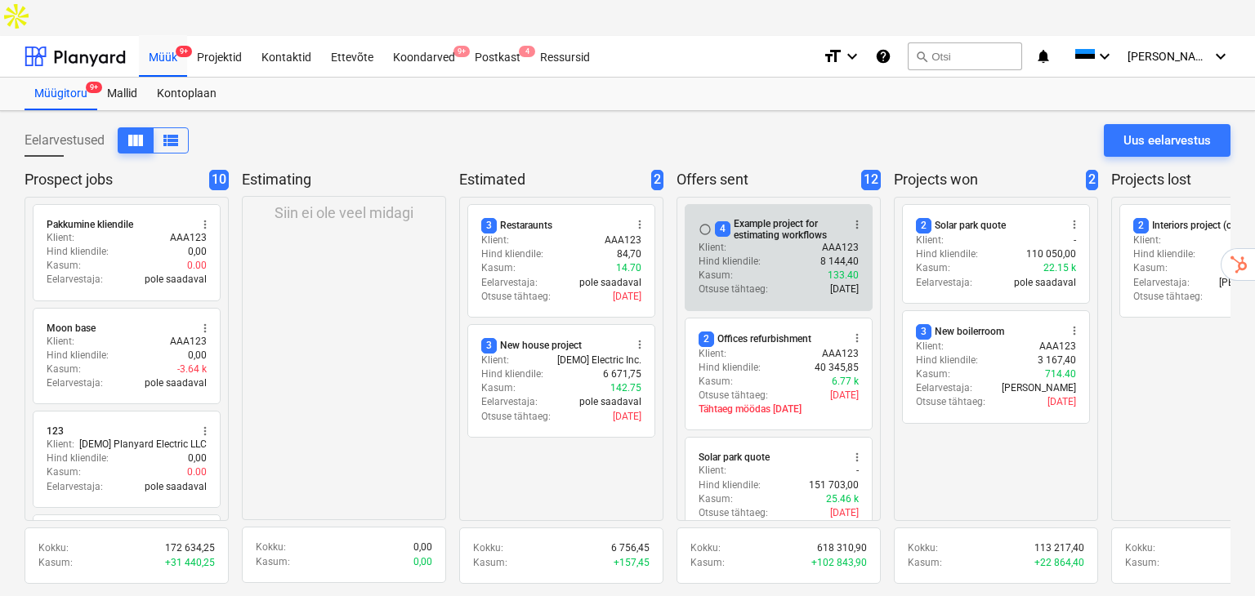
click at [811, 218] on div "4 Example project for estimating workflows" at bounding box center [778, 229] width 126 height 23
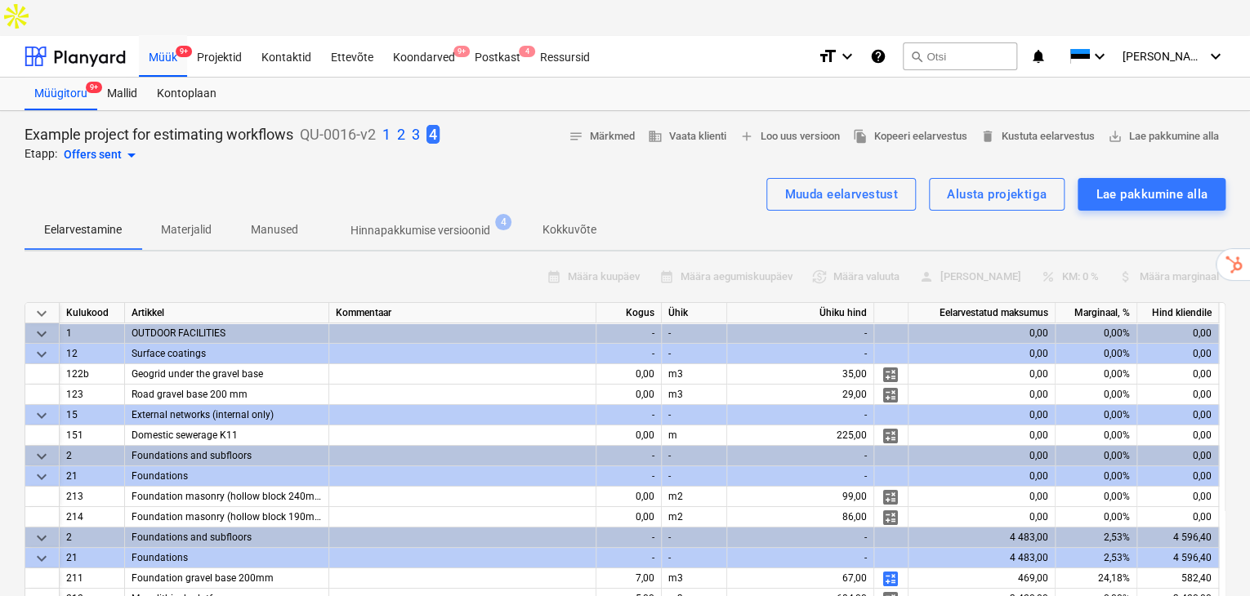
type textarea "x"
click at [887, 47] on icon "help" at bounding box center [878, 57] width 16 height 20
click at [165, 35] on div "Müük 9+" at bounding box center [163, 56] width 48 height 42
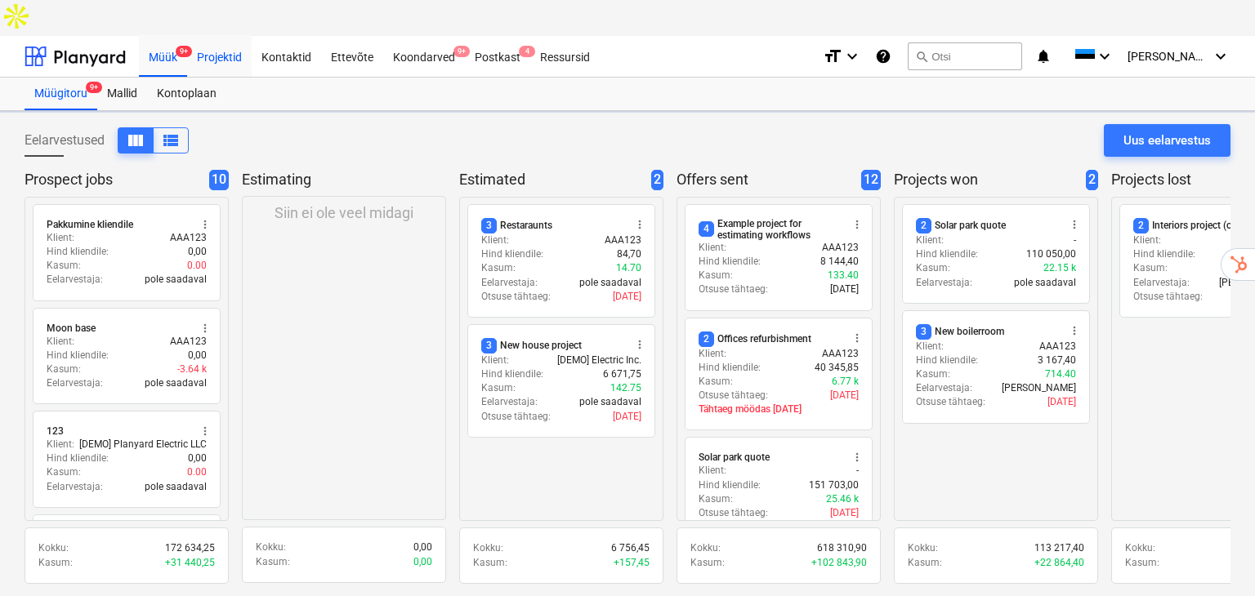
click at [226, 35] on div "Projektid" at bounding box center [219, 56] width 65 height 42
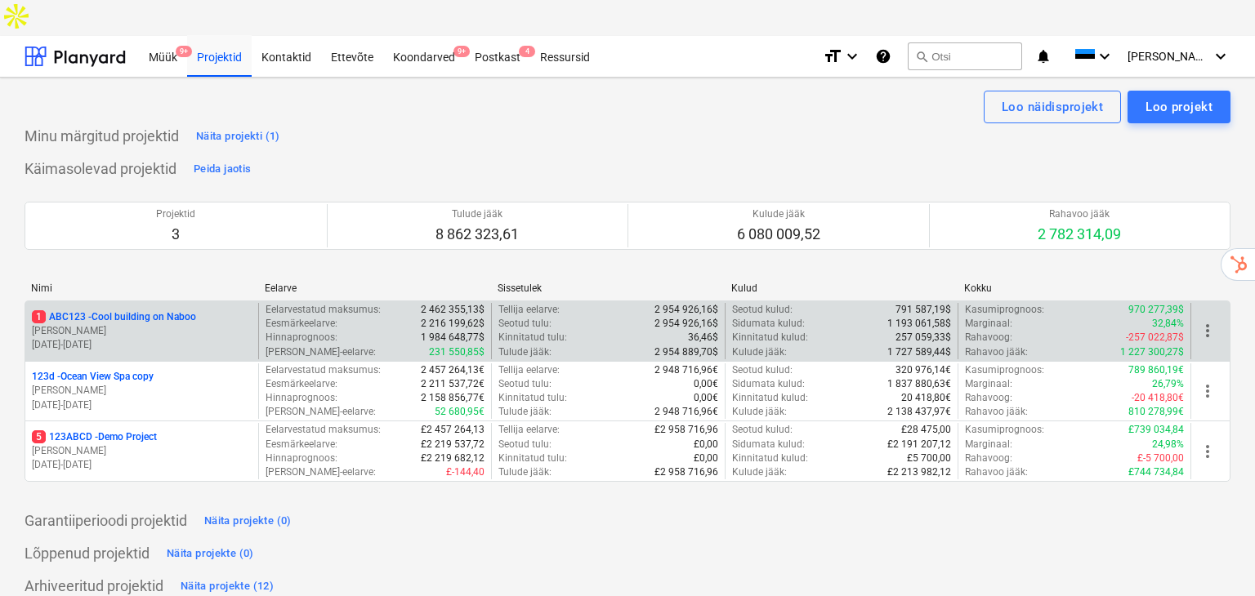
click at [93, 310] on p "1 ABC123 - Cool building on Naboo" at bounding box center [114, 317] width 164 height 14
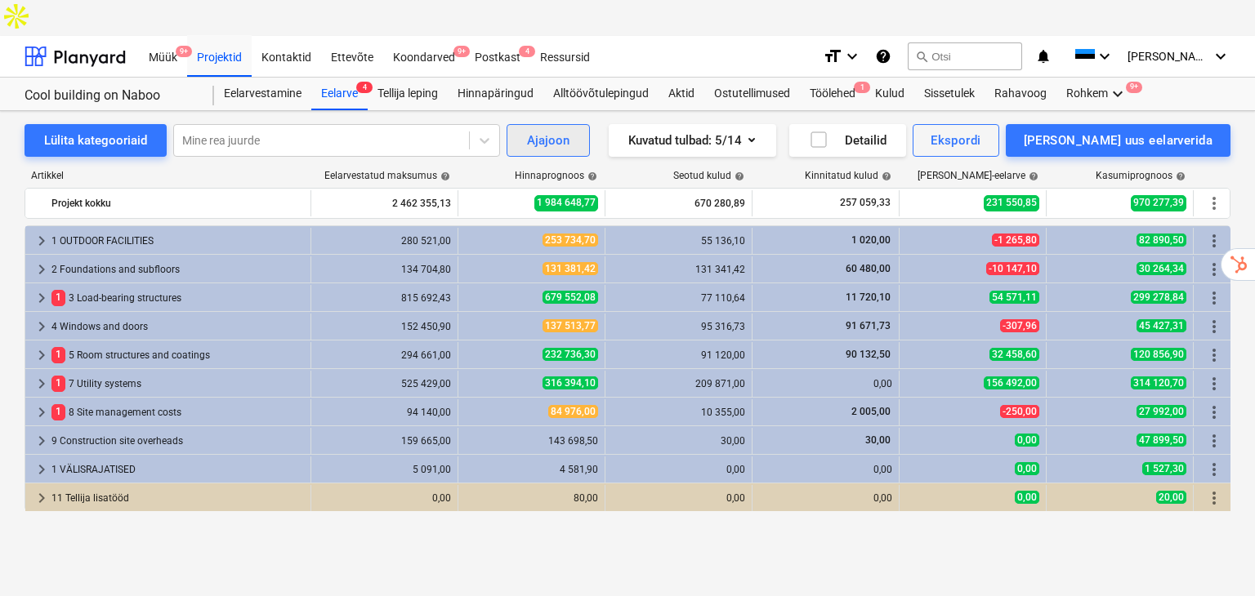
click at [544, 130] on div "Ajajoon" at bounding box center [548, 140] width 42 height 21
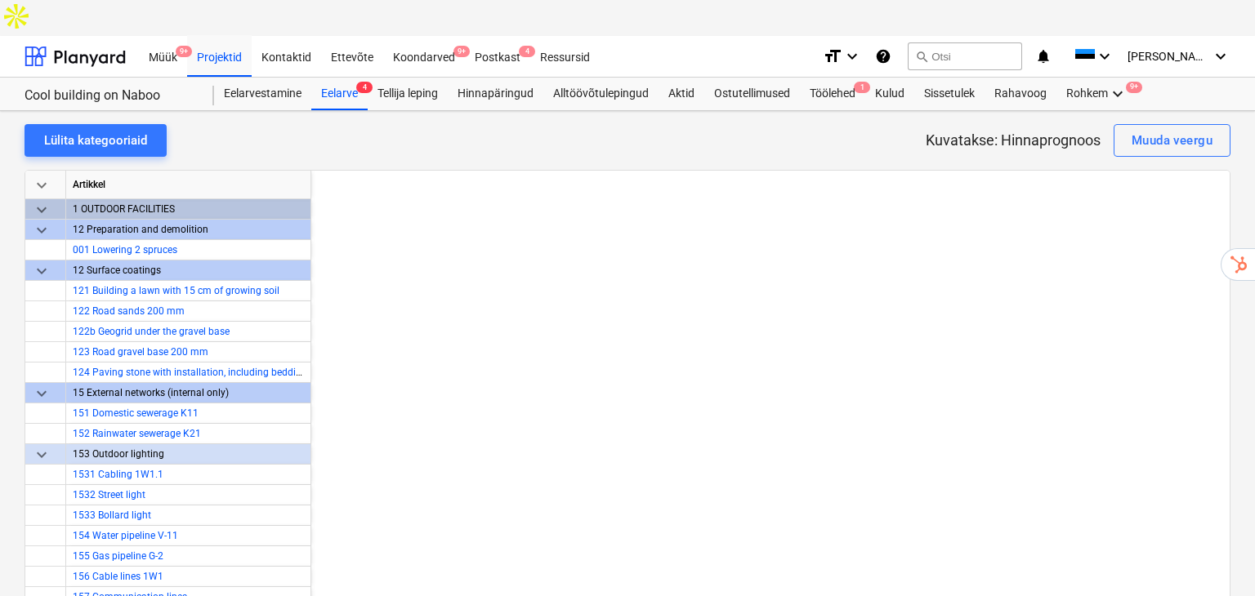
scroll to position [0, 9872]
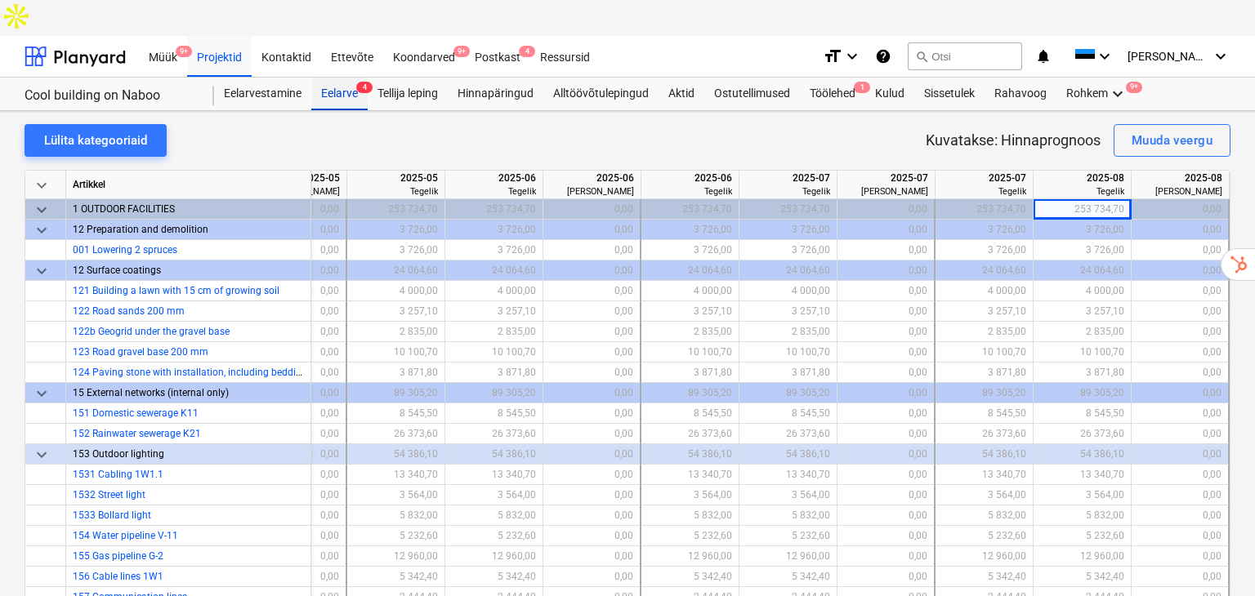
click at [357, 78] on div "Eelarve 4" at bounding box center [339, 94] width 56 height 33
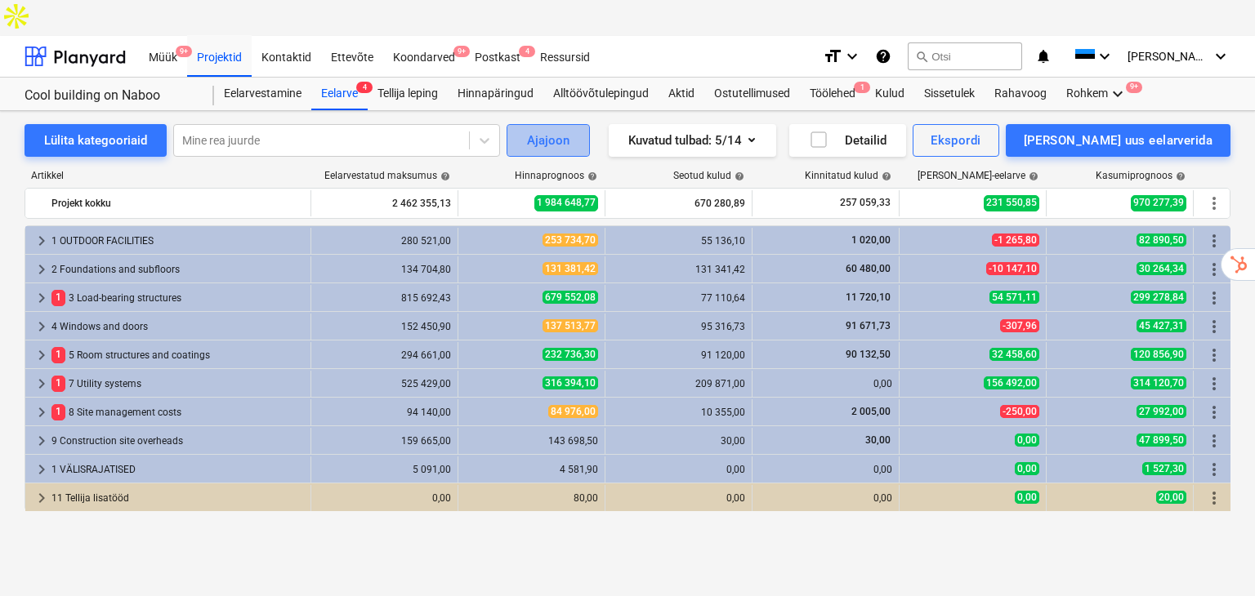
click at [553, 130] on div "Ajajoon" at bounding box center [548, 140] width 42 height 21
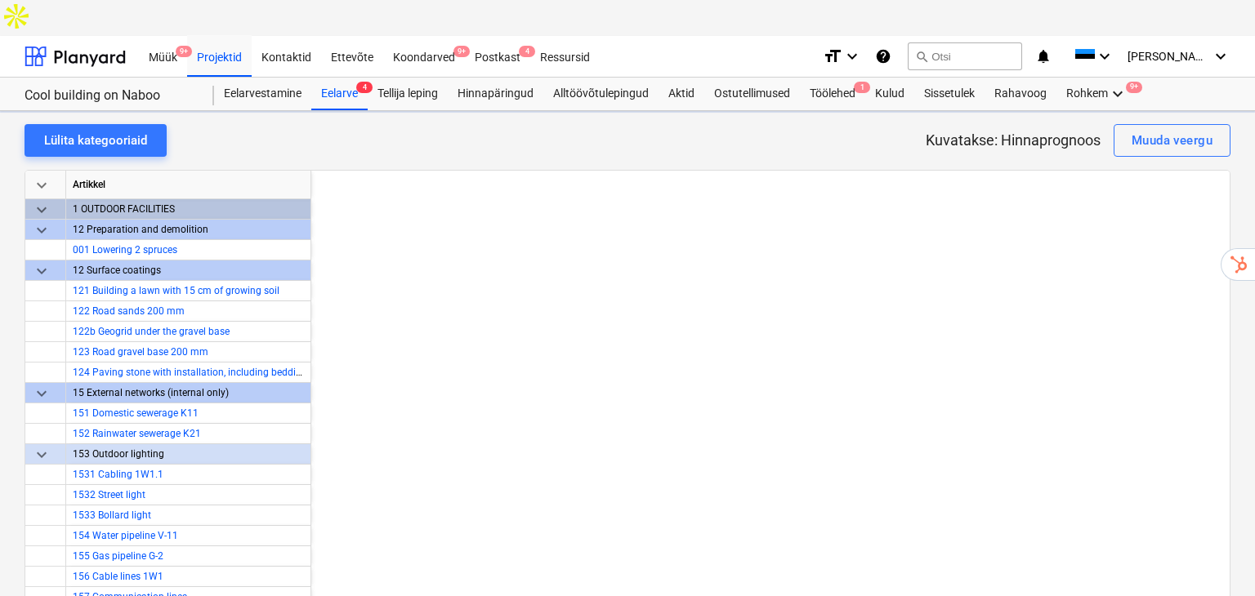
scroll to position [0, 9872]
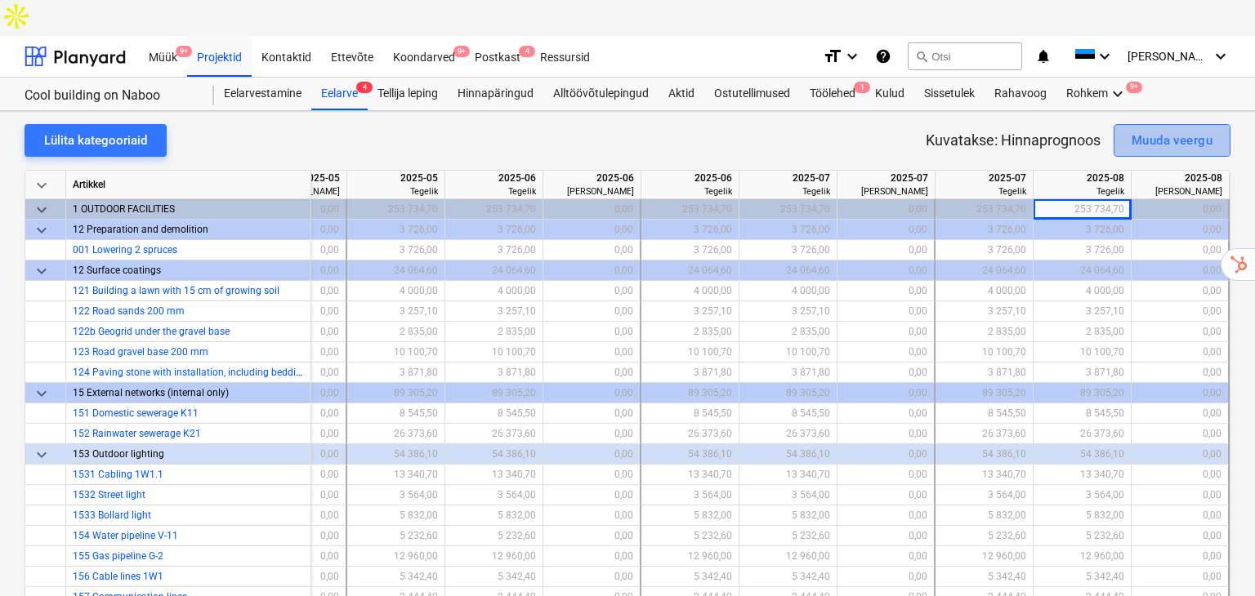
click at [1148, 130] on div "Muuda veergu" at bounding box center [1172, 140] width 81 height 21
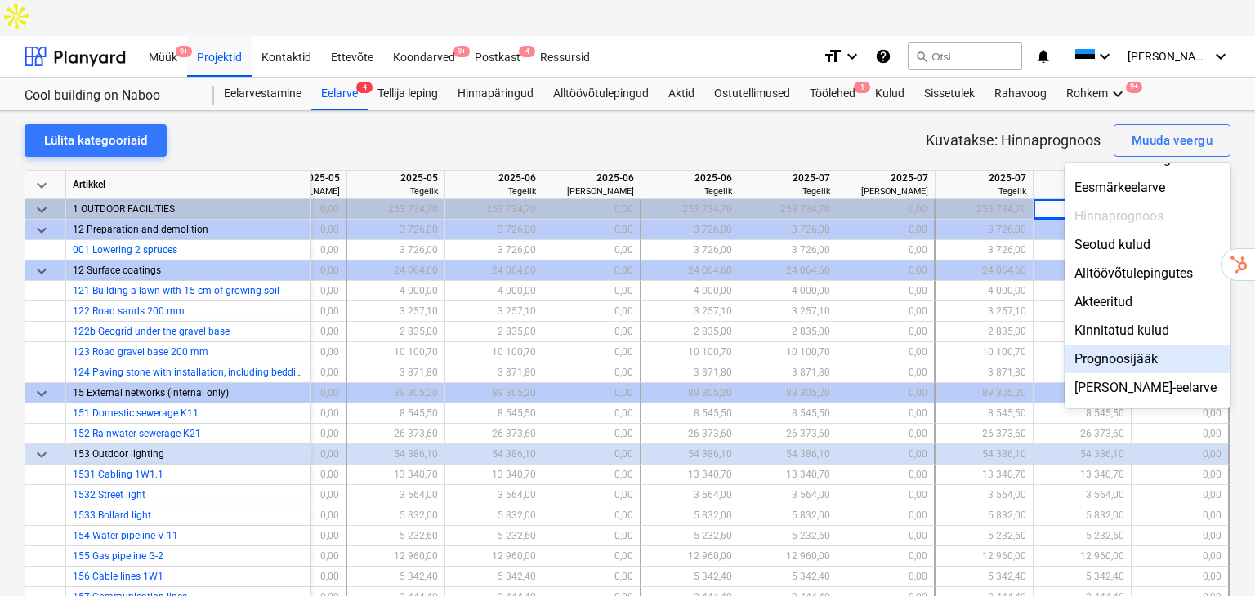
scroll to position [109, 0]
click at [1147, 315] on div "Kinnitatud kulud" at bounding box center [1148, 329] width 166 height 29
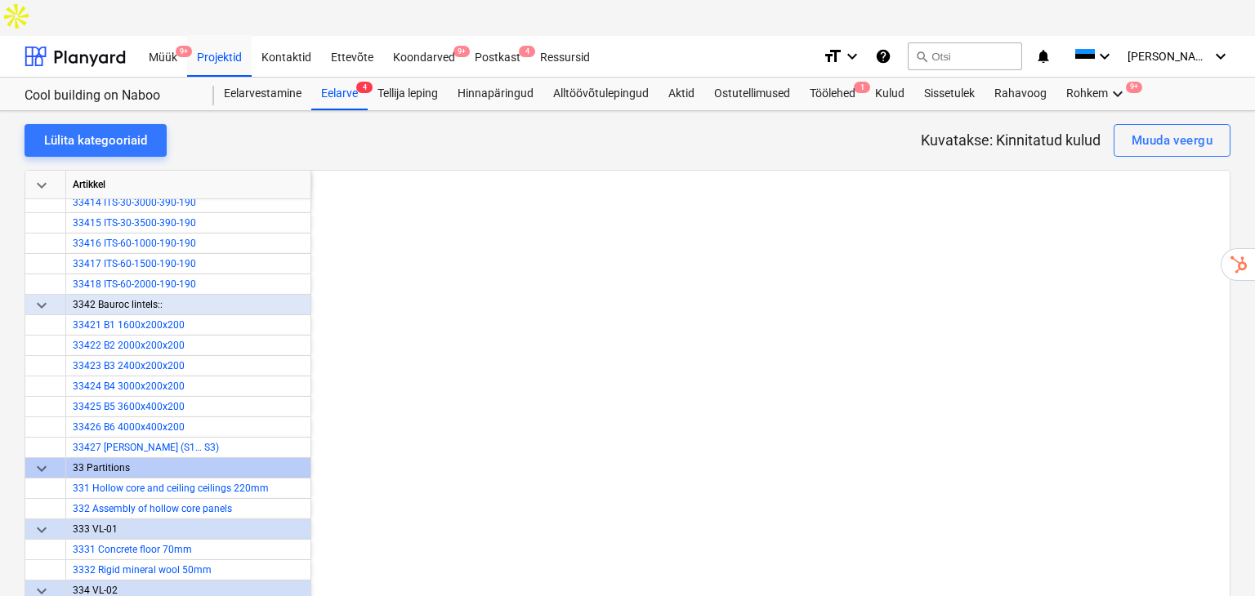
scroll to position [1743, 9790]
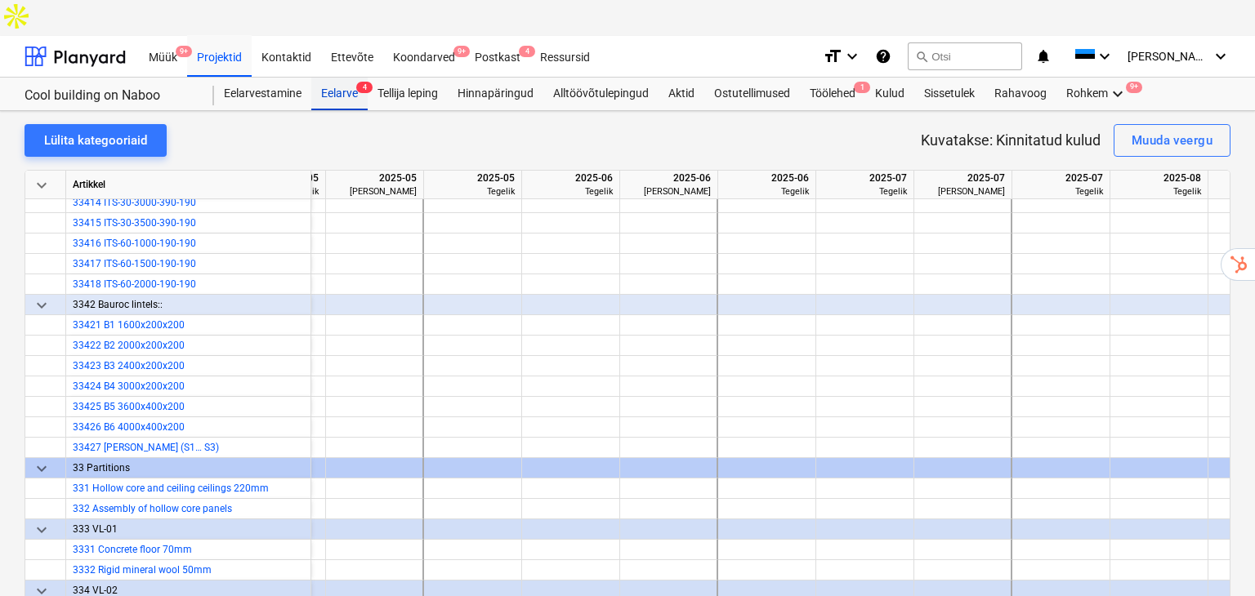
click at [349, 78] on div "Eelarve 4" at bounding box center [339, 94] width 56 height 33
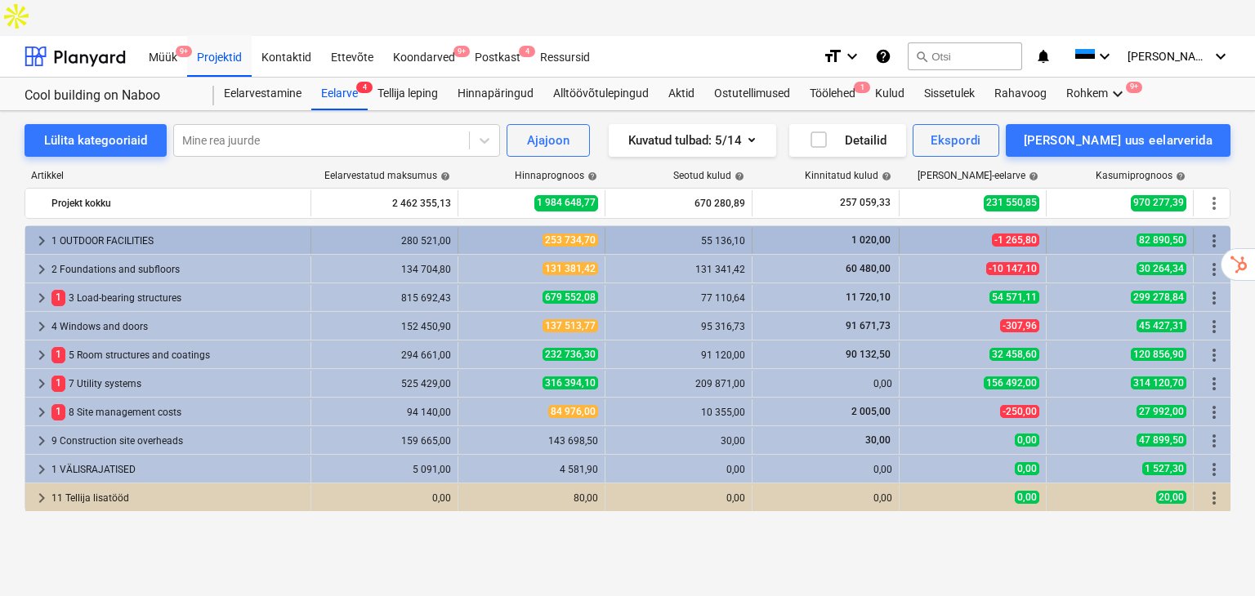
click at [40, 231] on span "keyboard_arrow_right" at bounding box center [42, 241] width 20 height 20
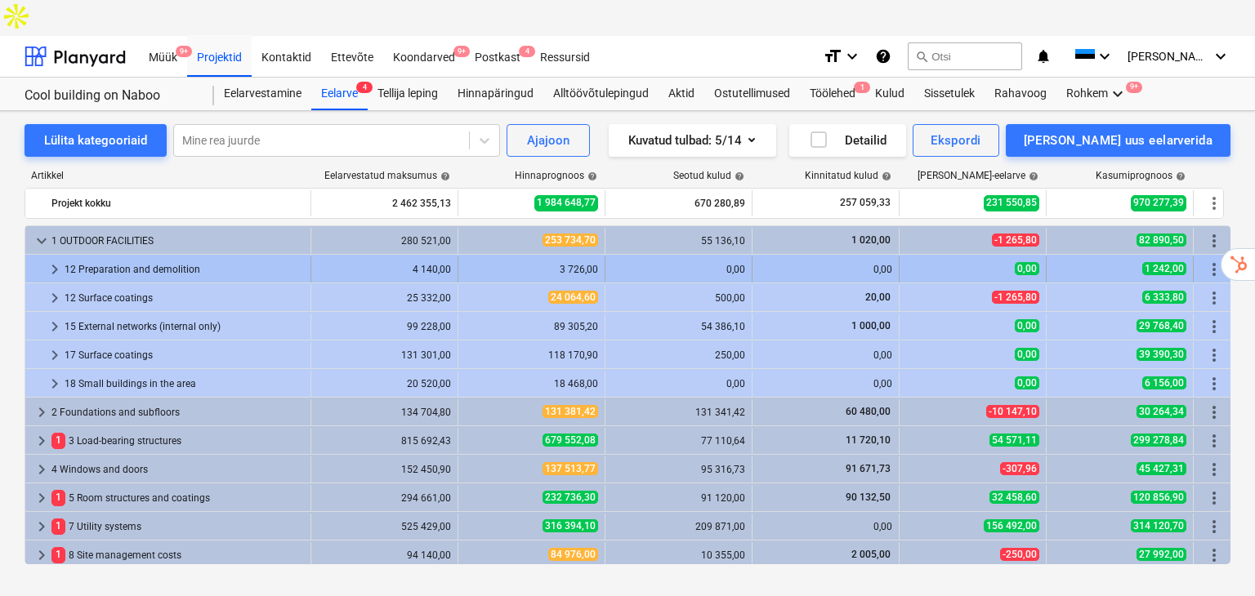
click at [75, 257] on div "12 Preparation and demolition" at bounding box center [184, 270] width 239 height 26
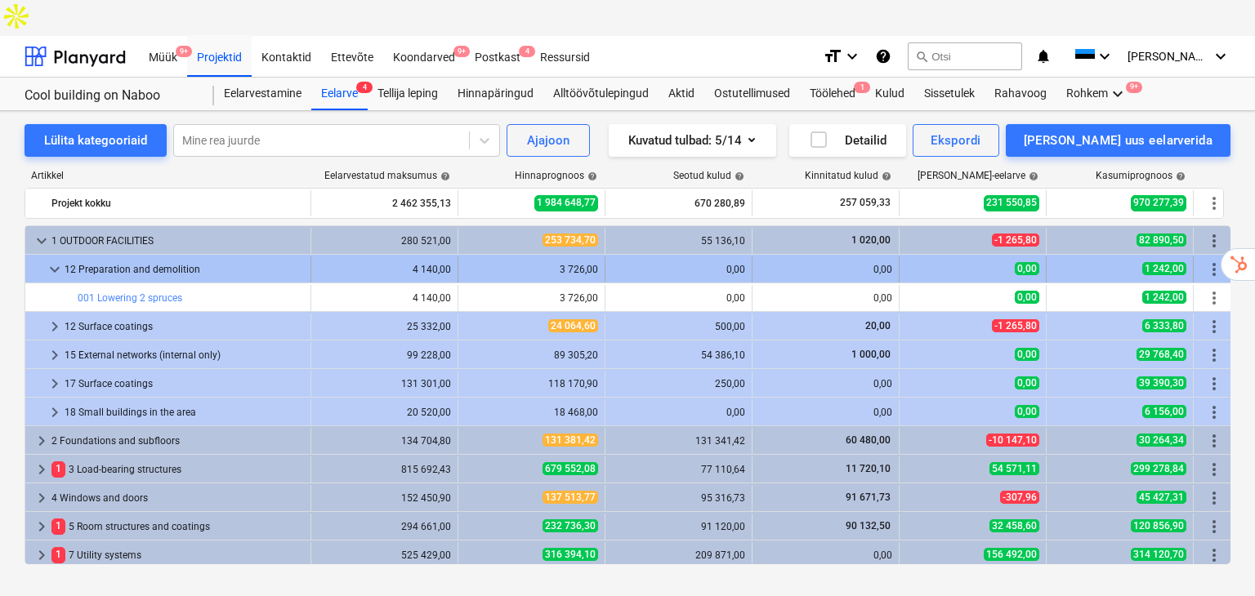
click at [50, 260] on span "keyboard_arrow_down" at bounding box center [55, 270] width 20 height 20
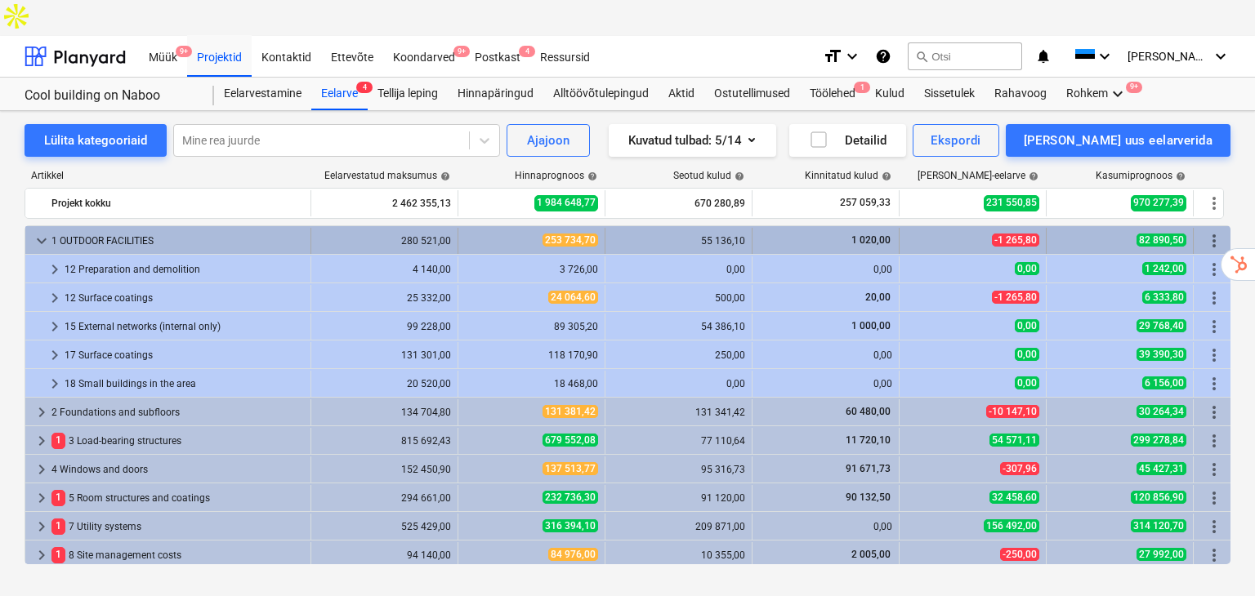
click at [36, 231] on span "keyboard_arrow_down" at bounding box center [42, 241] width 20 height 20
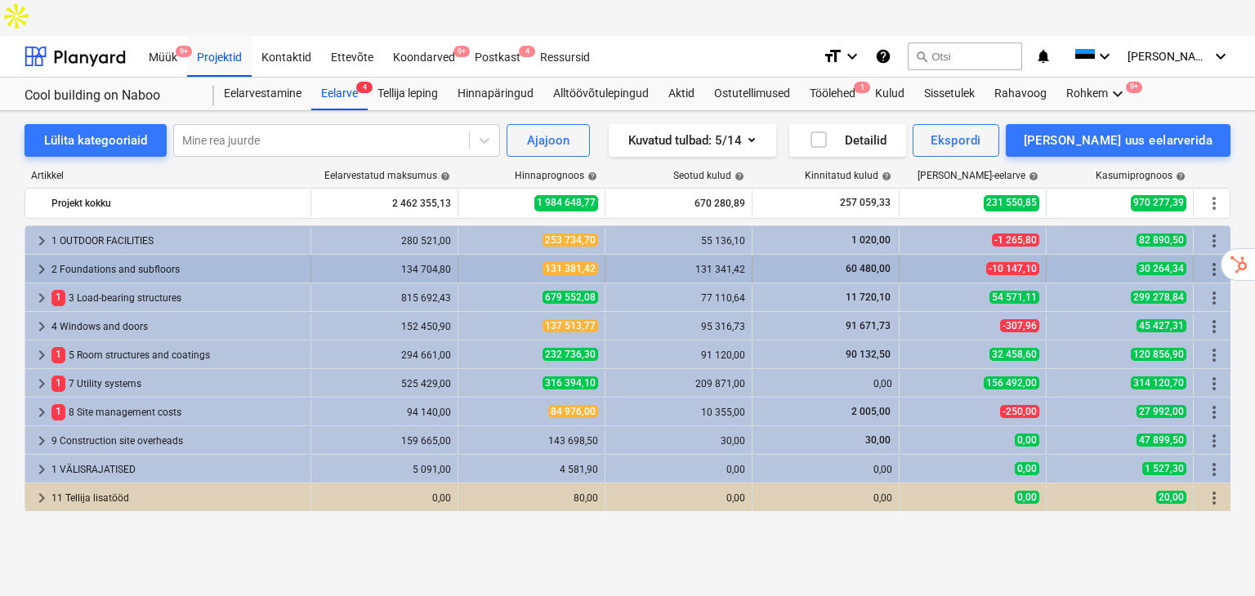
click at [114, 257] on div "2 Foundations and subfloors" at bounding box center [177, 270] width 252 height 26
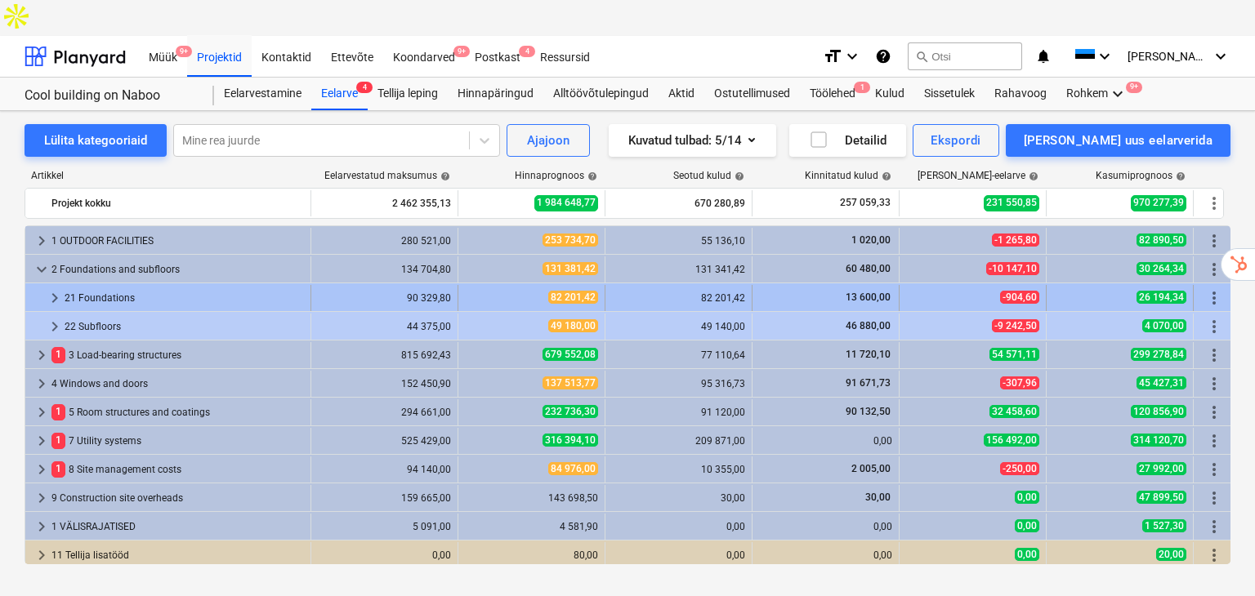
click at [105, 285] on div "21 Foundations" at bounding box center [184, 298] width 239 height 26
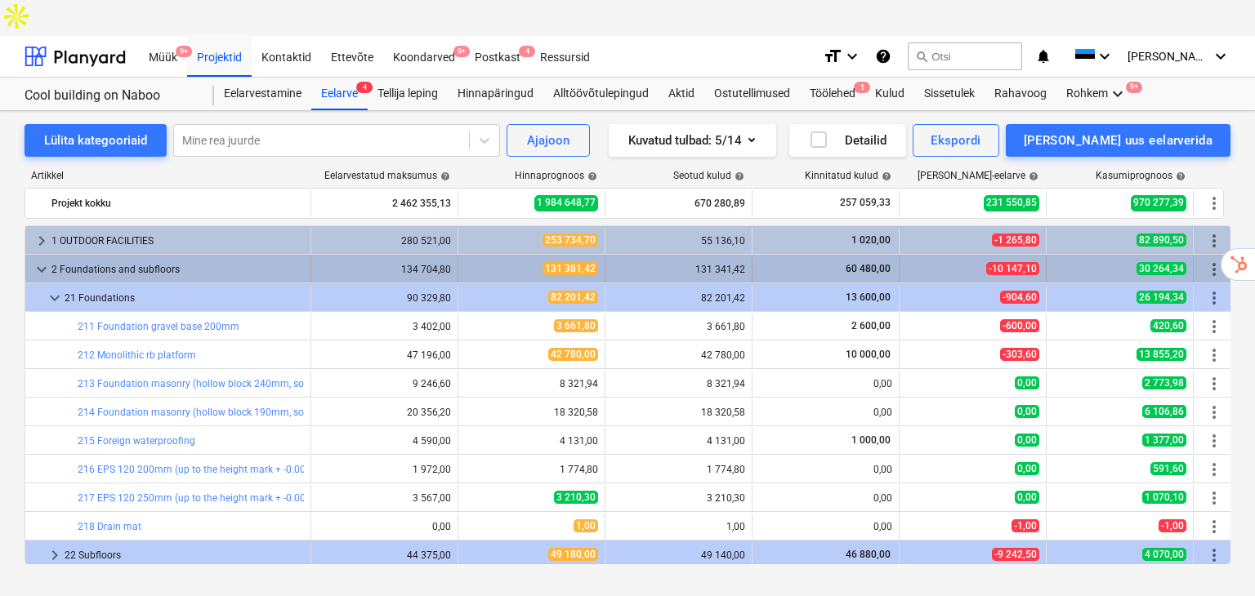
click at [46, 260] on span "keyboard_arrow_down" at bounding box center [42, 270] width 20 height 20
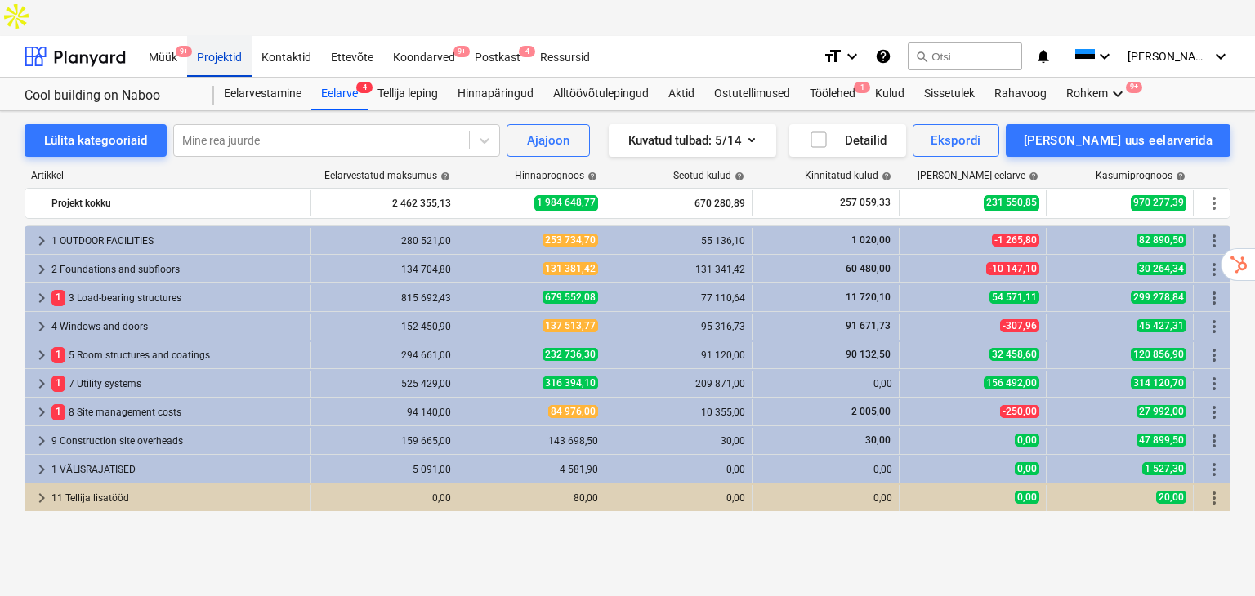
click at [230, 35] on div "Projektid" at bounding box center [219, 56] width 65 height 42
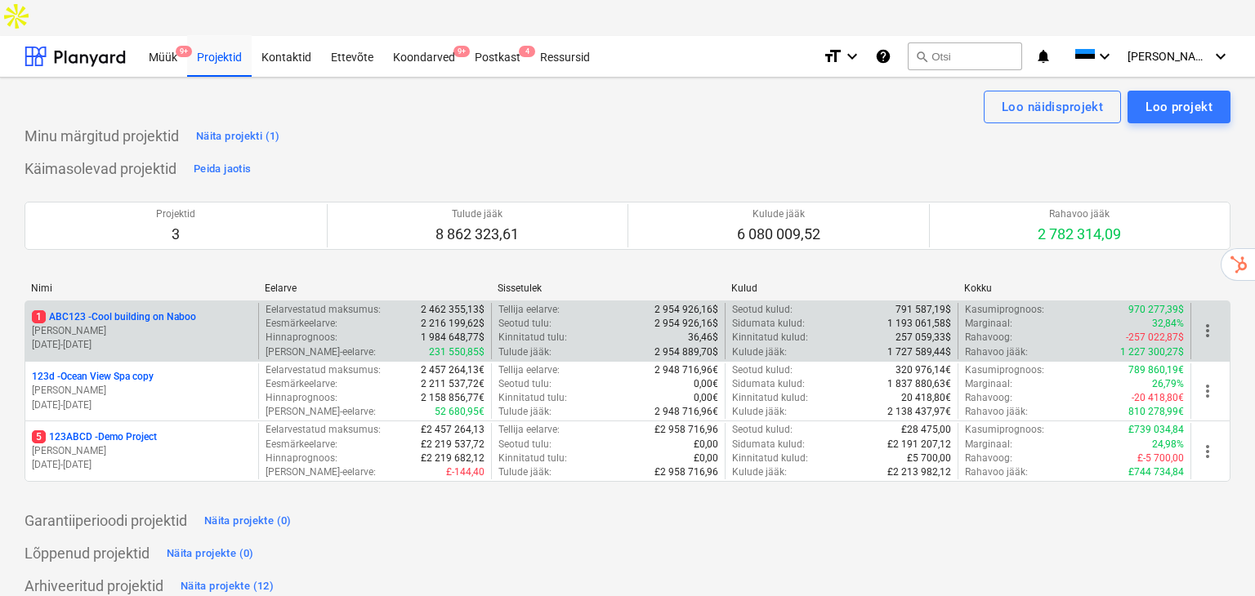
click at [96, 324] on p "[PERSON_NAME]" at bounding box center [142, 331] width 220 height 14
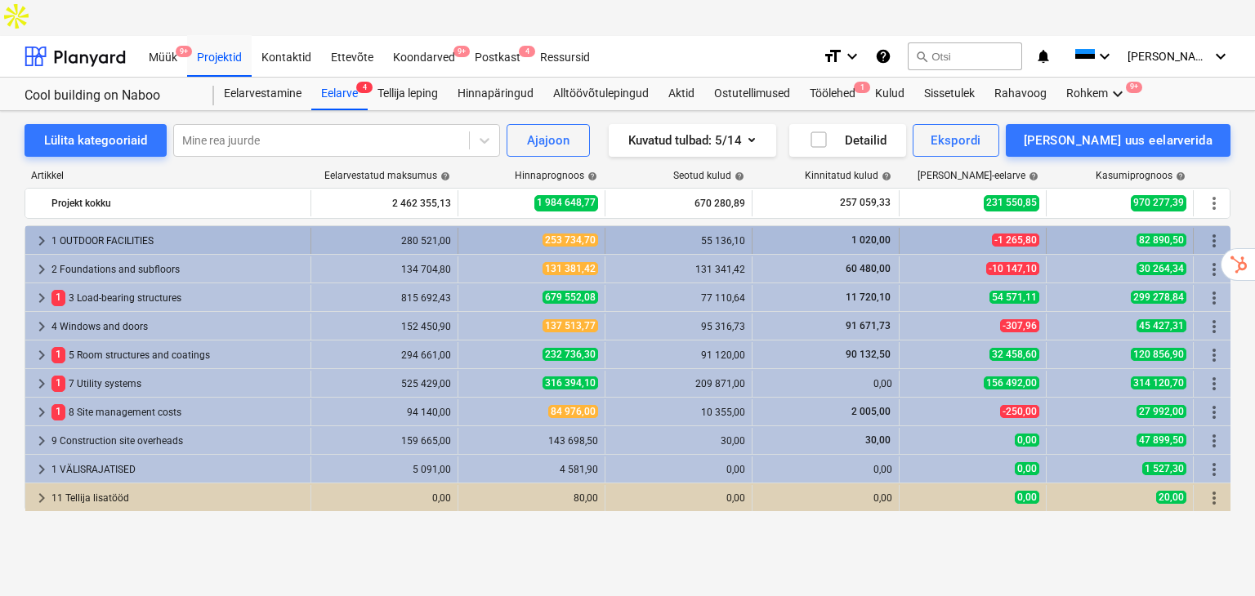
click at [89, 228] on div "1 OUTDOOR FACILITIES" at bounding box center [177, 241] width 252 height 26
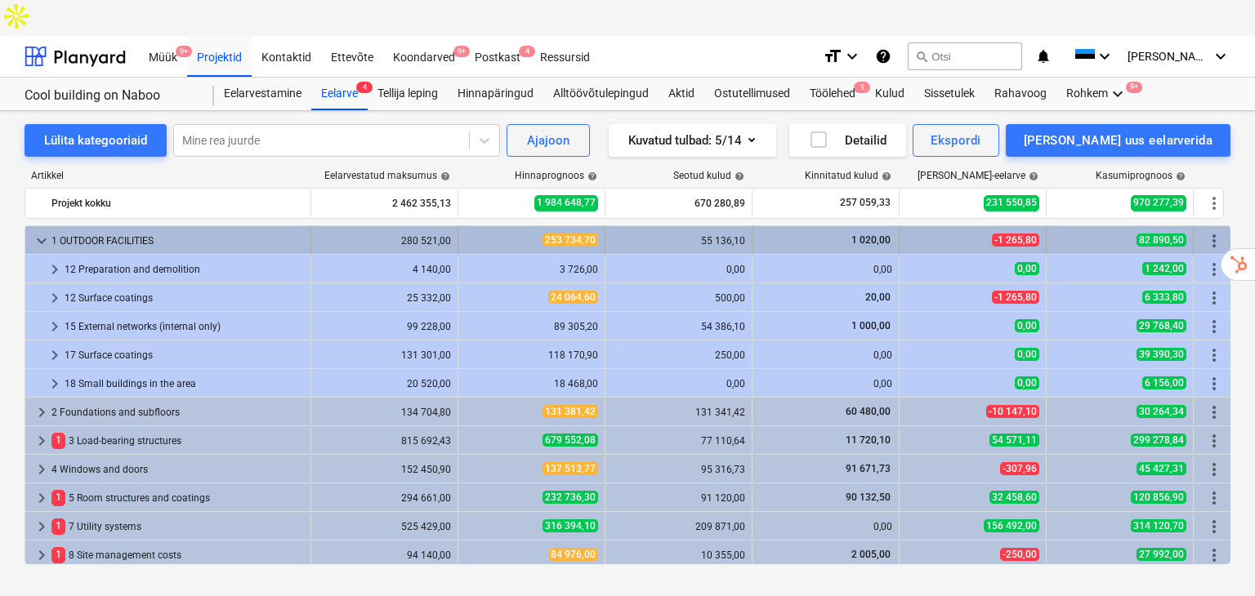
click at [56, 228] on div "1 OUTDOOR FACILITIES" at bounding box center [177, 241] width 252 height 26
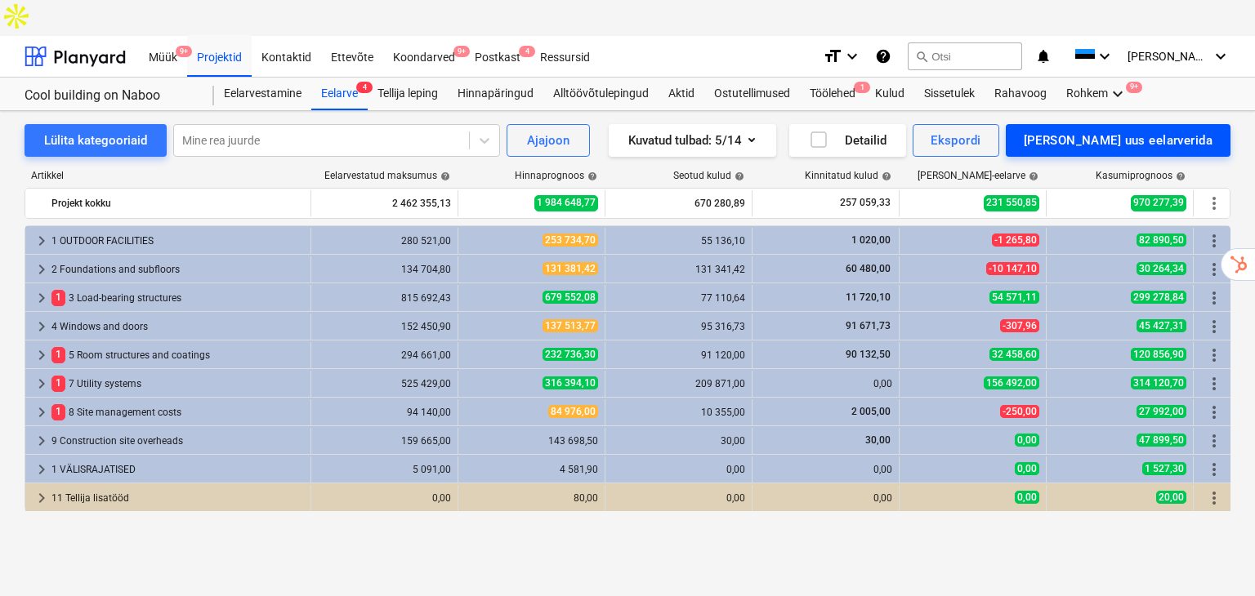
click at [1155, 130] on div "[PERSON_NAME] uus eelarverida" at bounding box center [1118, 140] width 189 height 21
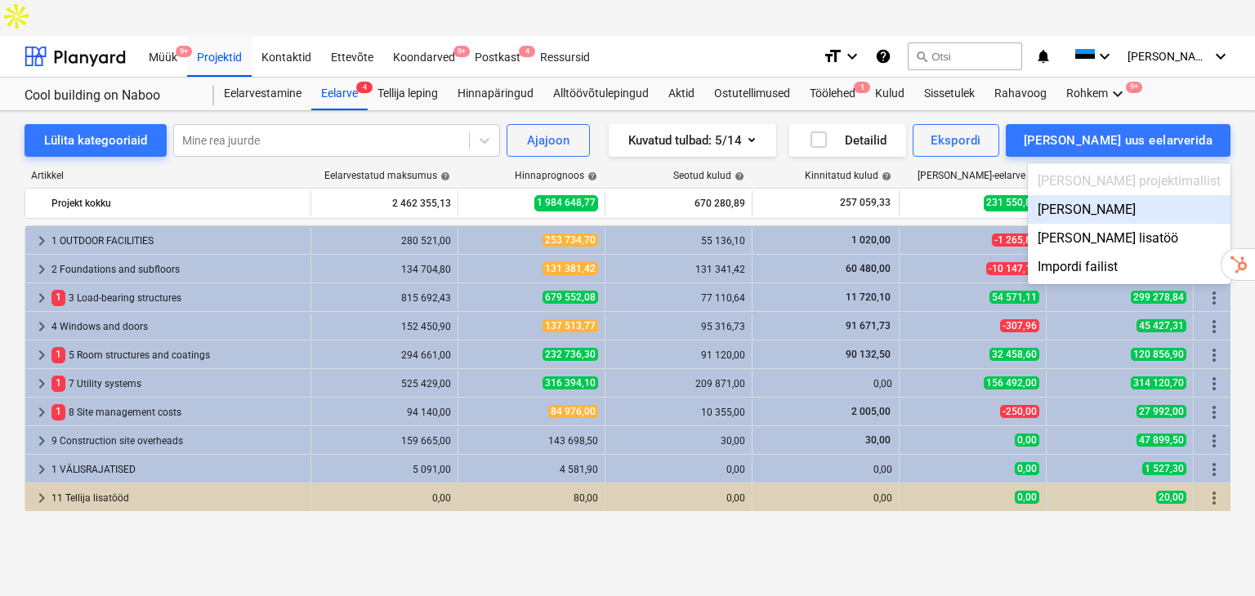
click at [150, 233] on div at bounding box center [627, 298] width 1255 height 596
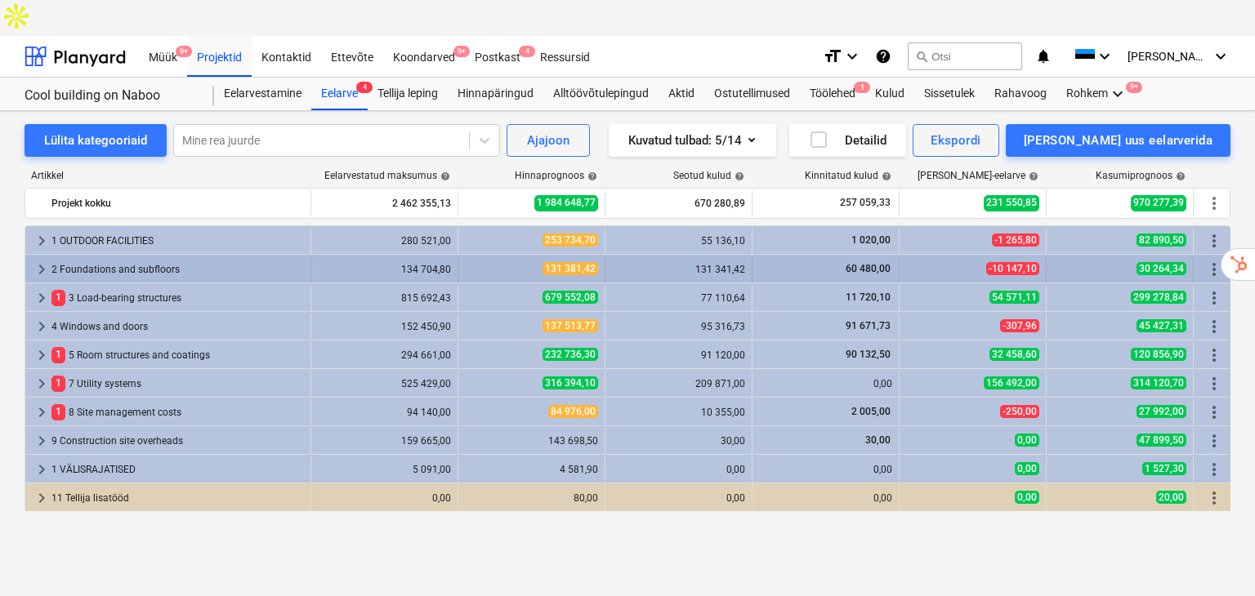
click at [53, 257] on div "2 Foundations and subfloors" at bounding box center [177, 270] width 252 height 26
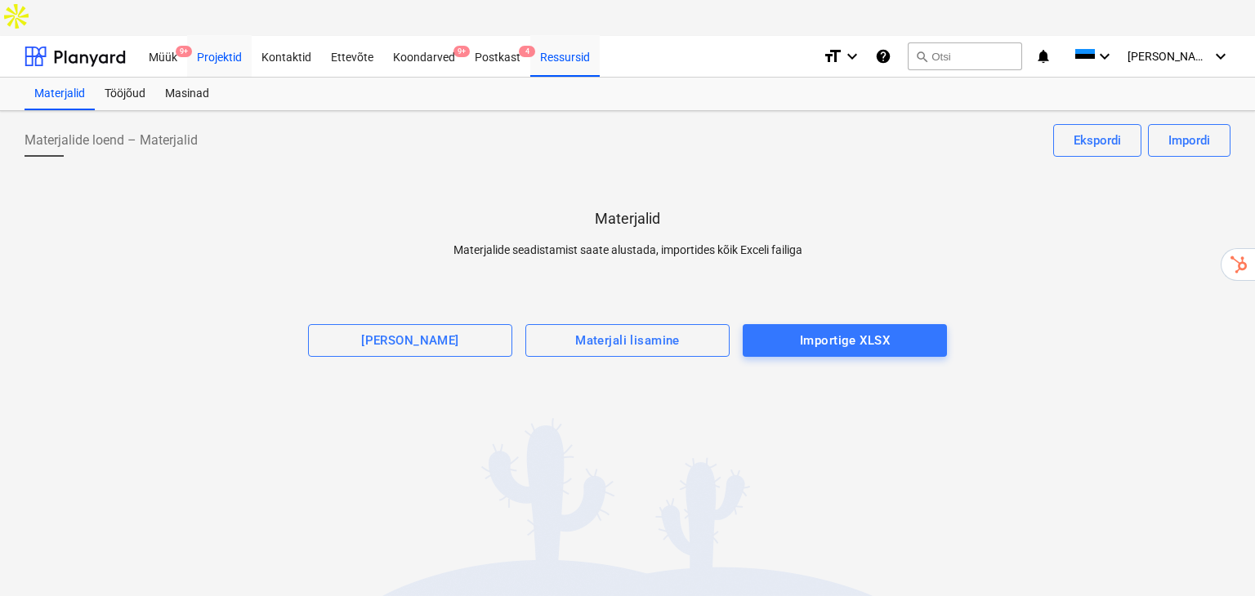
click at [239, 35] on div "Projektid" at bounding box center [219, 56] width 65 height 42
